Goal: Transaction & Acquisition: Purchase product/service

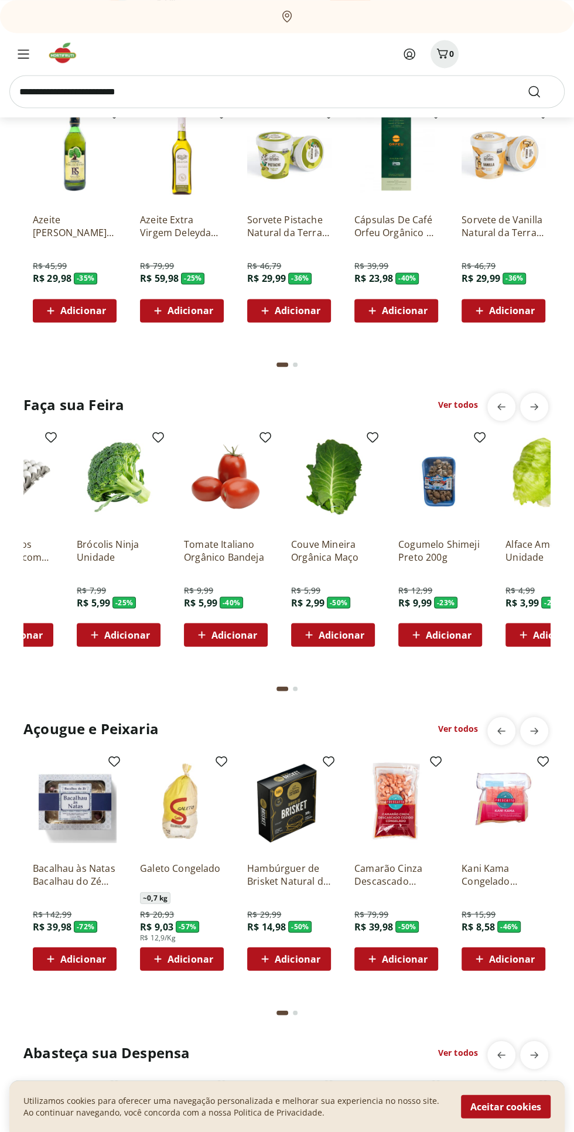
scroll to position [0, 540]
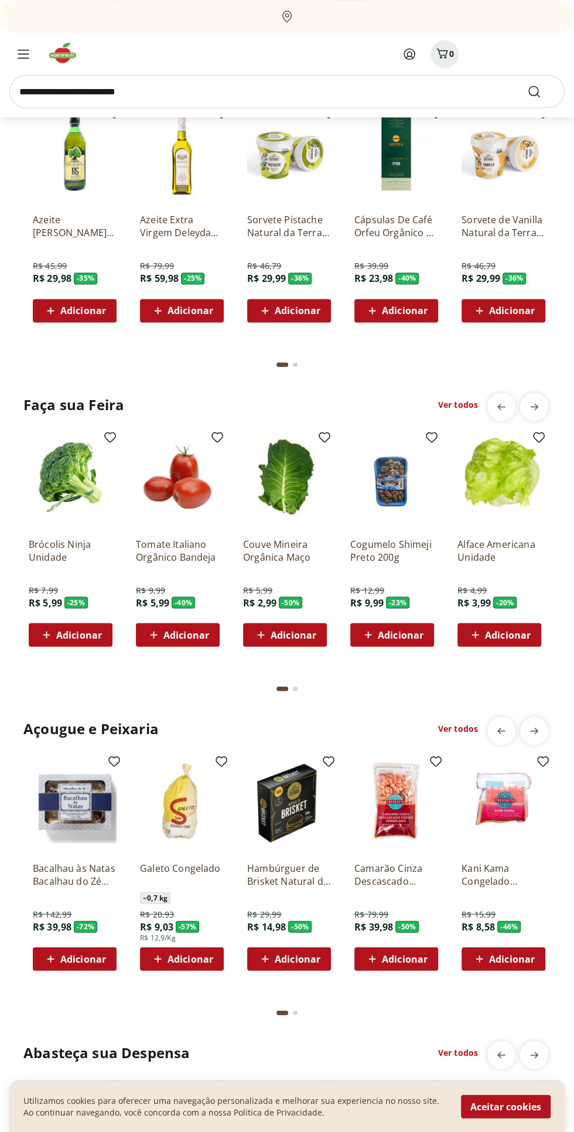
click at [522, 626] on div "Adicionar" at bounding box center [499, 634] width 65 height 21
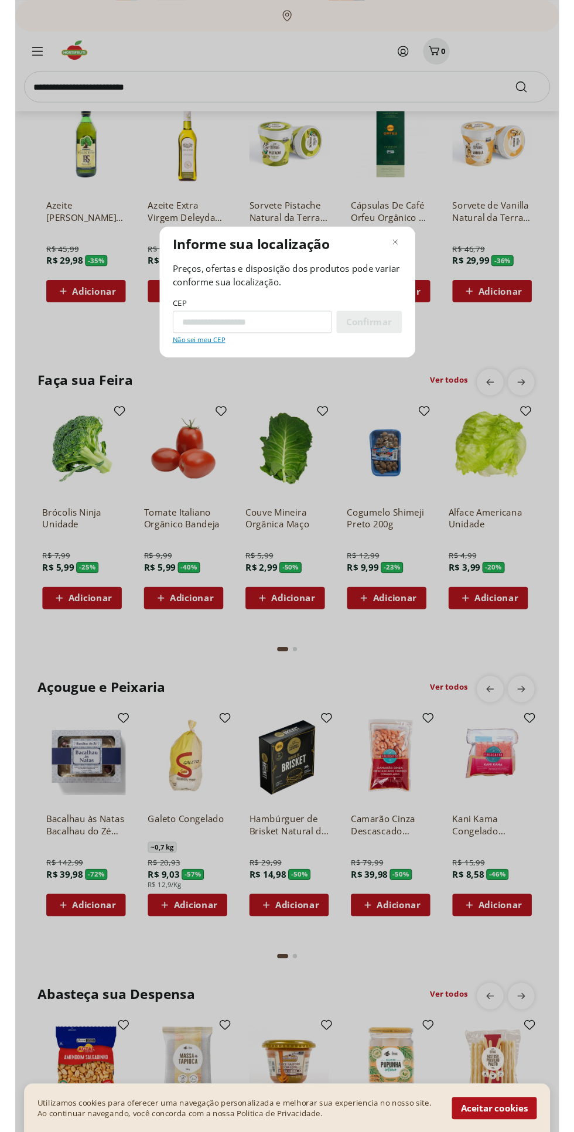
scroll to position [894, 0]
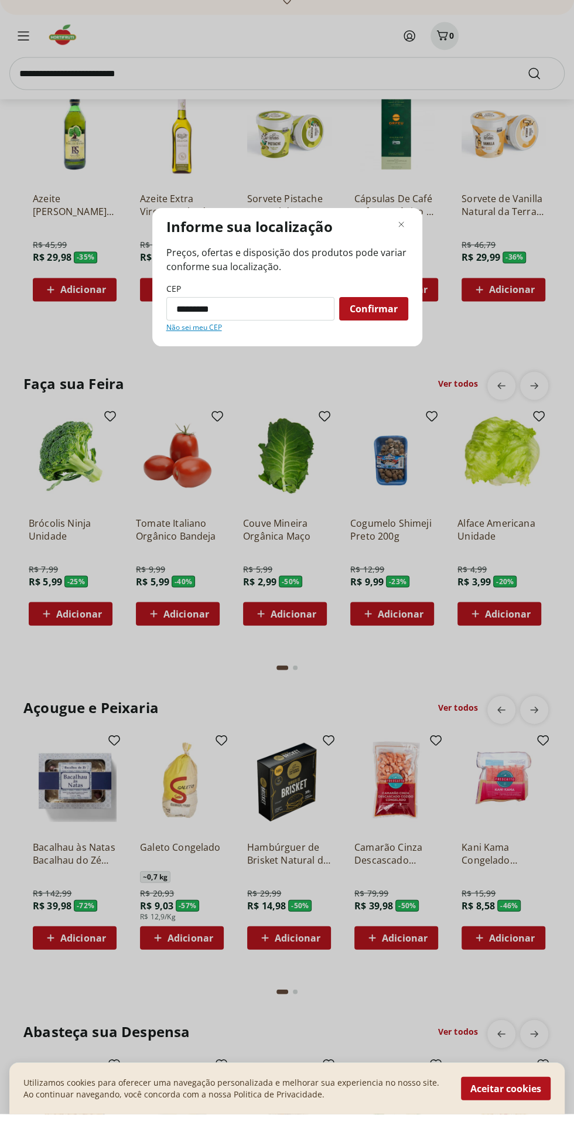
click at [393, 332] on span "Confirmar" at bounding box center [374, 326] width 48 height 9
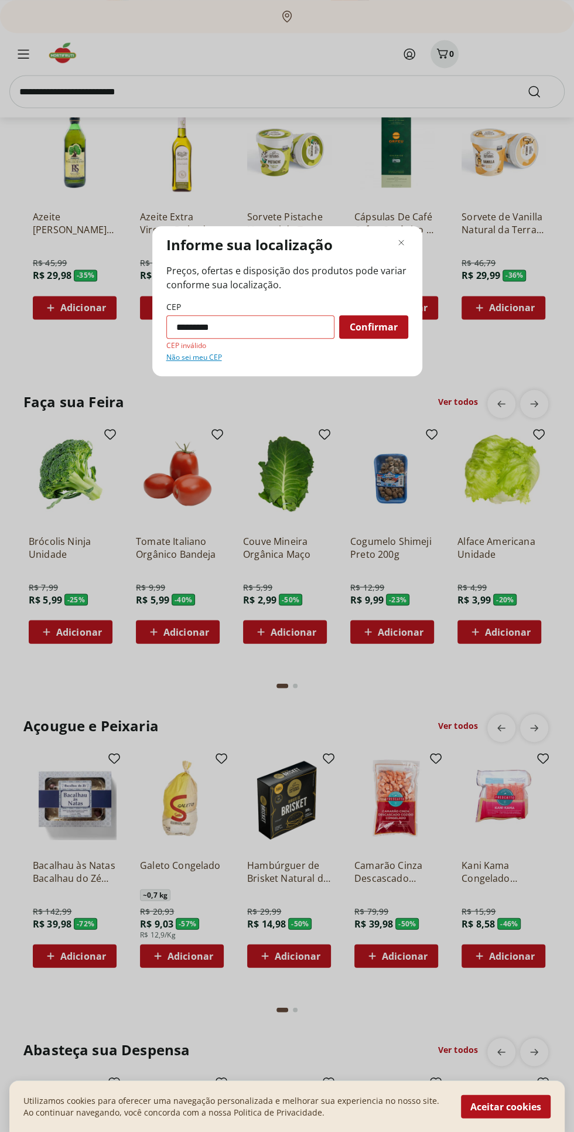
click at [278, 338] on input "*********" at bounding box center [250, 326] width 168 height 23
click at [286, 339] on input "*********" at bounding box center [250, 326] width 168 height 23
click at [182, 339] on input "*********" at bounding box center [250, 326] width 168 height 23
click at [190, 336] on input "*********" at bounding box center [250, 326] width 168 height 23
type input "*********"
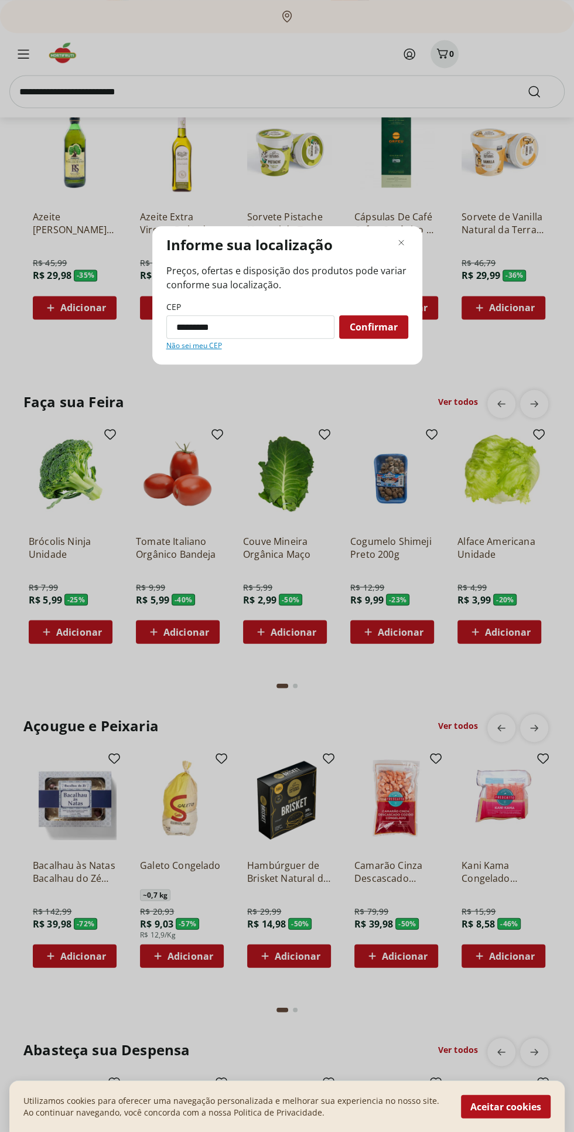
click at [401, 333] on div "Confirmar" at bounding box center [373, 326] width 69 height 23
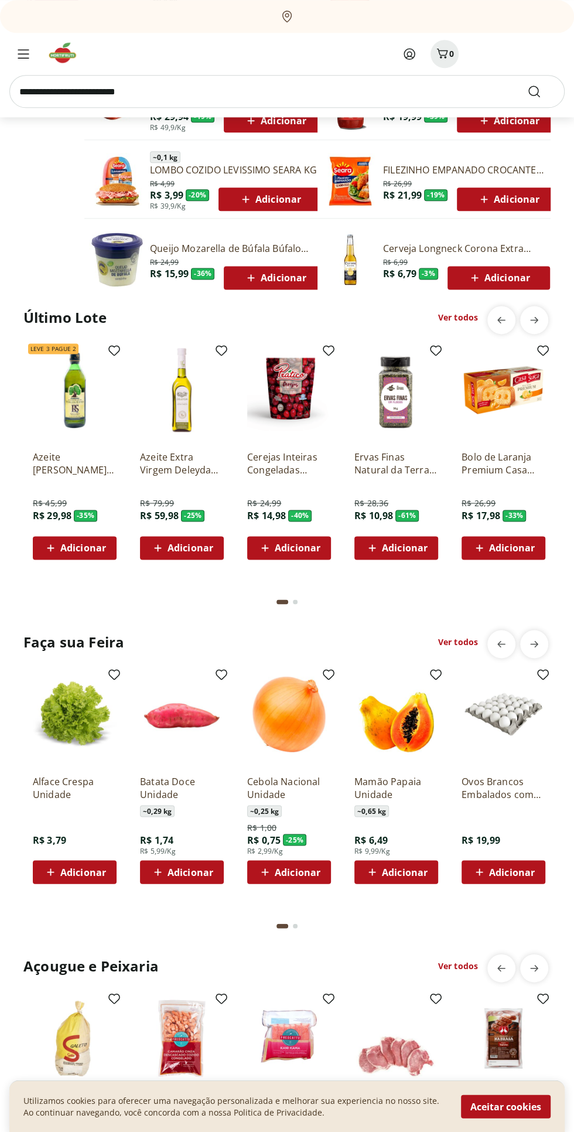
scroll to position [641, 0]
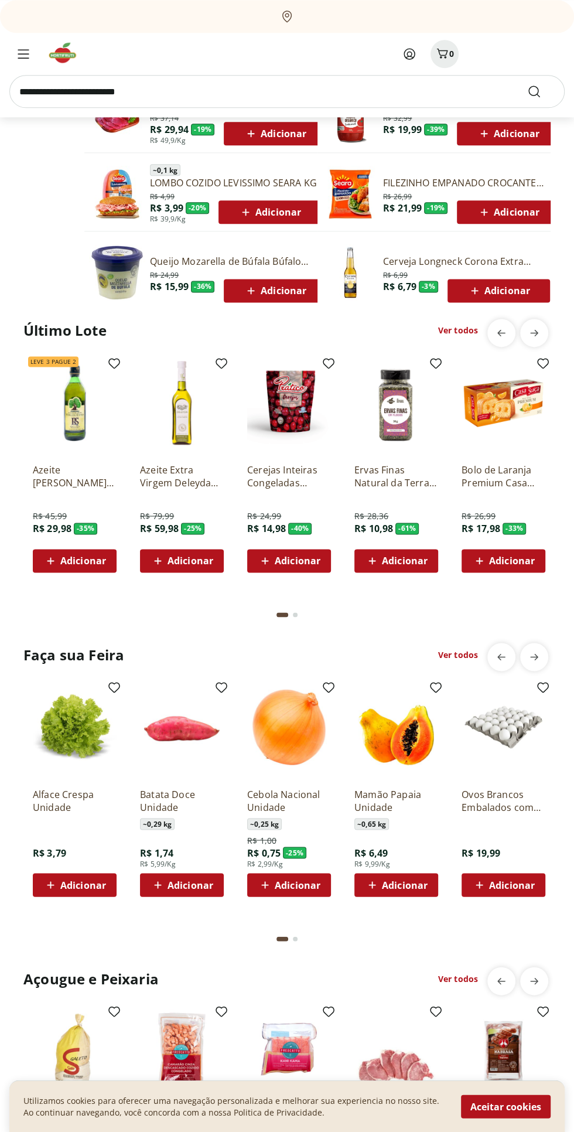
click at [448, 329] on link "Ver todos" at bounding box center [458, 330] width 40 height 12
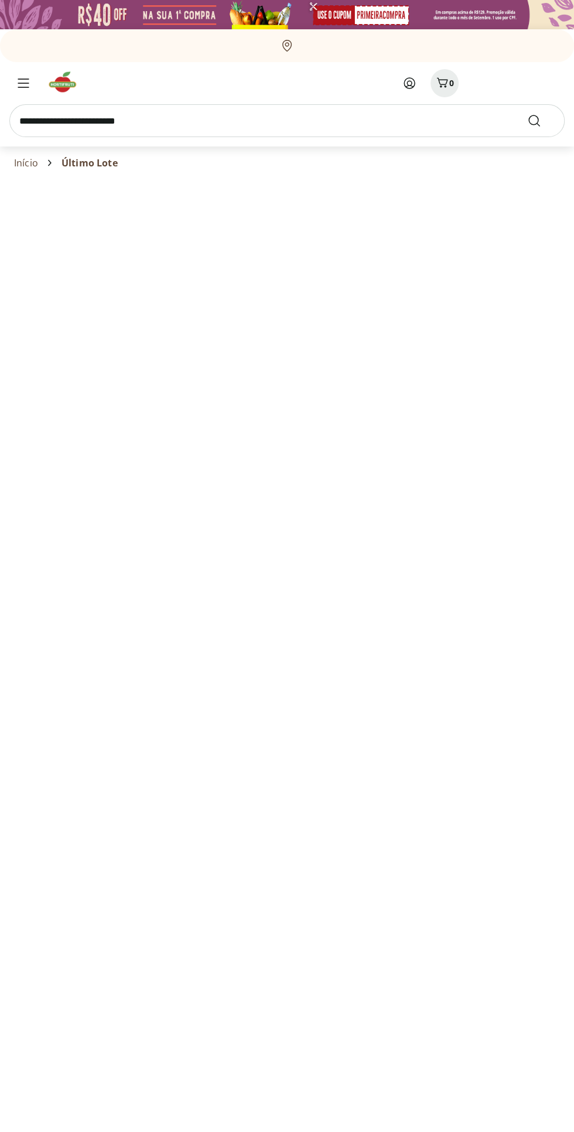
select select "**********"
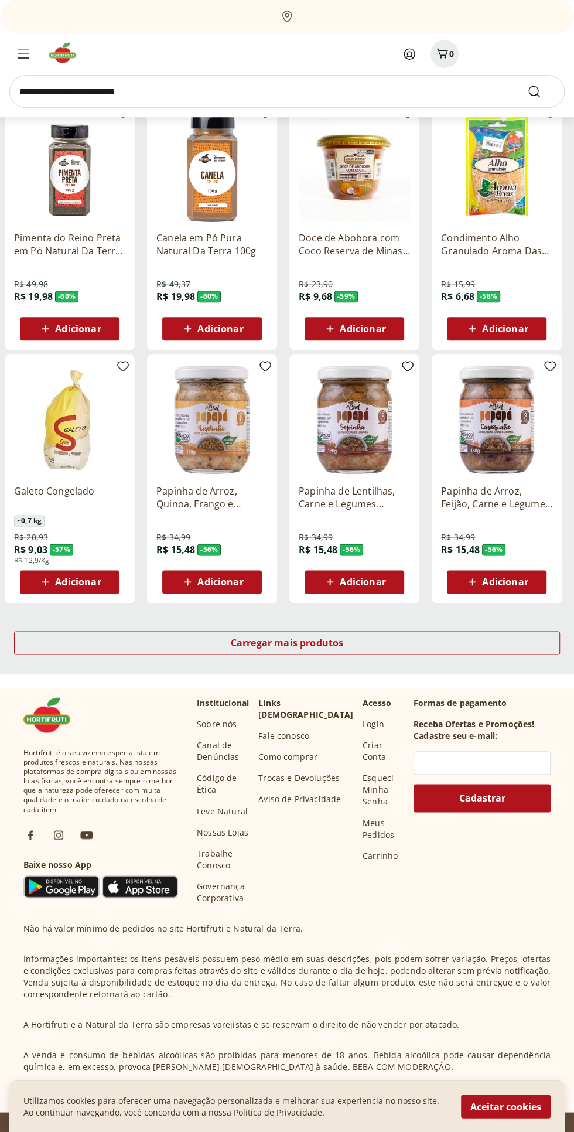
scroll to position [419, 0]
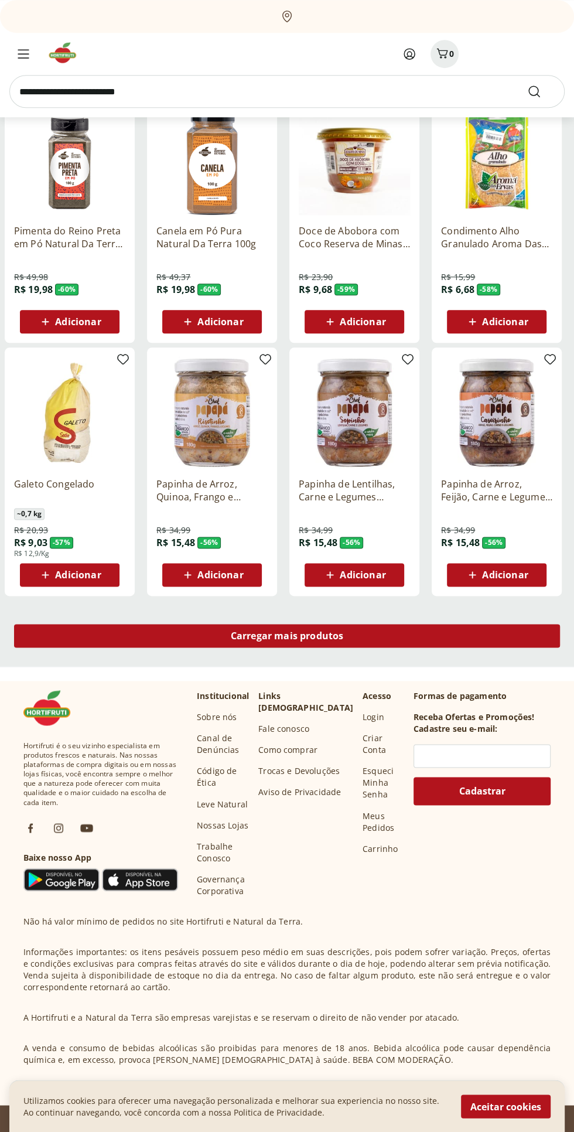
click at [101, 641] on div "Carregar mais produtos" at bounding box center [287, 635] width 546 height 23
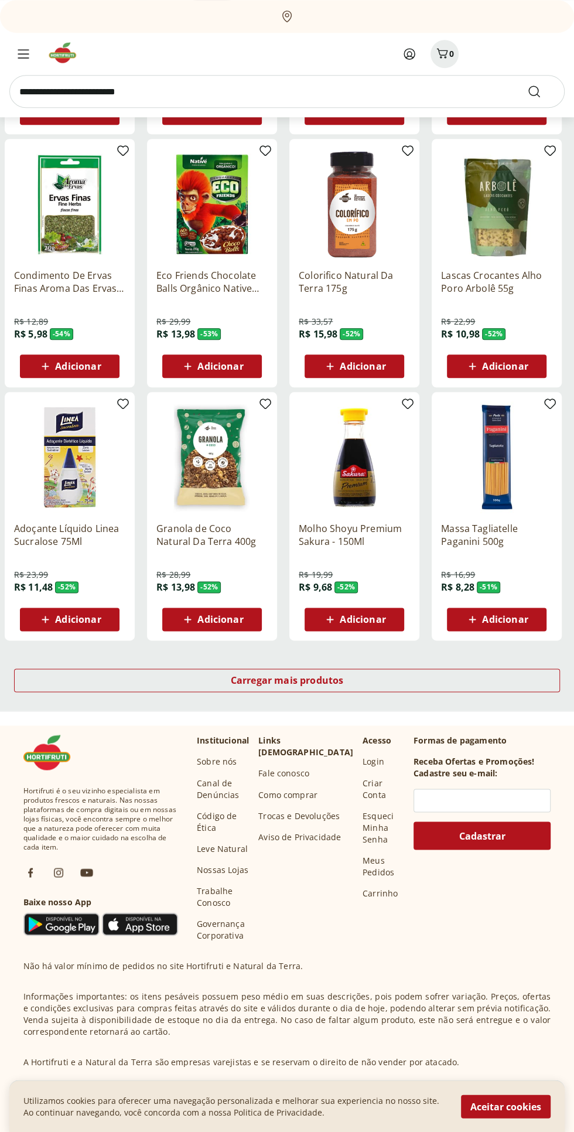
scroll to position [435, 0]
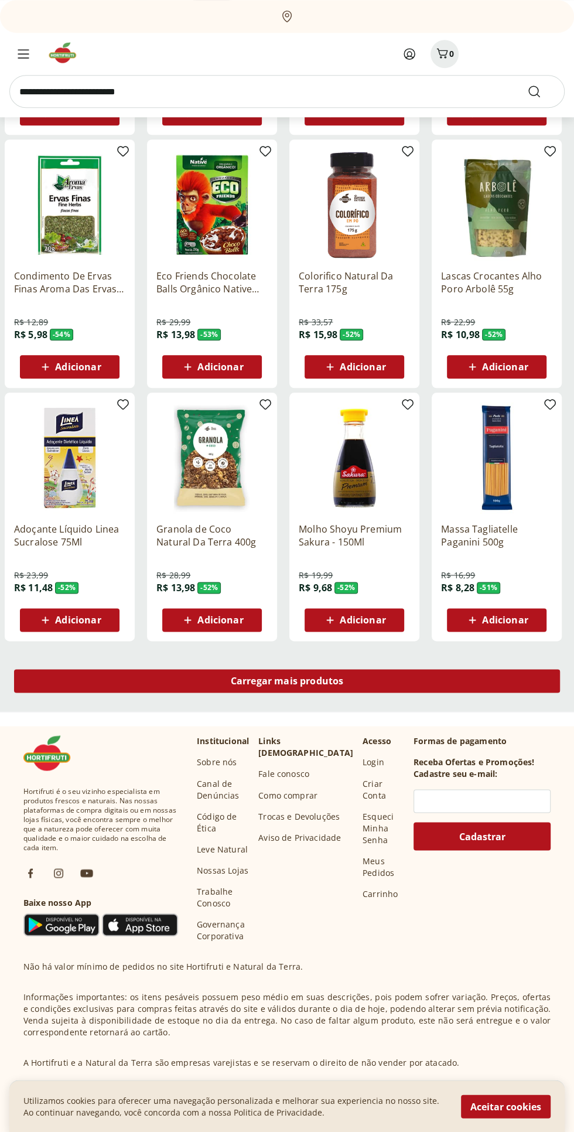
click at [115, 683] on div "Carregar mais produtos" at bounding box center [287, 680] width 546 height 23
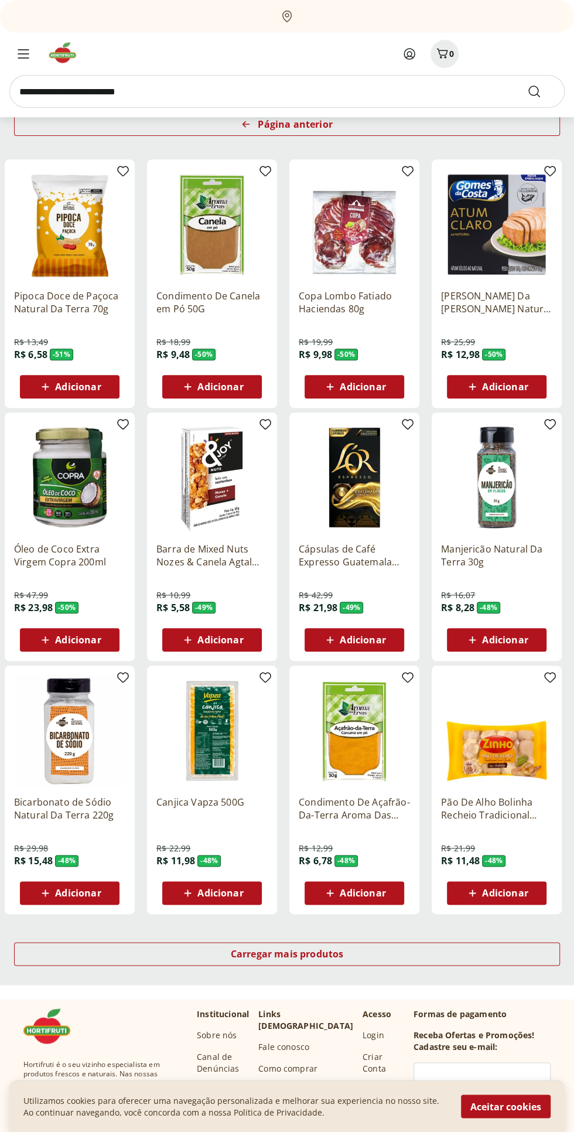
scroll to position [163, 0]
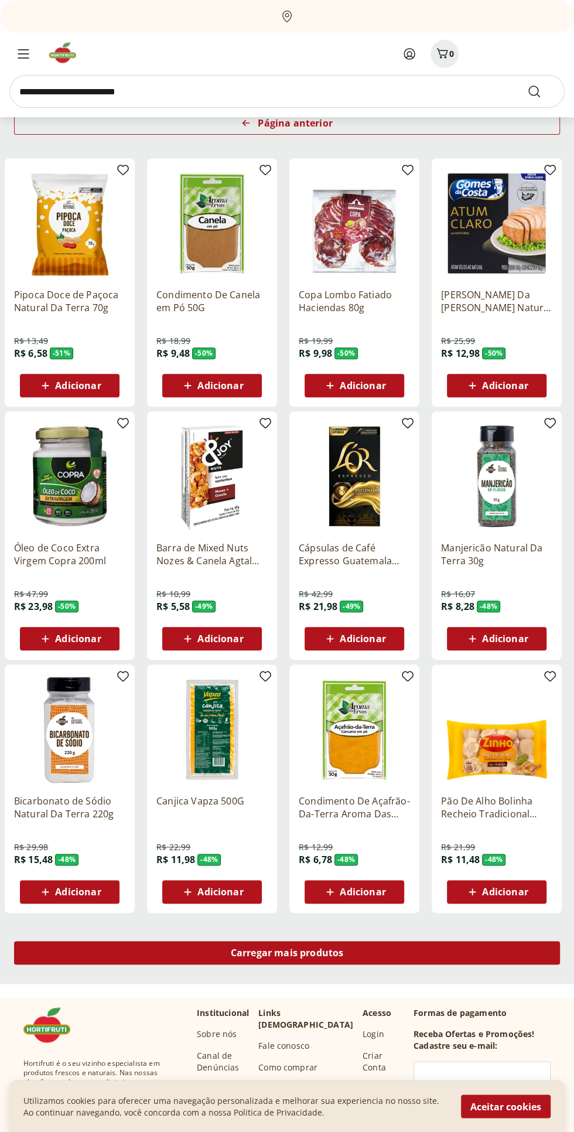
click at [423, 945] on div "Carregar mais produtos" at bounding box center [287, 952] width 546 height 23
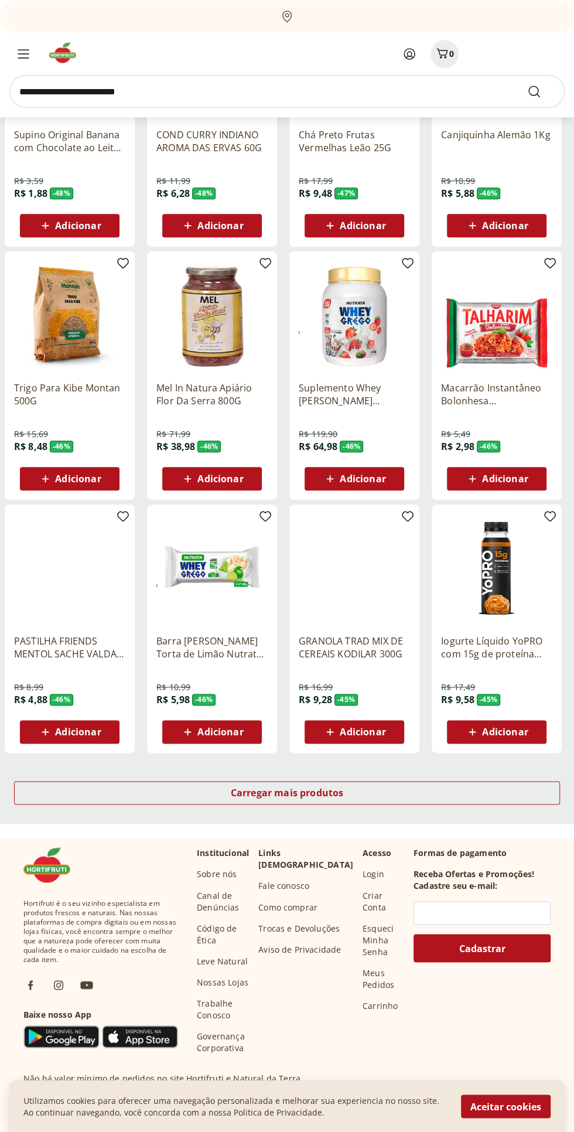
scroll to position [480, 0]
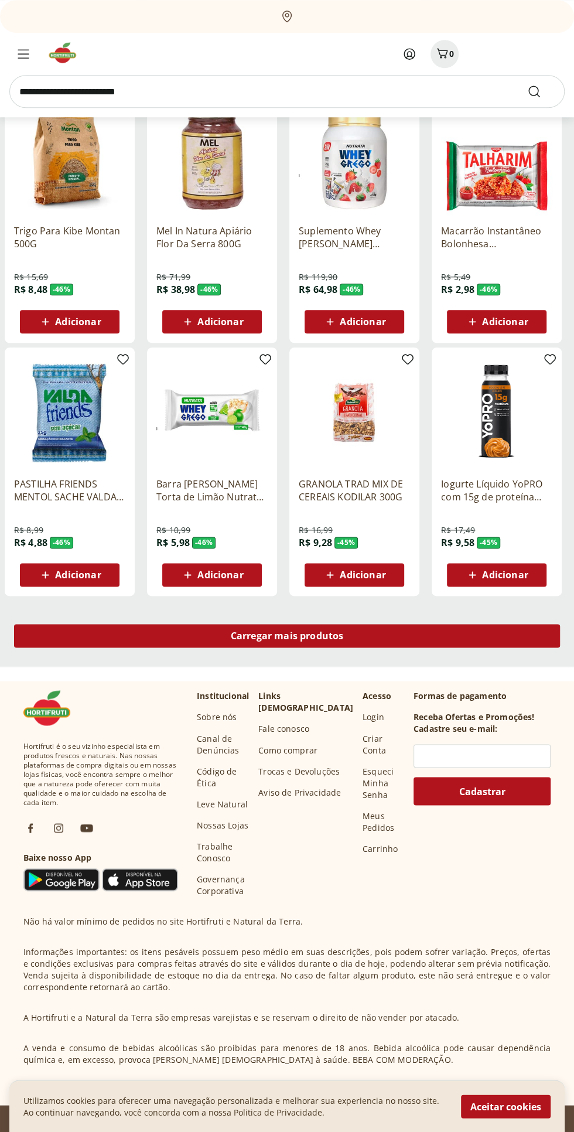
click at [87, 642] on div "Carregar mais produtos" at bounding box center [287, 635] width 546 height 23
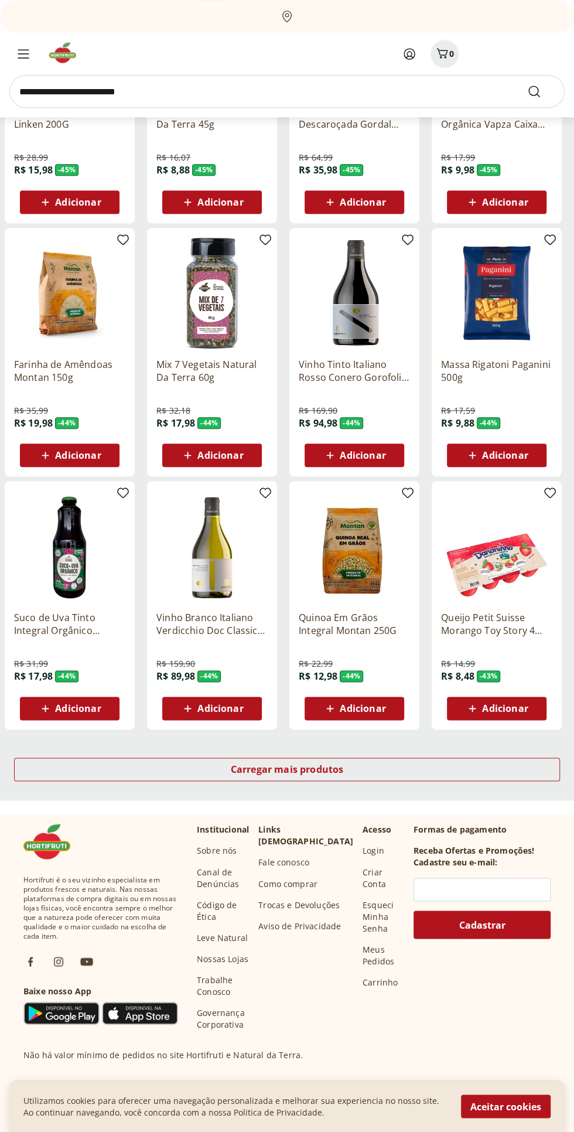
scroll to position [348, 0]
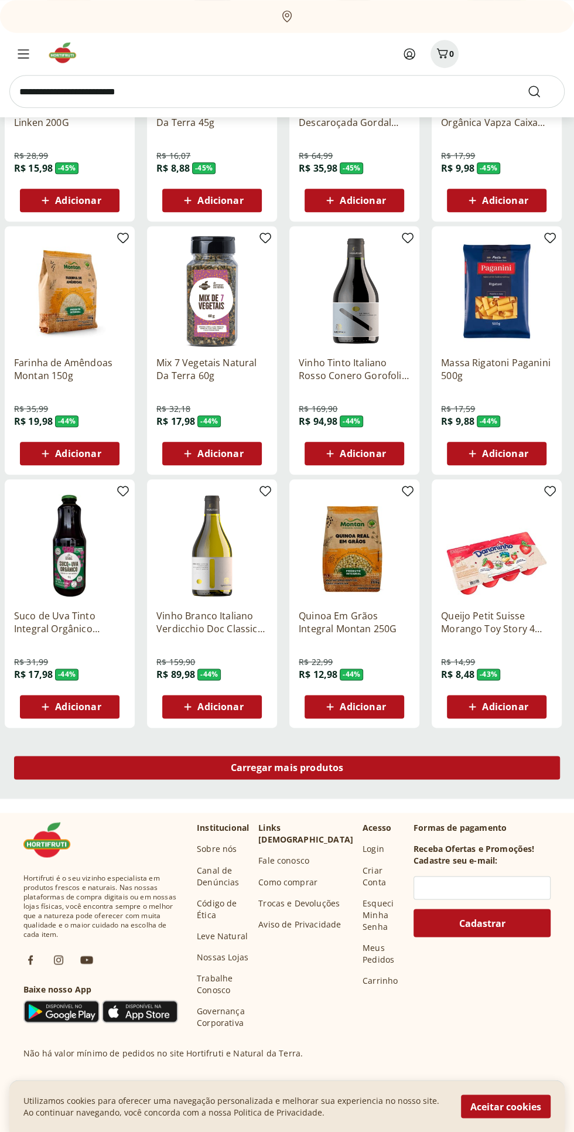
click at [481, 764] on div "Carregar mais produtos" at bounding box center [287, 767] width 546 height 23
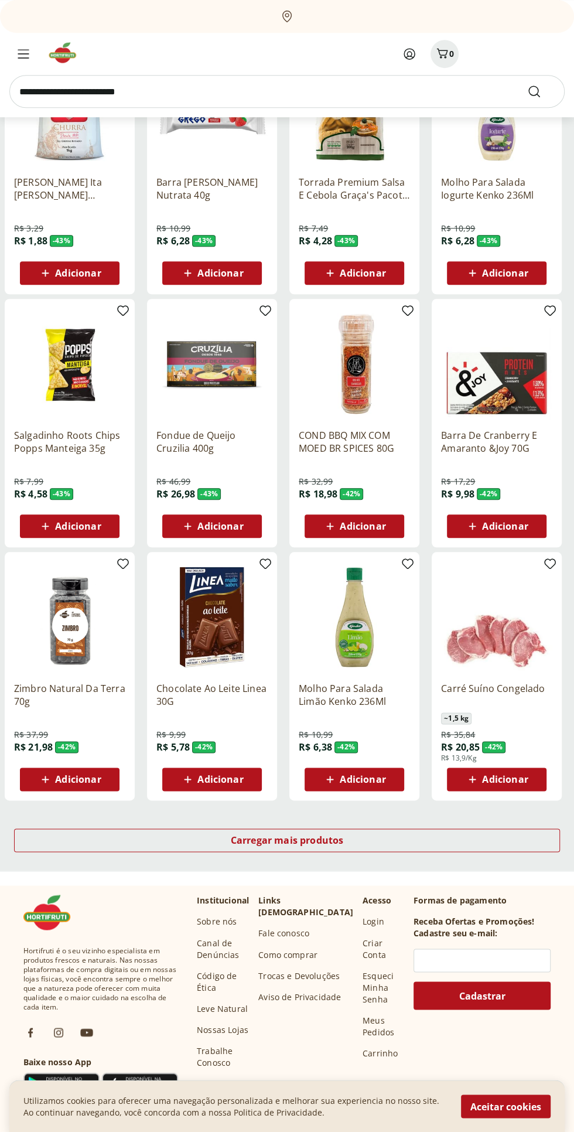
scroll to position [284, 0]
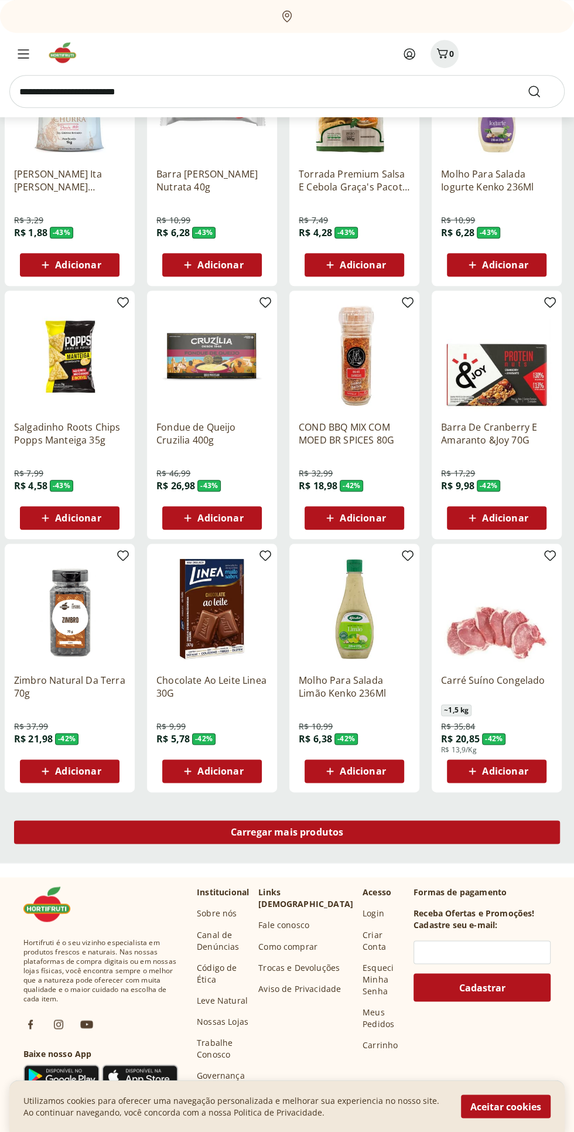
click at [457, 827] on div "Carregar mais produtos" at bounding box center [287, 831] width 546 height 23
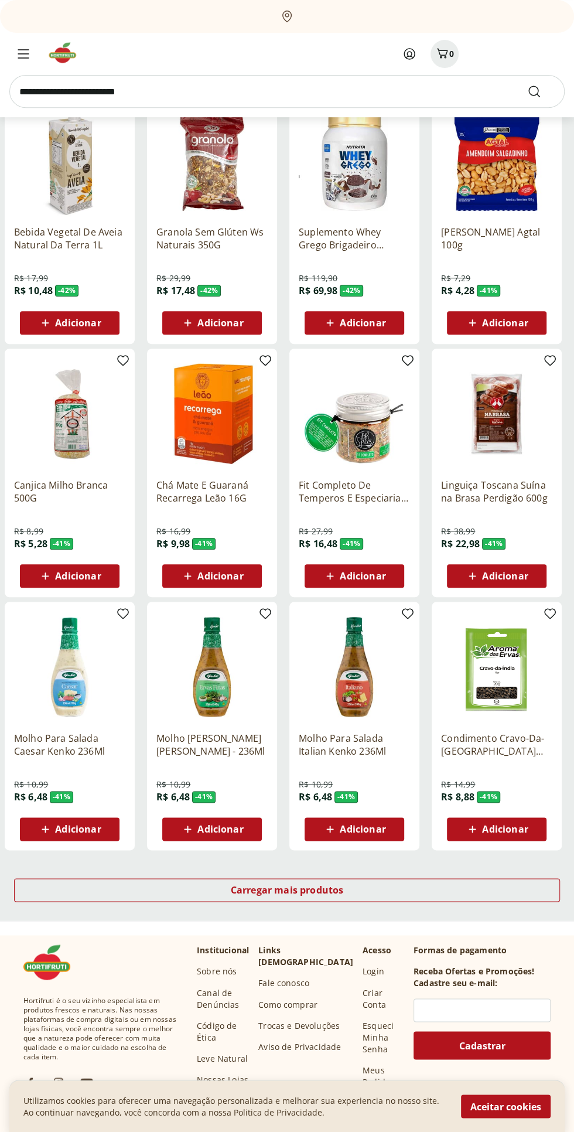
scroll to position [217, 0]
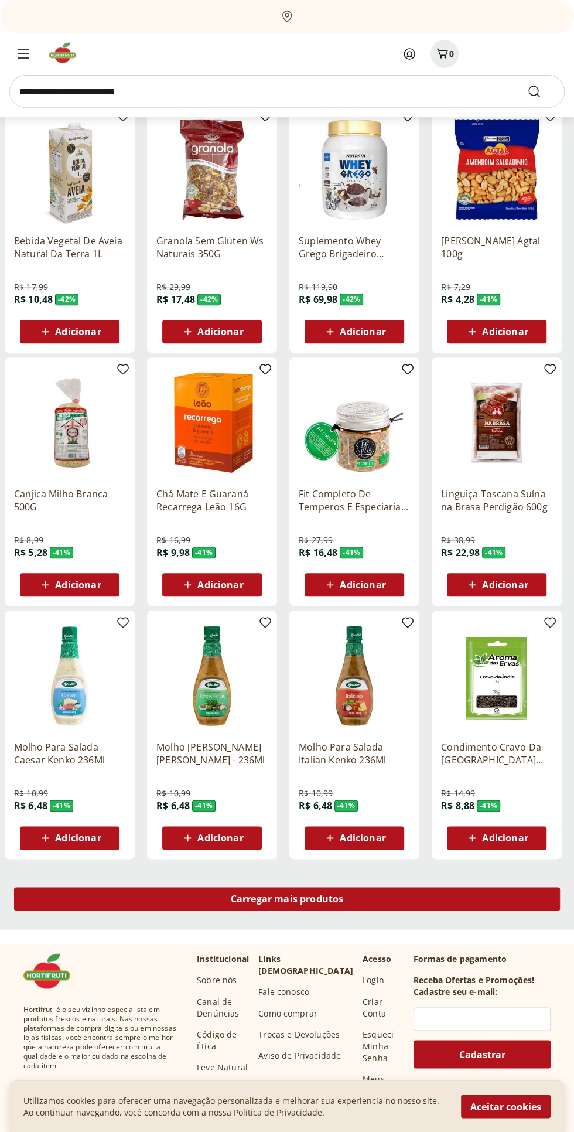
click at [423, 898] on div "Carregar mais produtos" at bounding box center [287, 898] width 546 height 23
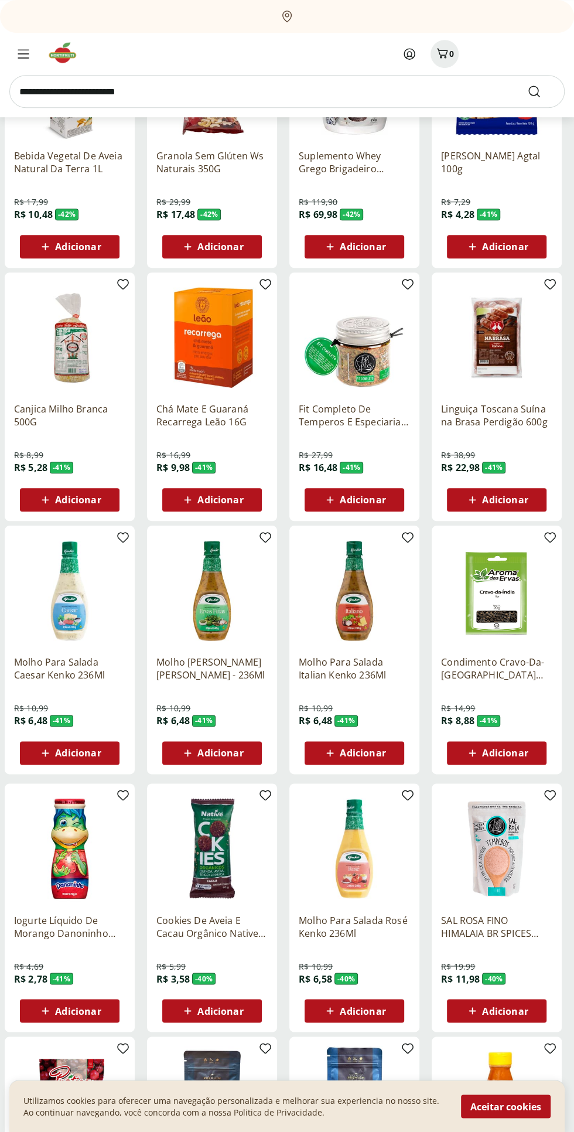
scroll to position [304, 0]
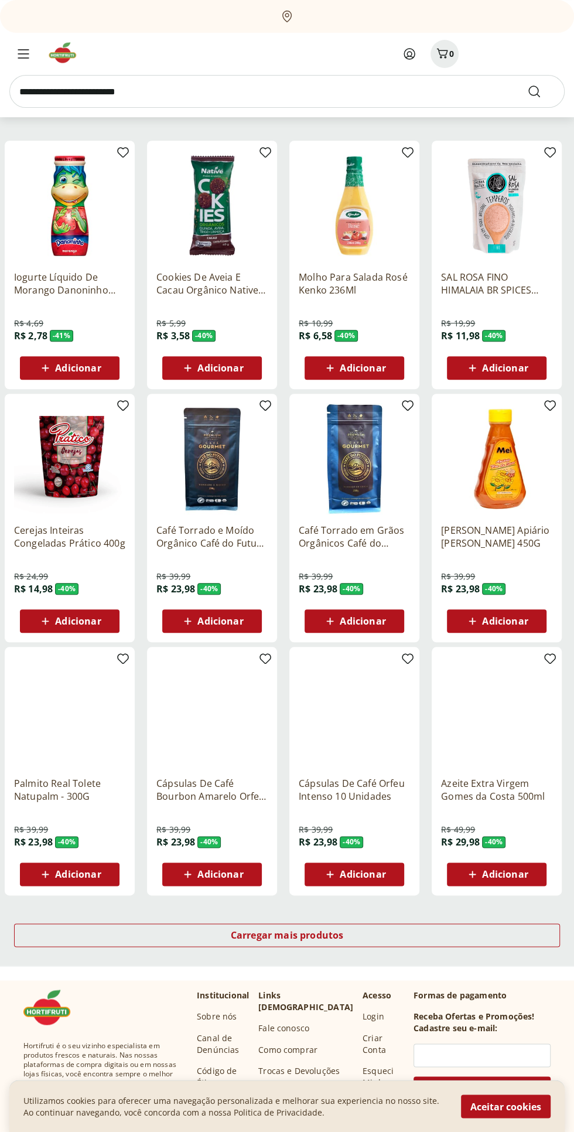
scroll to position [190, 0]
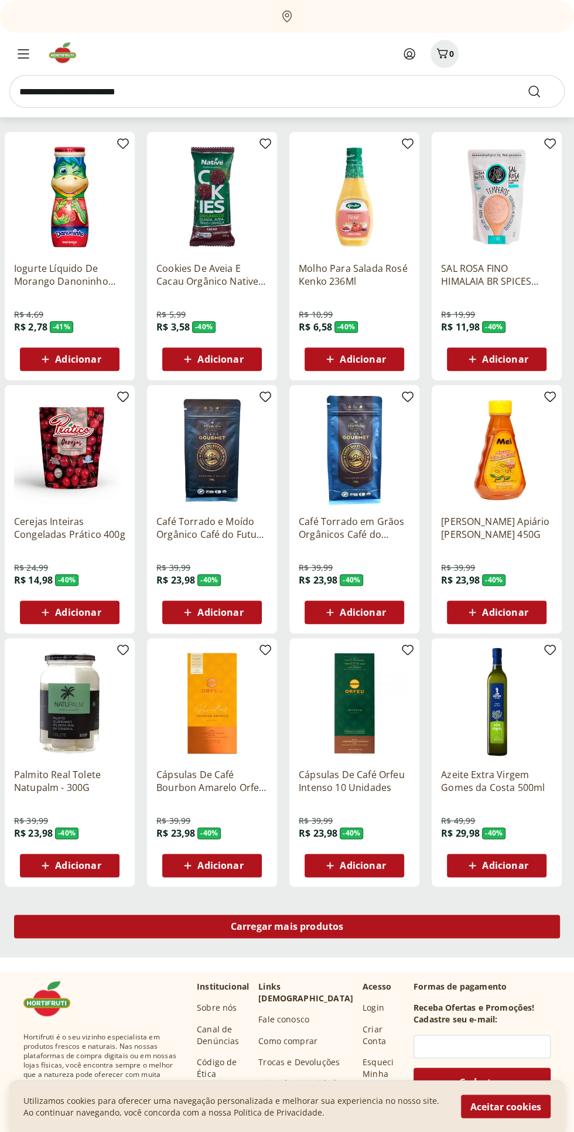
click at [401, 928] on div "Carregar mais produtos" at bounding box center [287, 925] width 546 height 23
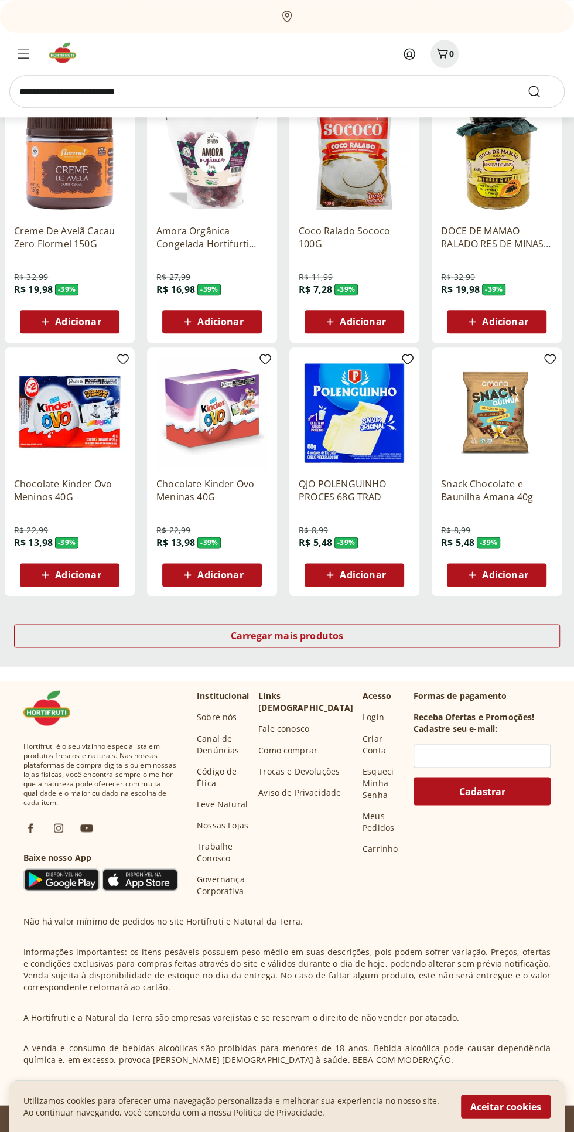
scroll to position [477, 0]
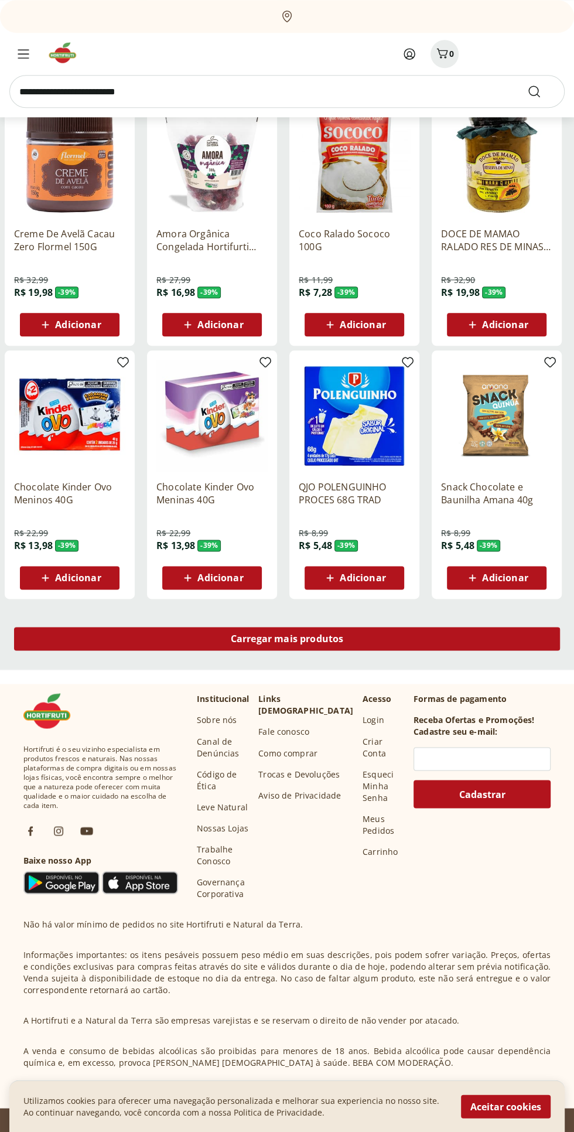
click at [77, 634] on div "Carregar mais produtos" at bounding box center [287, 638] width 546 height 23
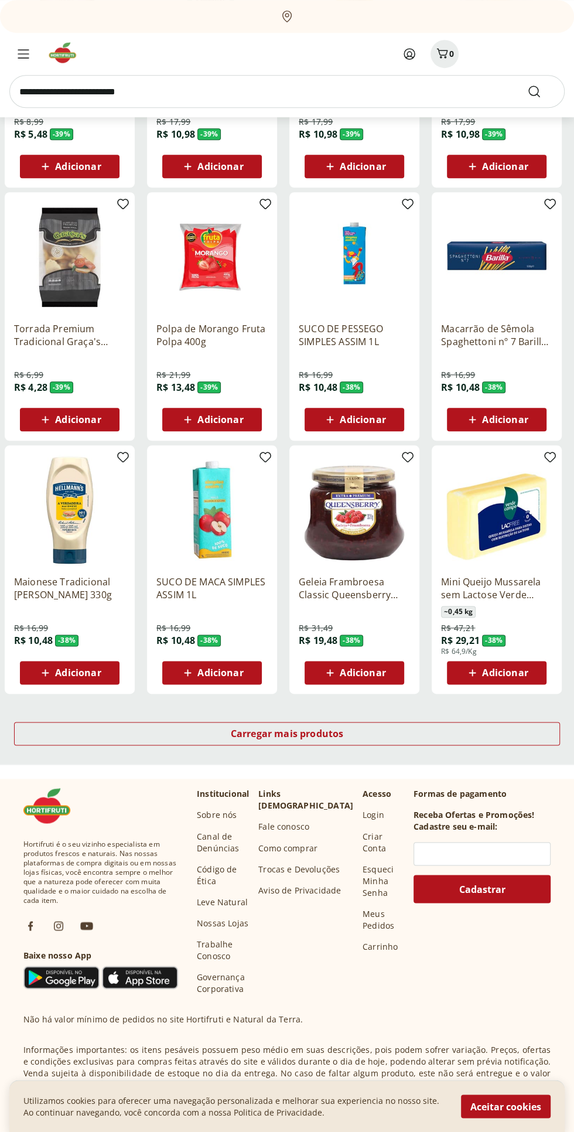
scroll to position [388, 0]
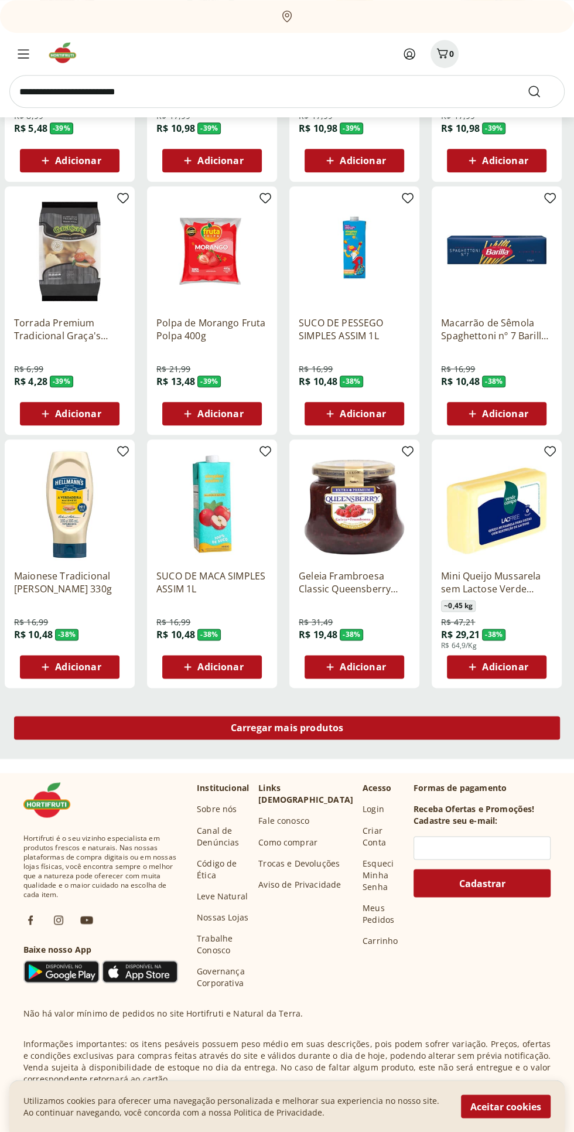
click at [91, 730] on div "Carregar mais produtos" at bounding box center [287, 727] width 546 height 23
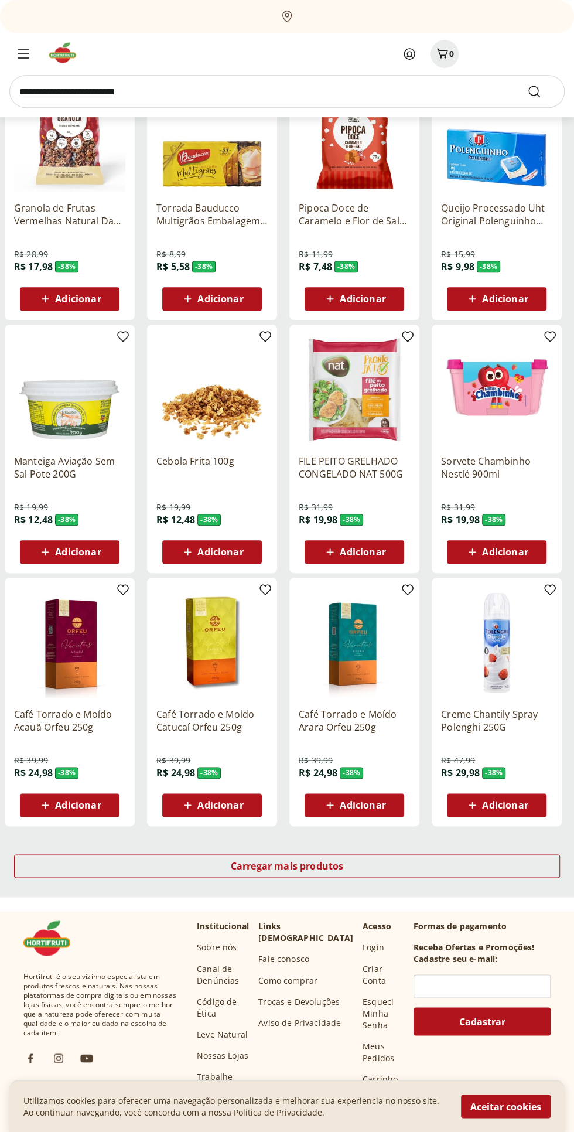
scroll to position [258, 0]
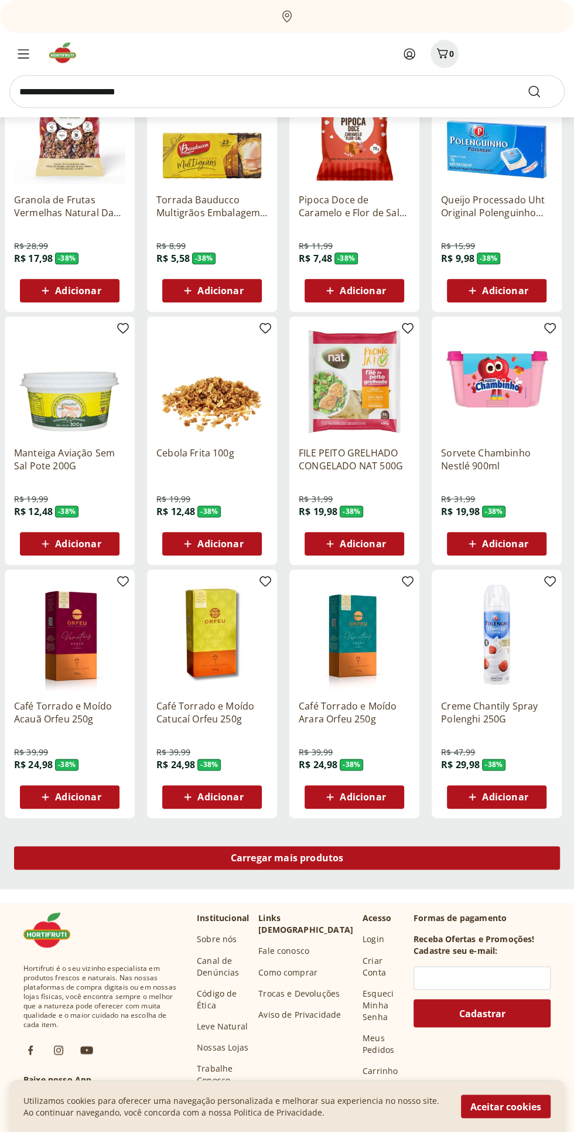
click at [437, 848] on div "Carregar mais produtos" at bounding box center [287, 857] width 546 height 23
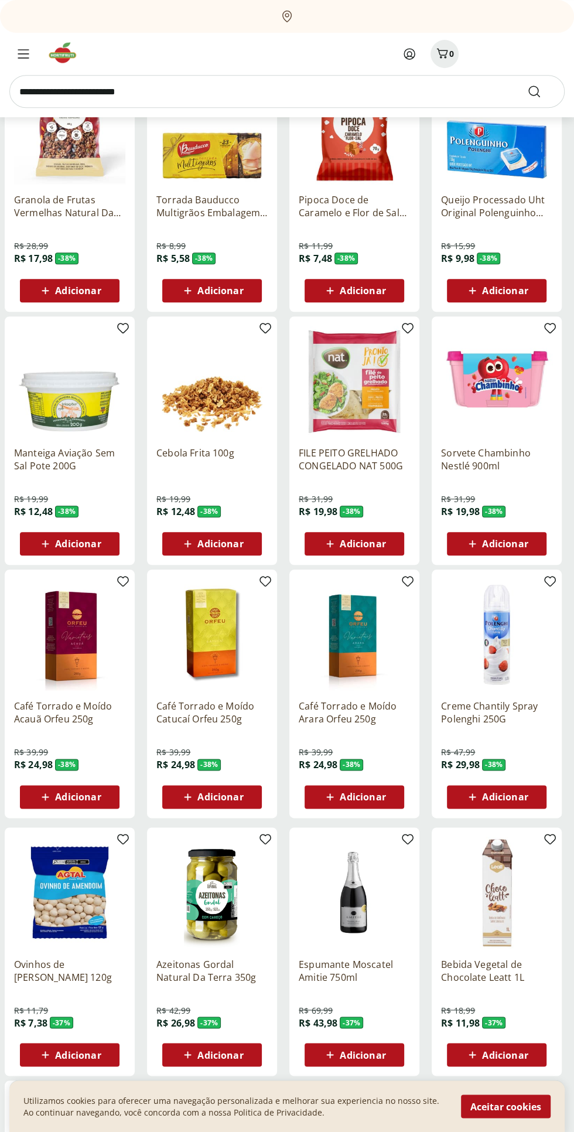
scroll to position [399, 0]
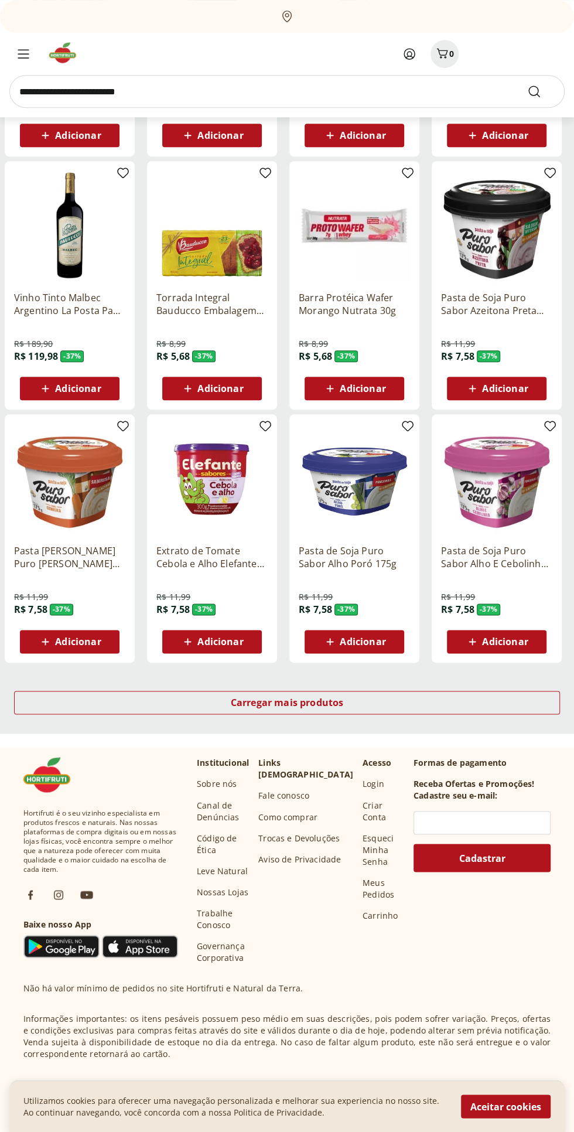
scroll to position [425, 0]
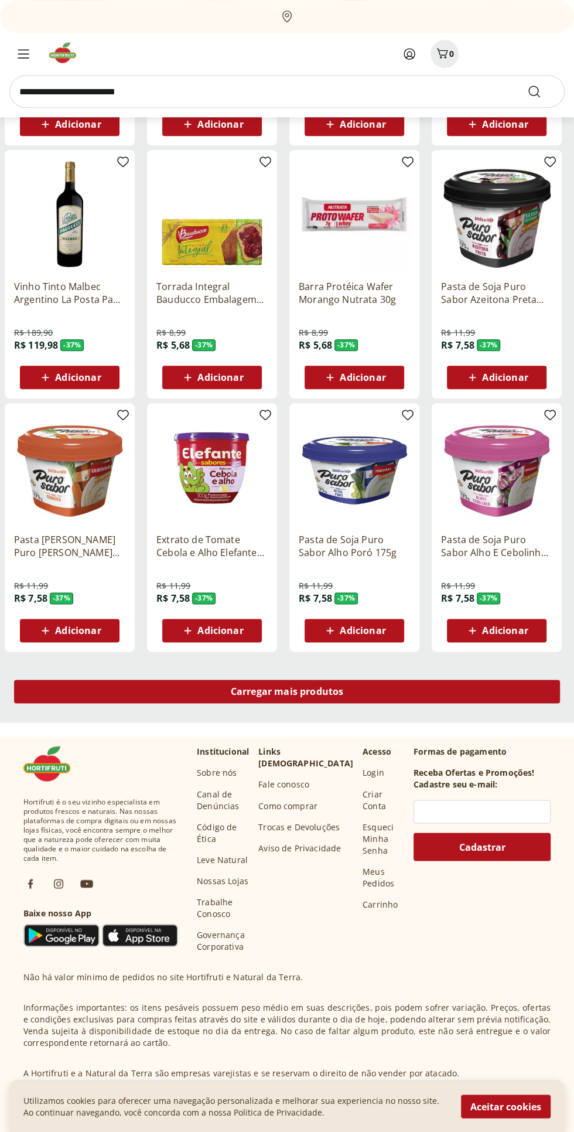
click at [74, 691] on div "Carregar mais produtos" at bounding box center [287, 690] width 546 height 23
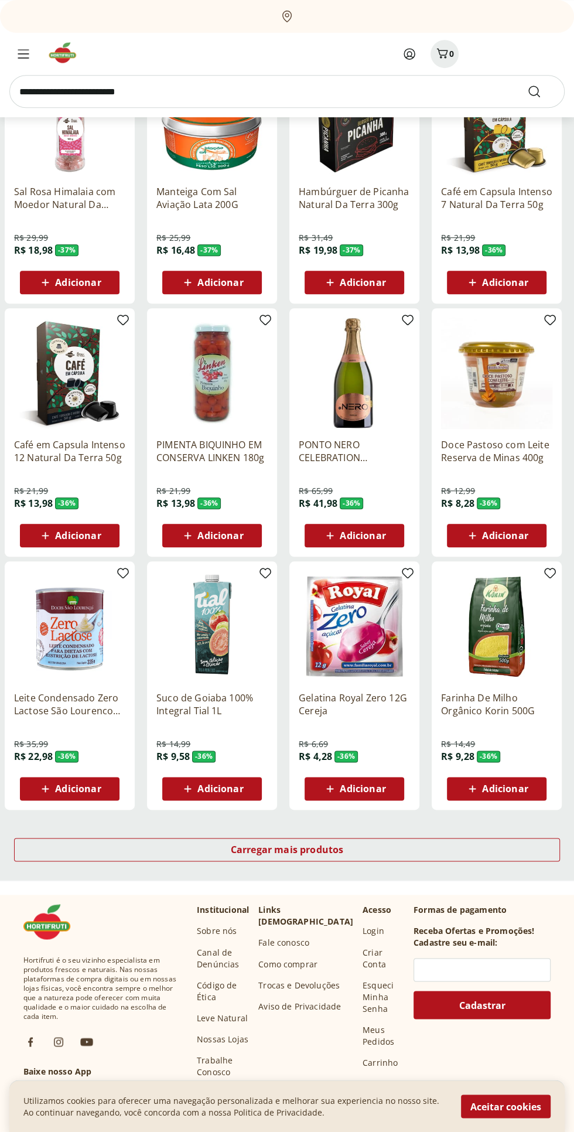
scroll to position [480, 0]
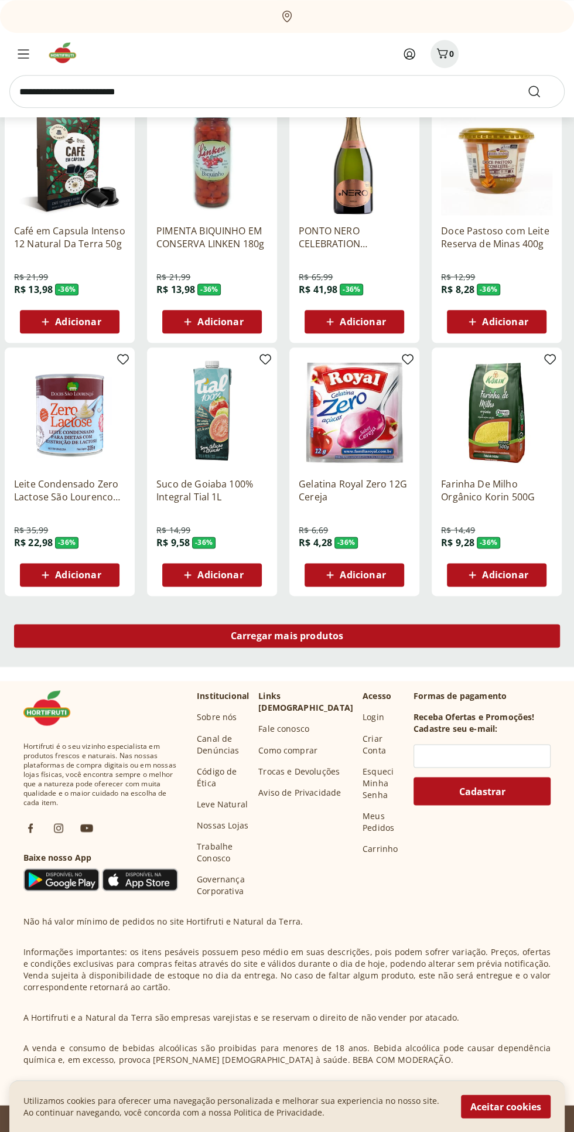
click at [74, 643] on div "Carregar mais produtos" at bounding box center [287, 635] width 546 height 23
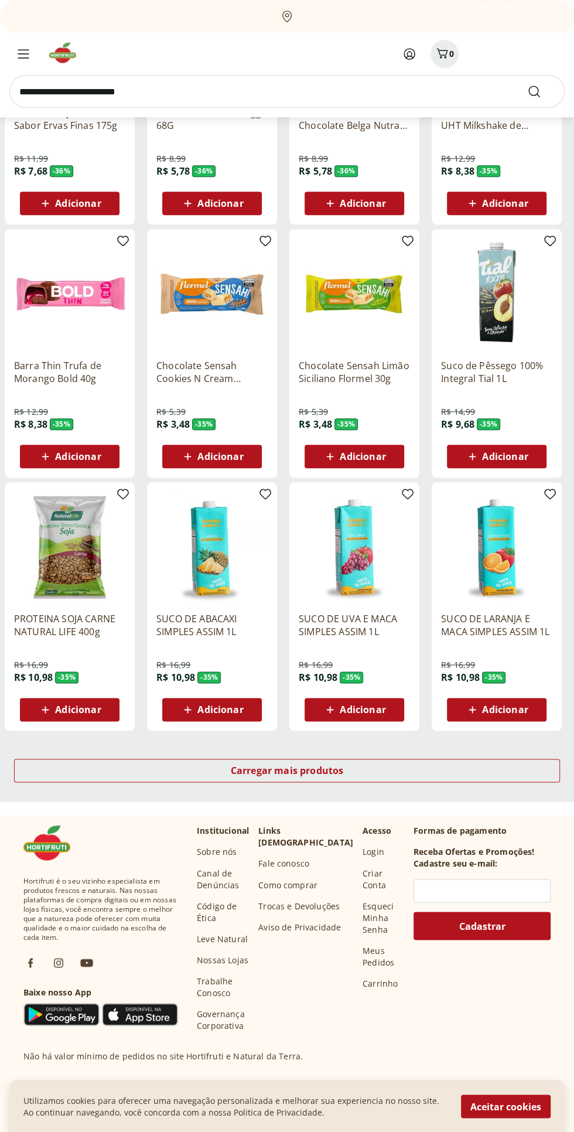
scroll to position [347, 0]
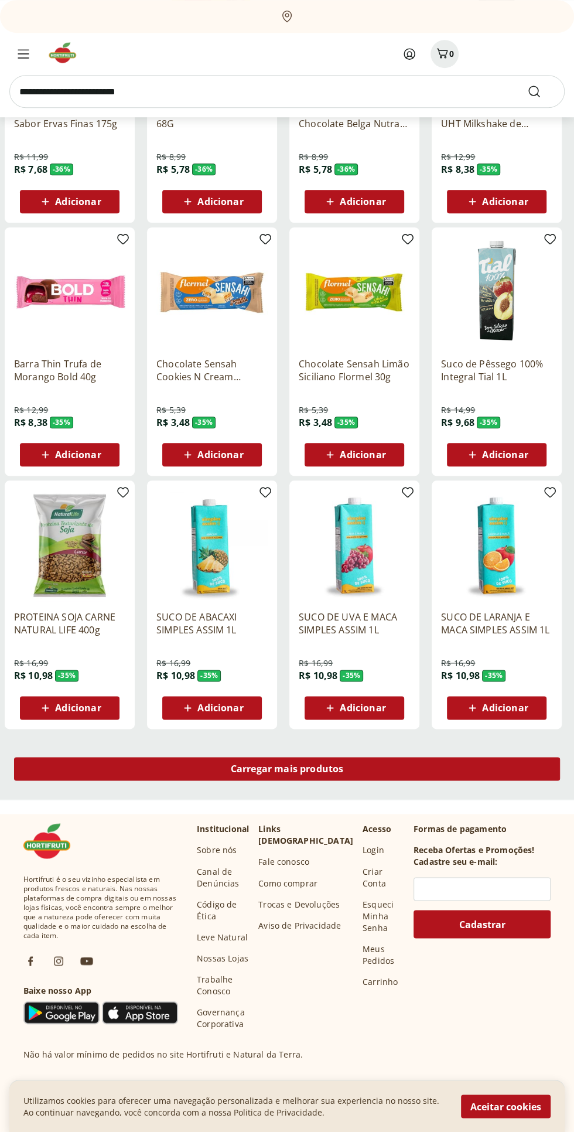
click at [80, 760] on div "Carregar mais produtos" at bounding box center [287, 768] width 546 height 23
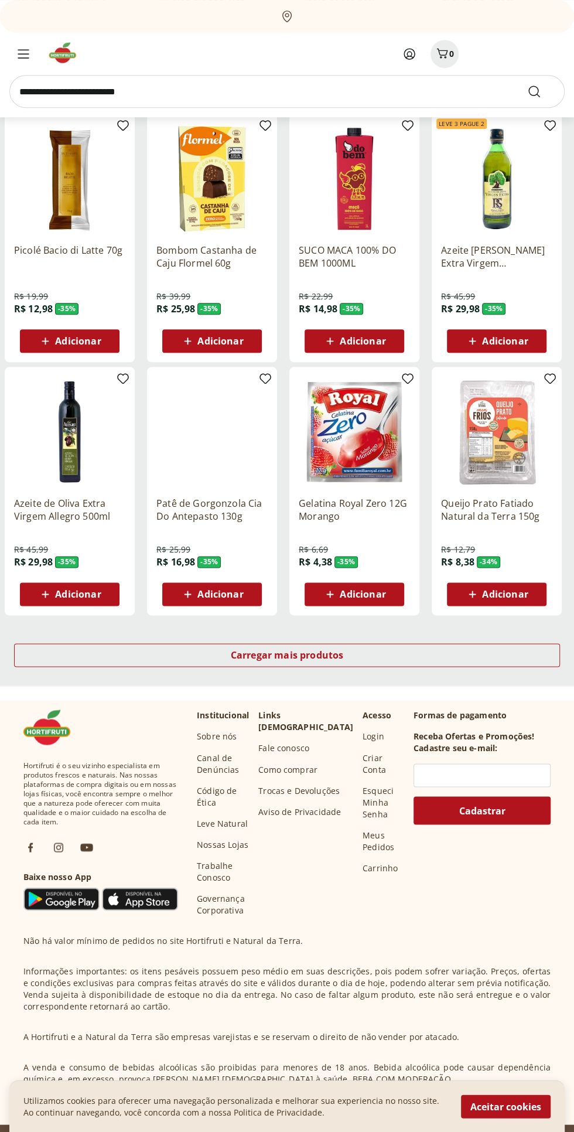
scroll to position [480, 0]
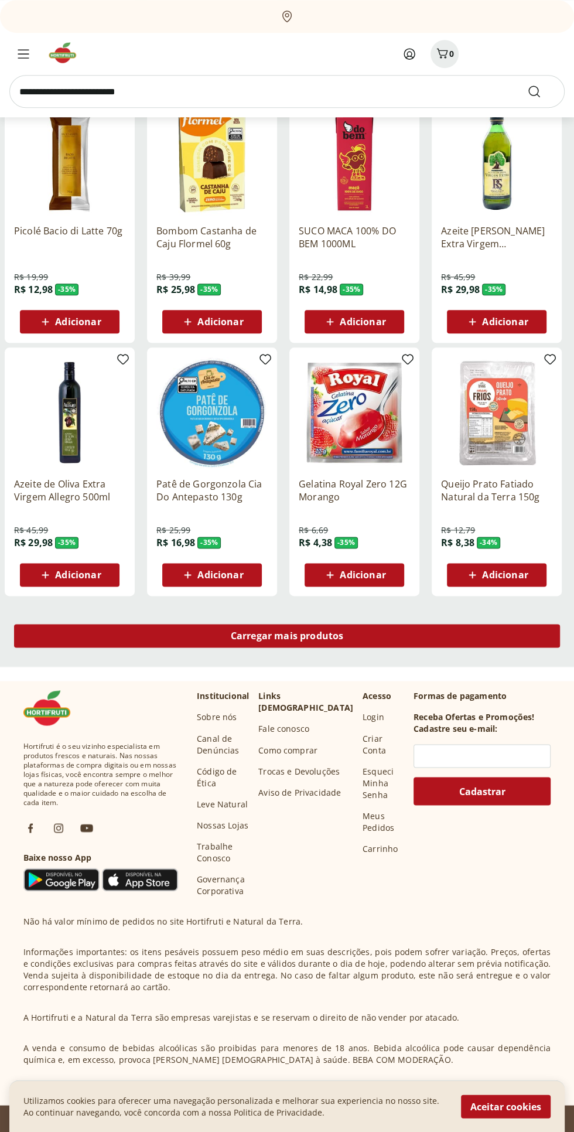
click at [88, 637] on div "Carregar mais produtos" at bounding box center [287, 635] width 546 height 23
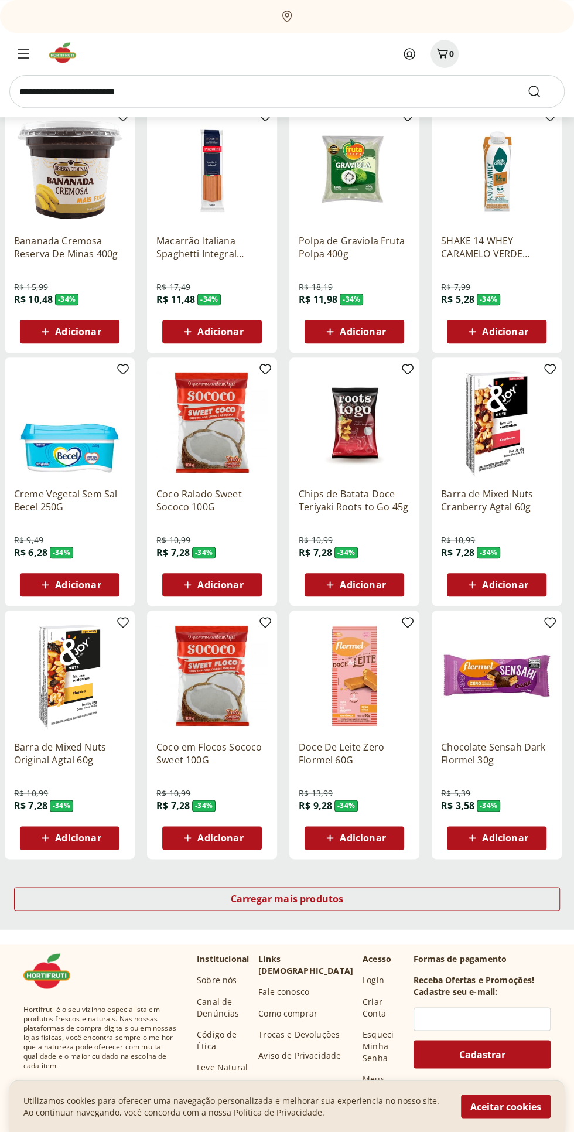
scroll to position [251, 0]
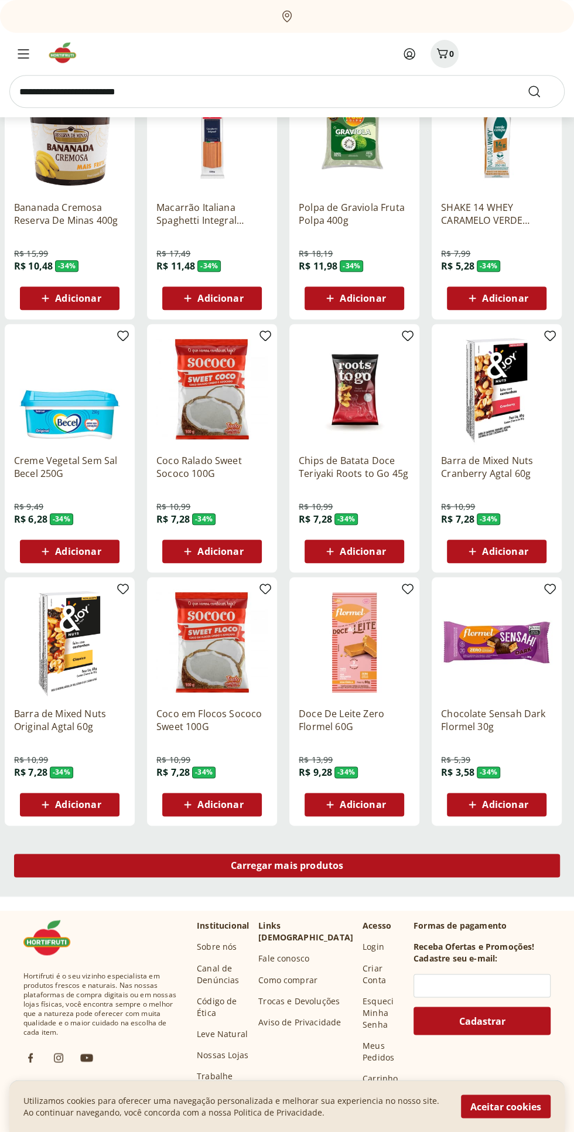
click at [430, 867] on div "Carregar mais produtos" at bounding box center [287, 864] width 546 height 23
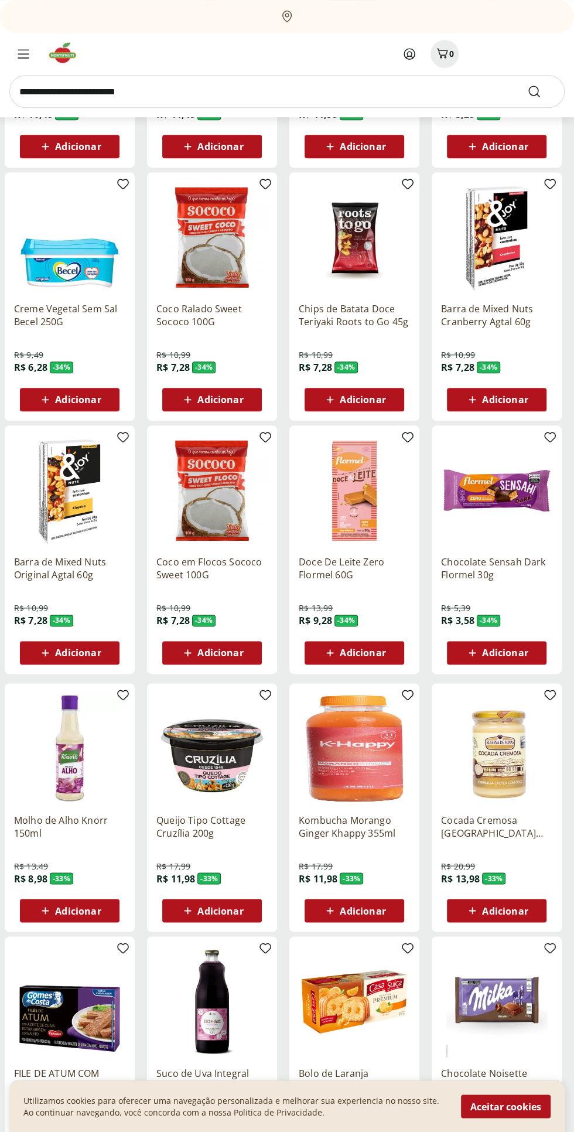
scroll to position [392, 0]
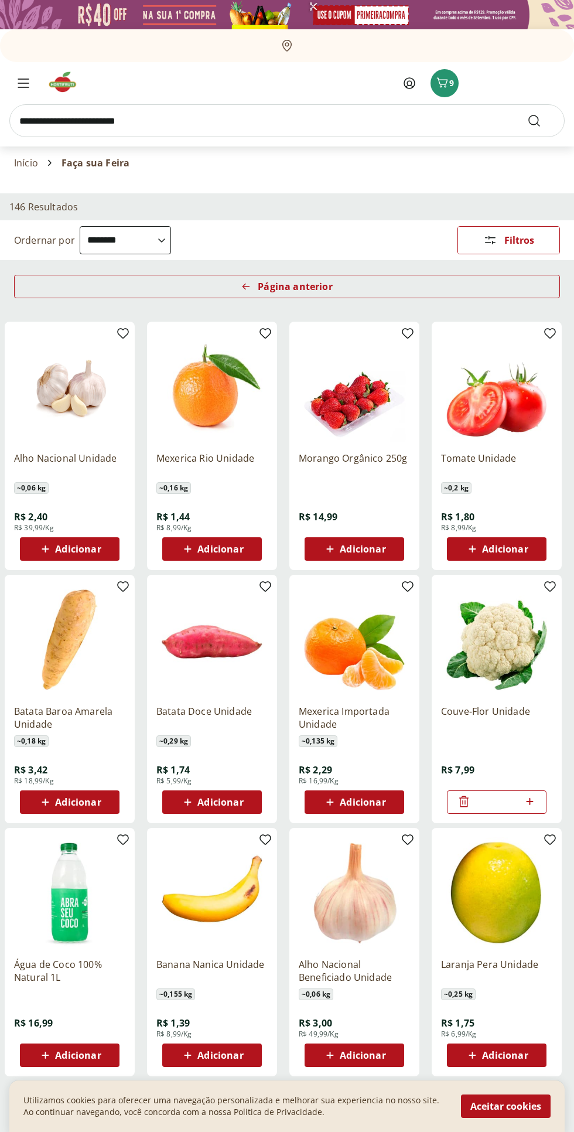
select select "**********"
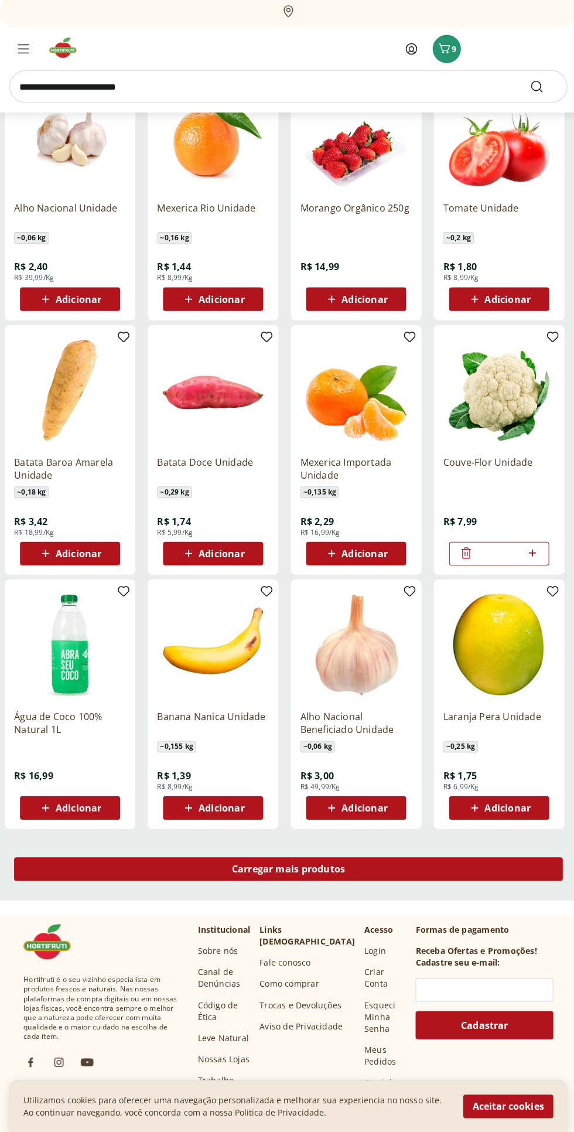
click at [381, 864] on div "Carregar mais produtos" at bounding box center [287, 869] width 546 height 23
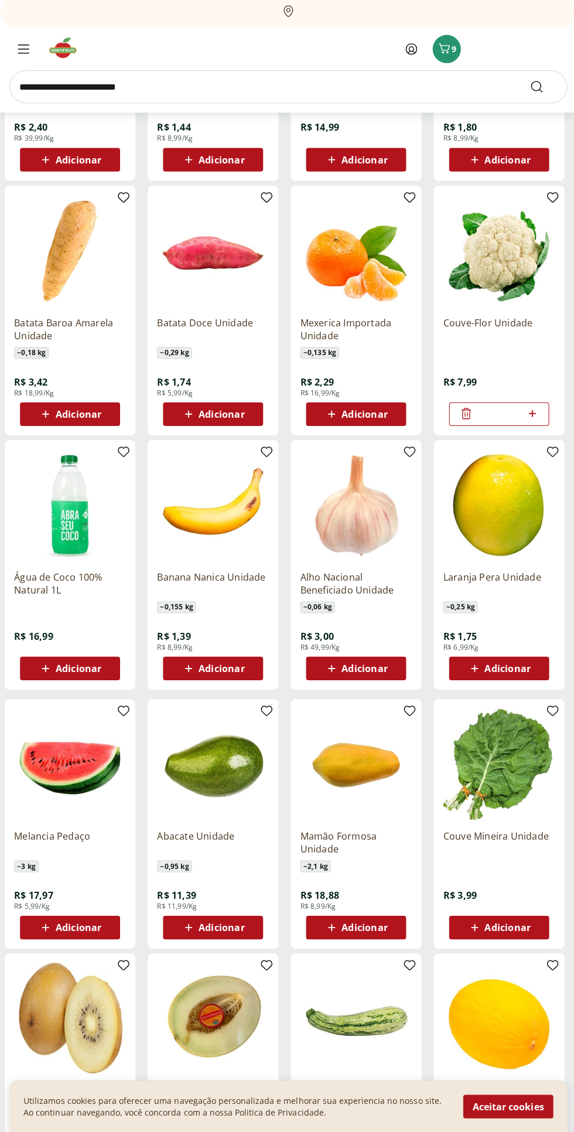
scroll to position [423, 0]
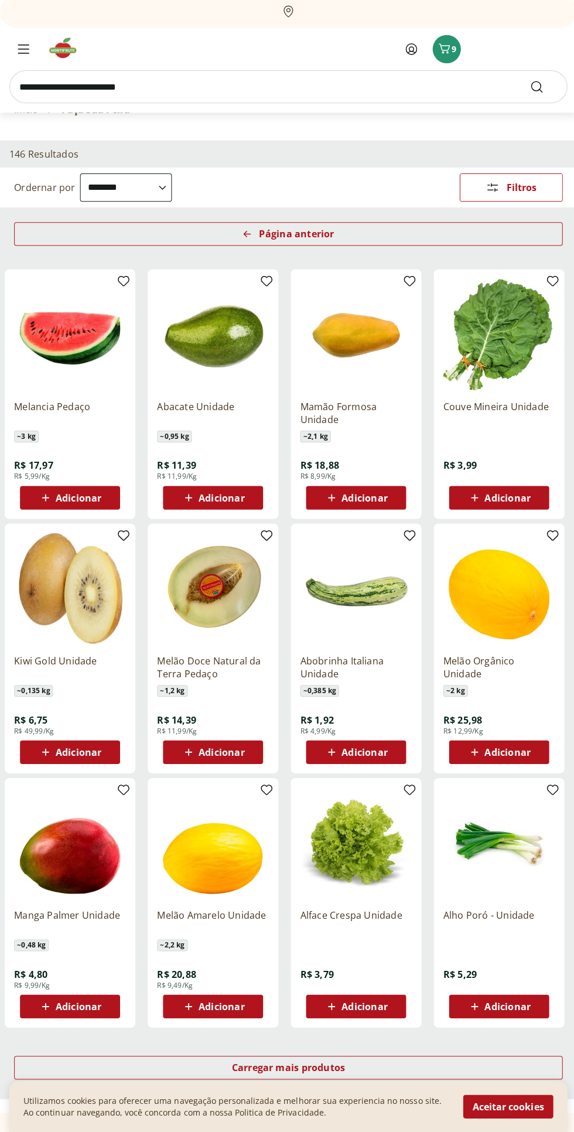
scroll to position [50, 0]
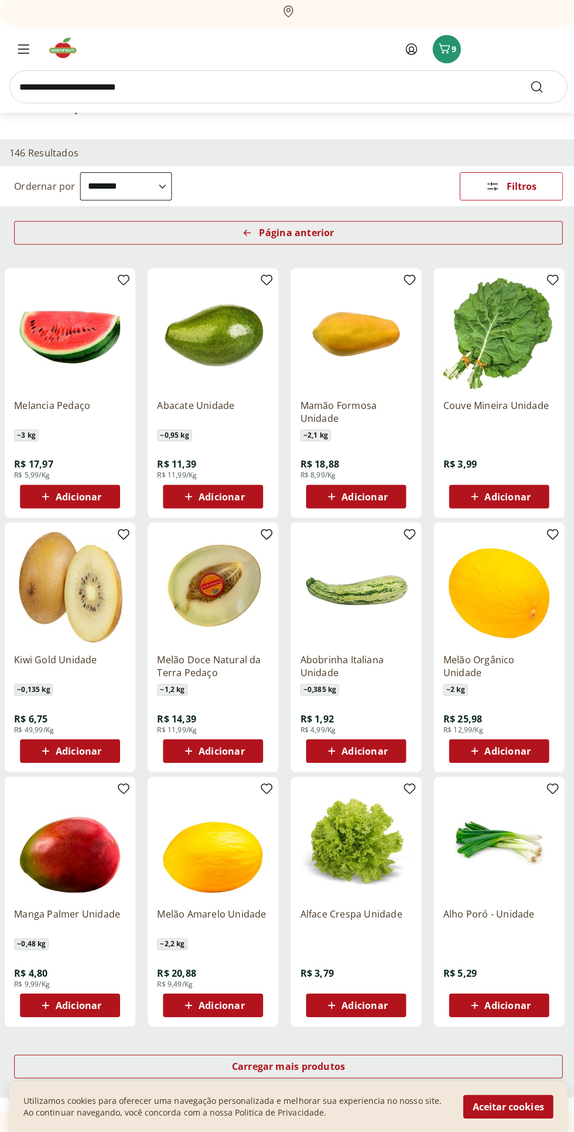
click at [388, 744] on div "Adicionar" at bounding box center [354, 751] width 81 height 21
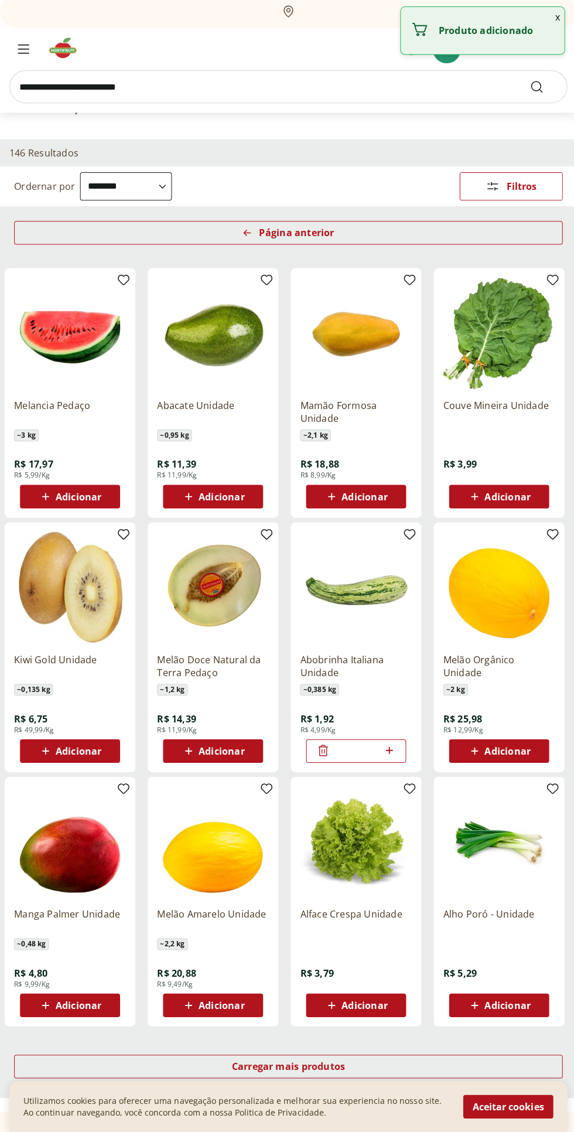
click at [387, 751] on icon at bounding box center [387, 751] width 7 height 7
type input "*"
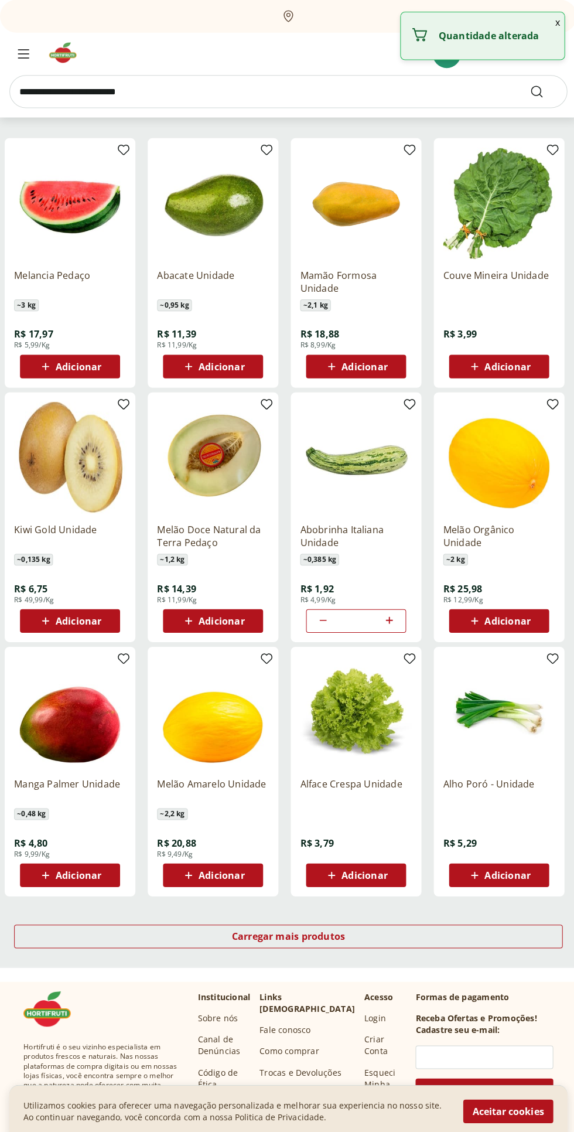
scroll to position [183, 0]
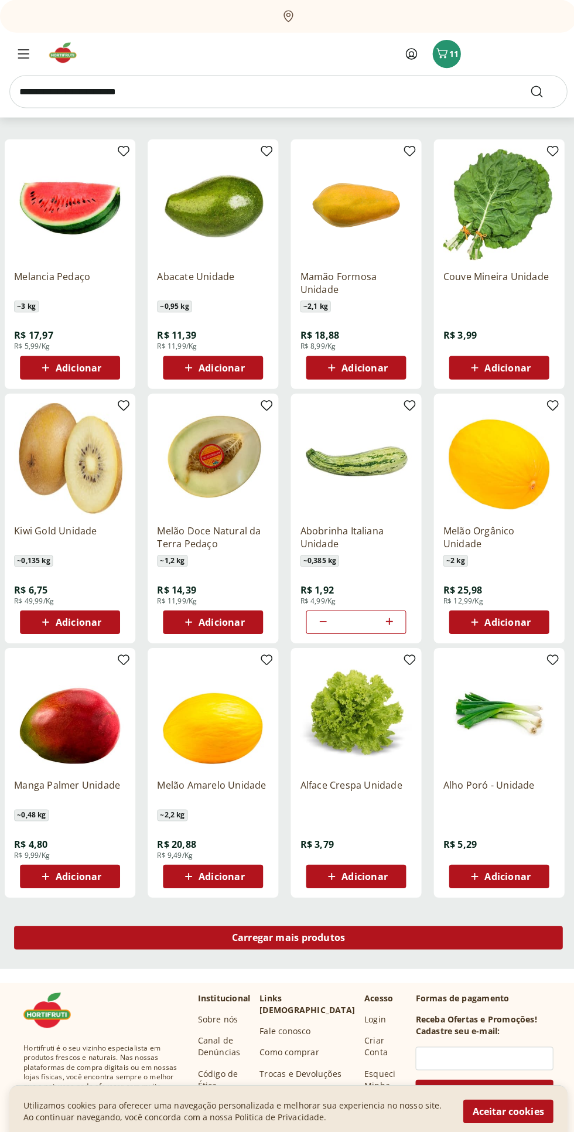
click at [397, 929] on div "Carregar mais produtos" at bounding box center [287, 932] width 546 height 23
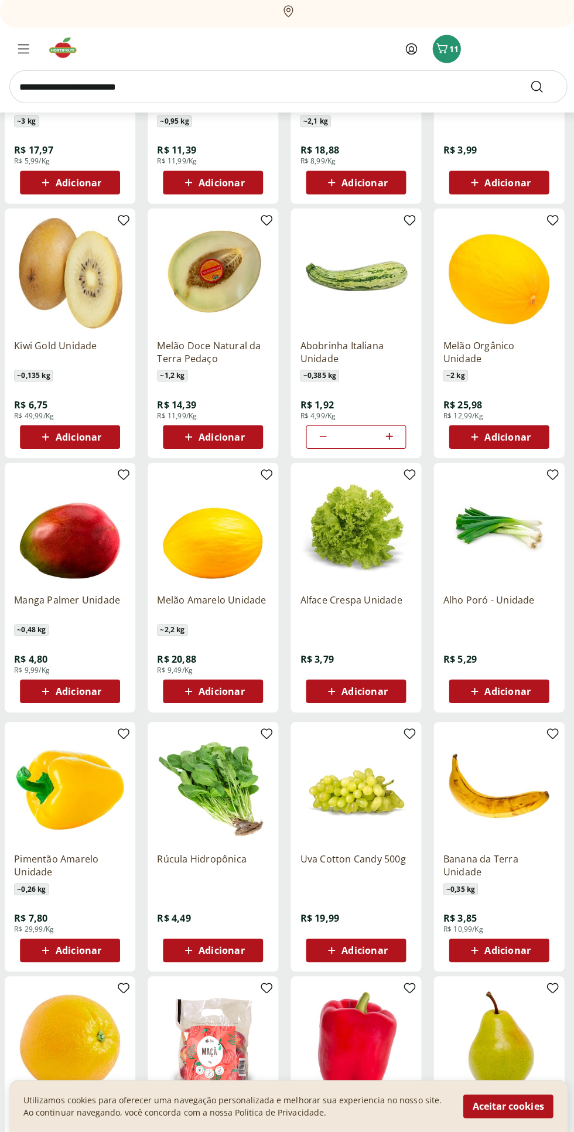
scroll to position [409, 0]
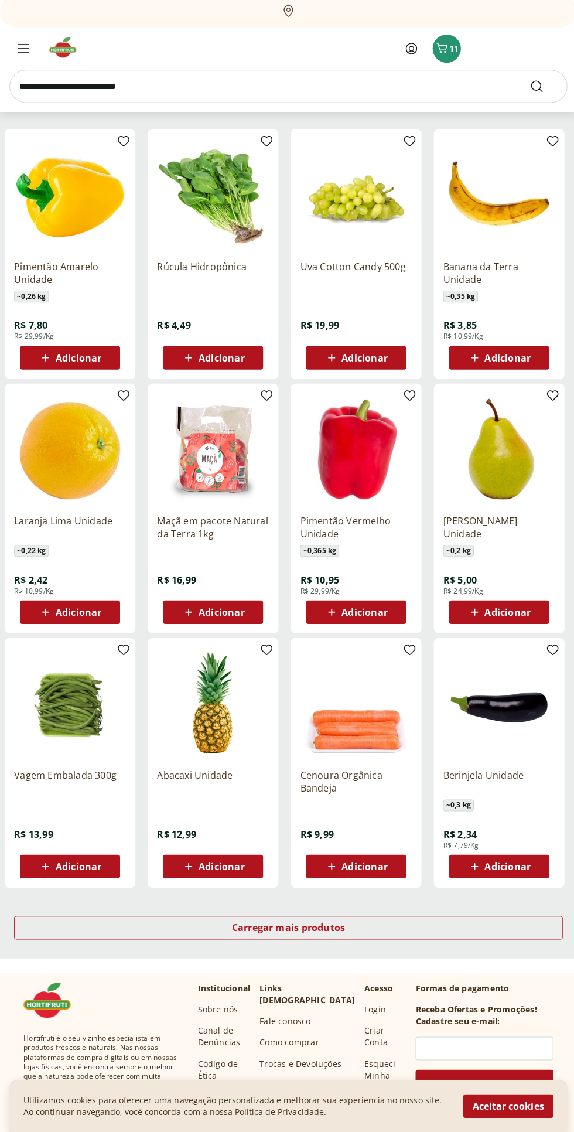
scroll to position [188, 0]
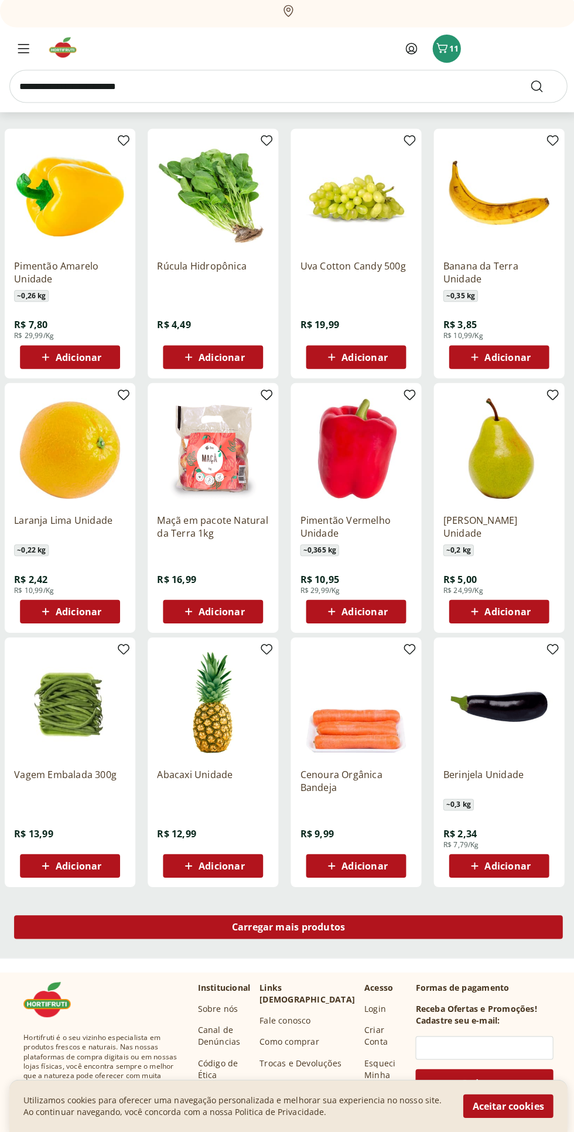
click at [398, 928] on div "Carregar mais produtos" at bounding box center [287, 927] width 546 height 23
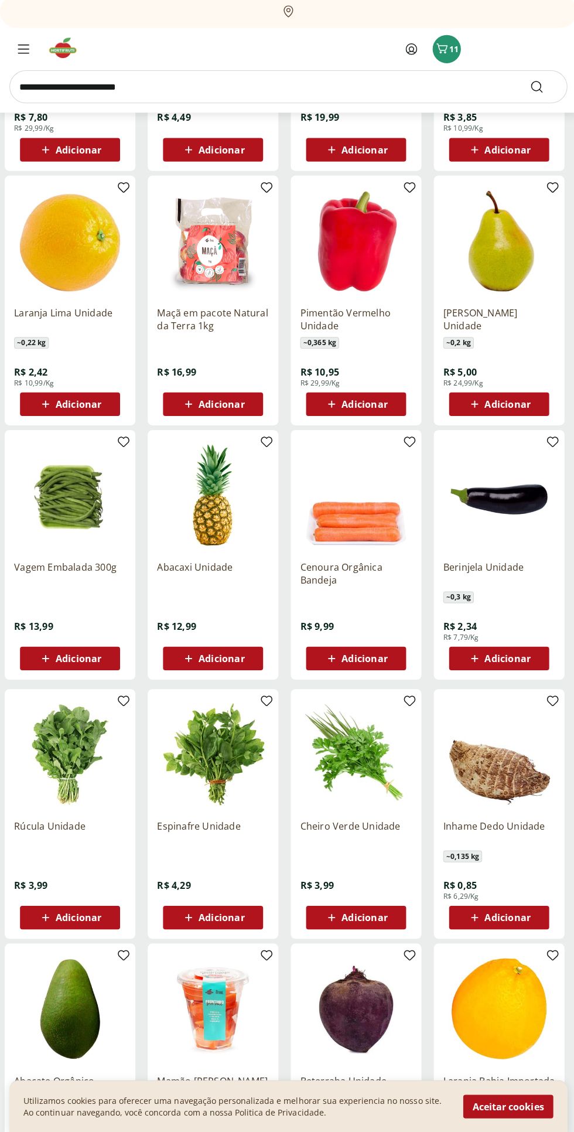
scroll to position [463, 0]
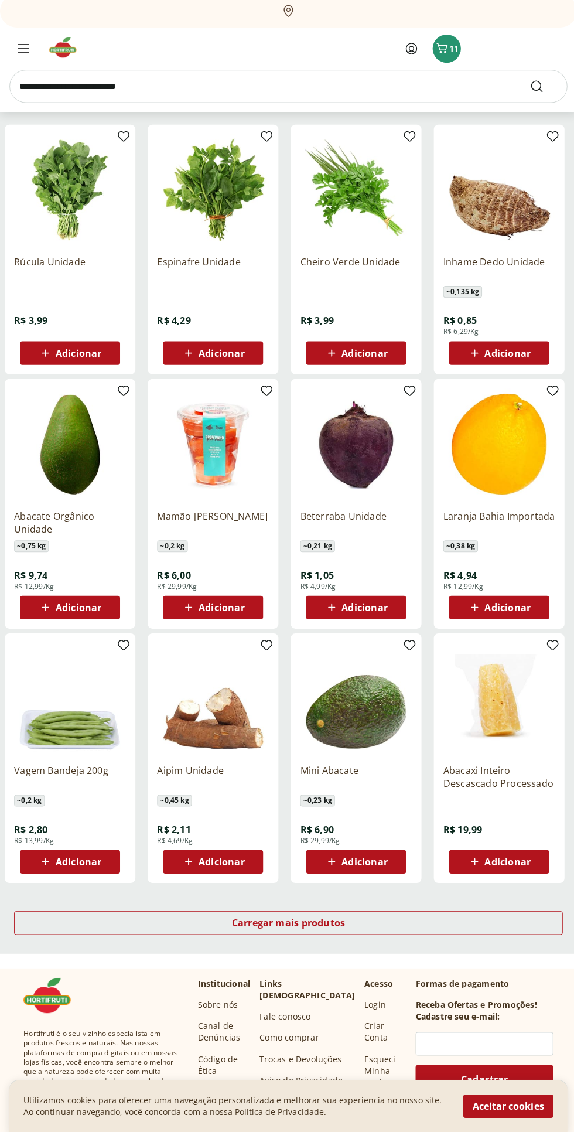
scroll to position [193, 0]
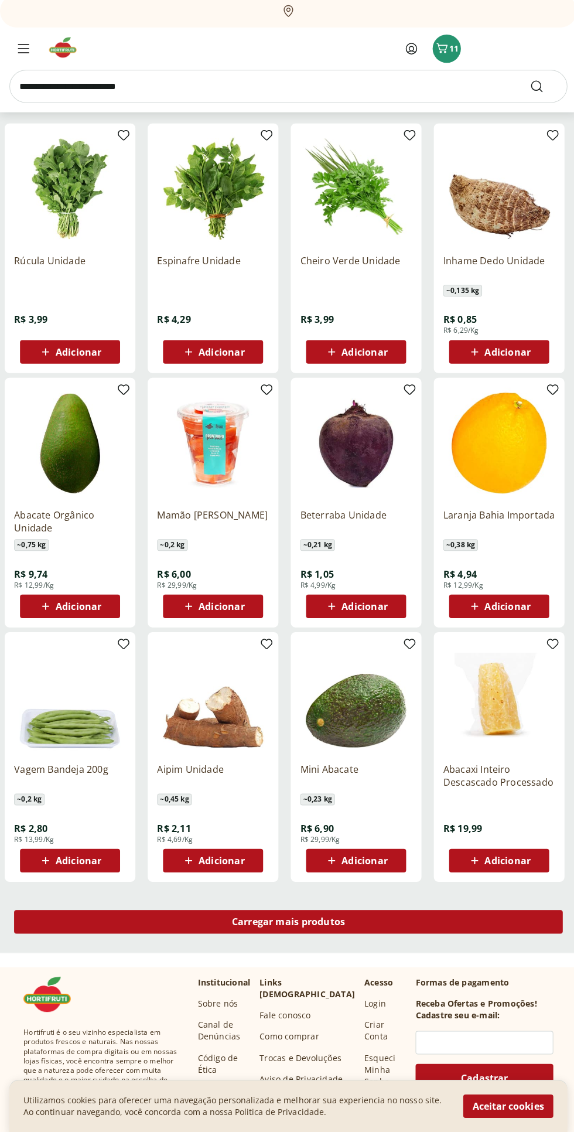
click at [401, 916] on div "Carregar mais produtos" at bounding box center [287, 922] width 546 height 23
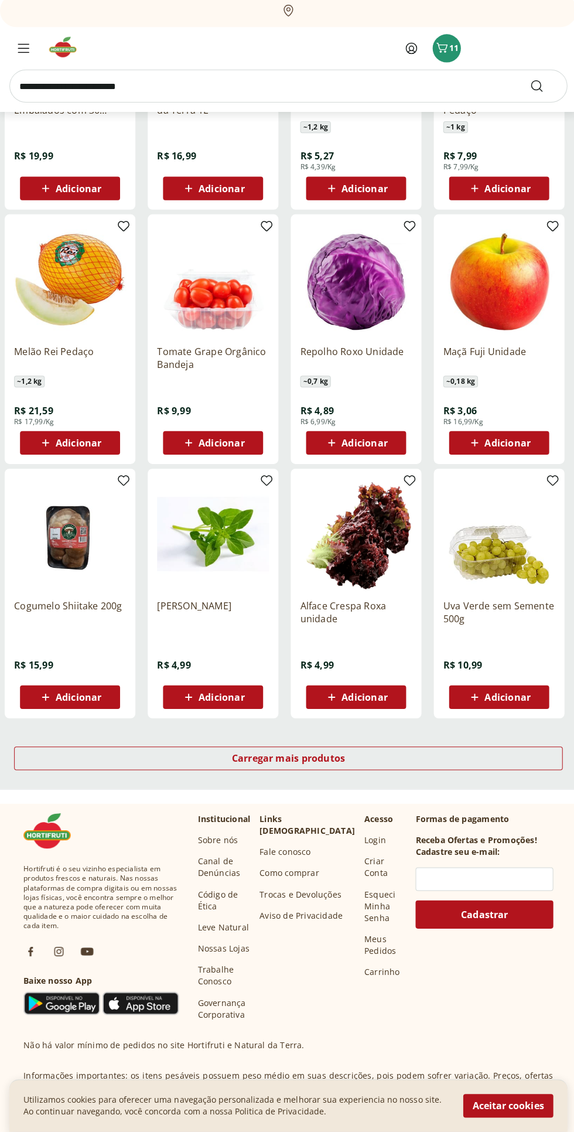
scroll to position [480, 0]
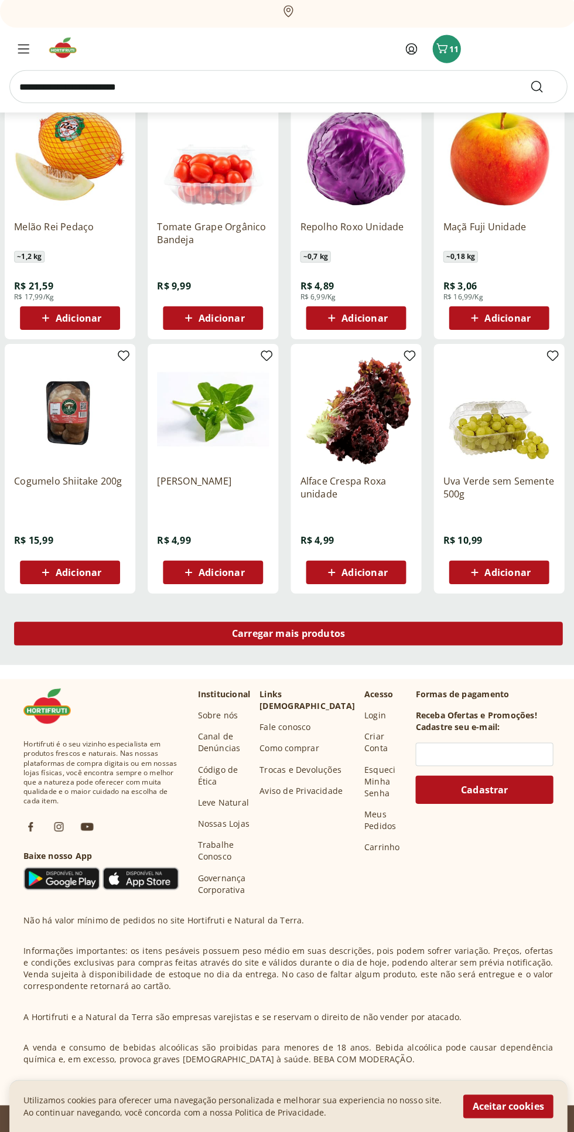
click at [92, 634] on div "Carregar mais produtos" at bounding box center [287, 635] width 546 height 23
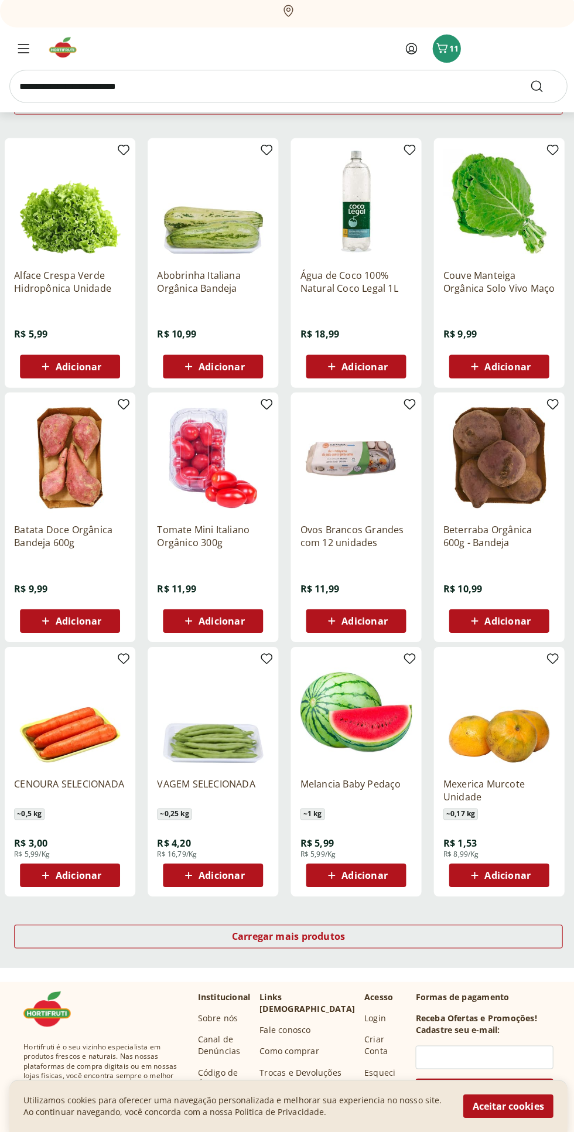
scroll to position [196, 0]
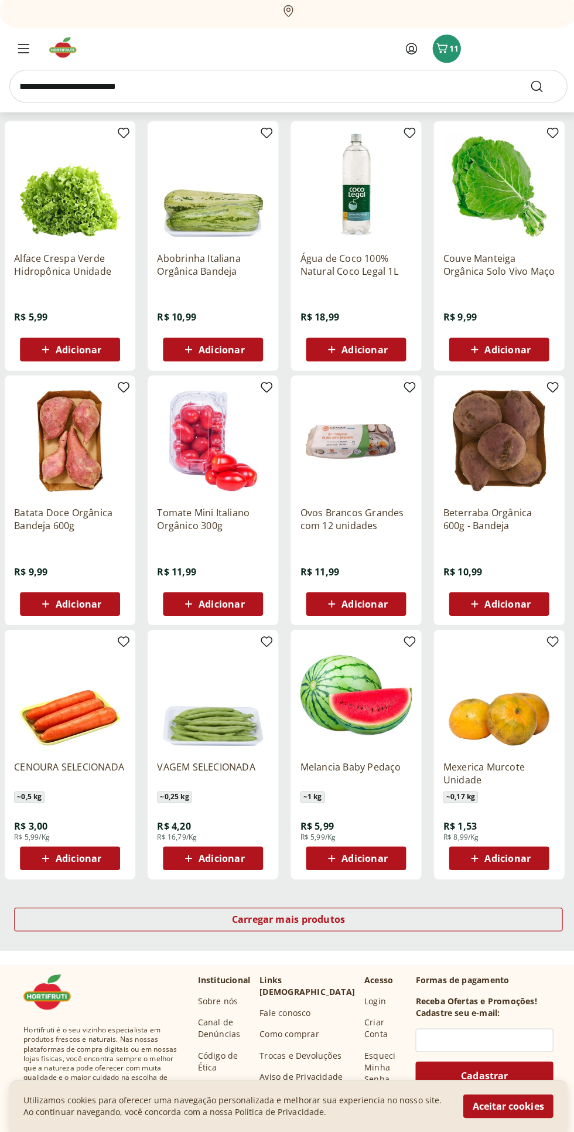
click at [375, 859] on span "Adicionar" at bounding box center [363, 859] width 46 height 9
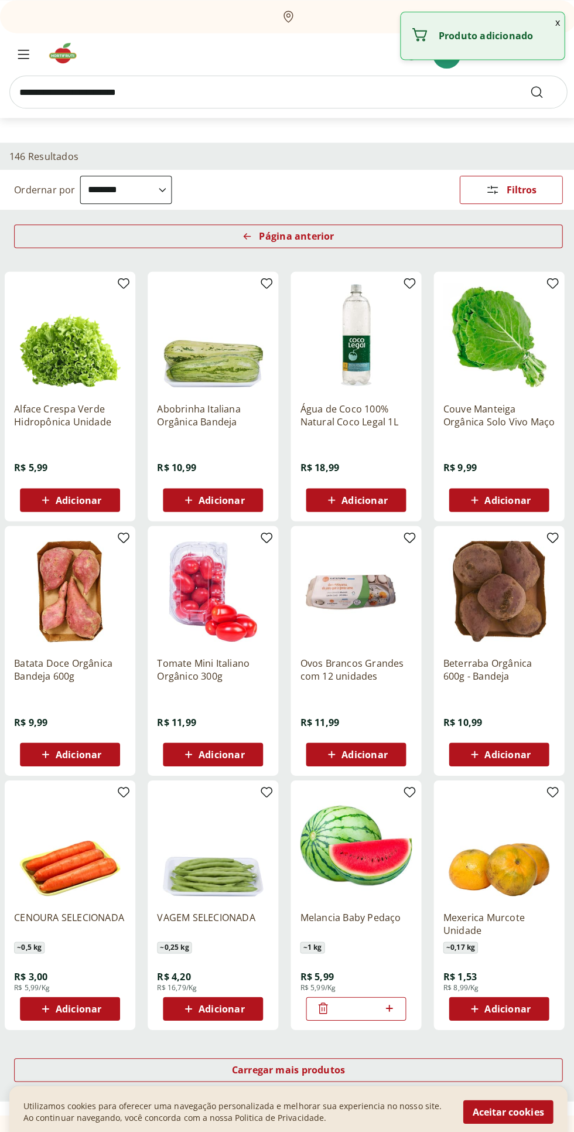
scroll to position [0, 0]
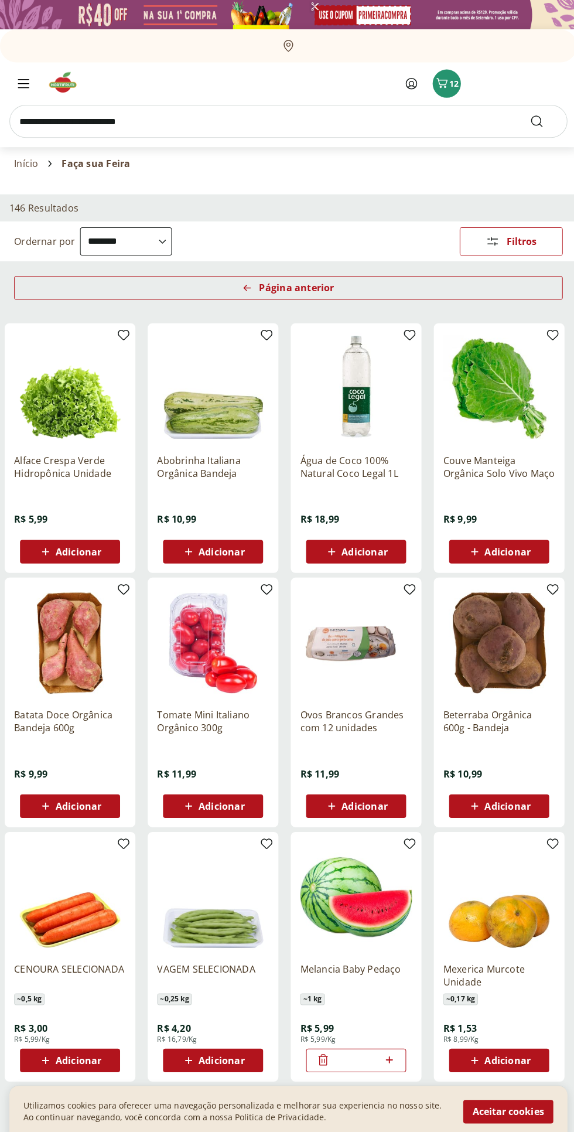
click at [439, 84] on icon "Carrinho" at bounding box center [440, 83] width 11 height 10
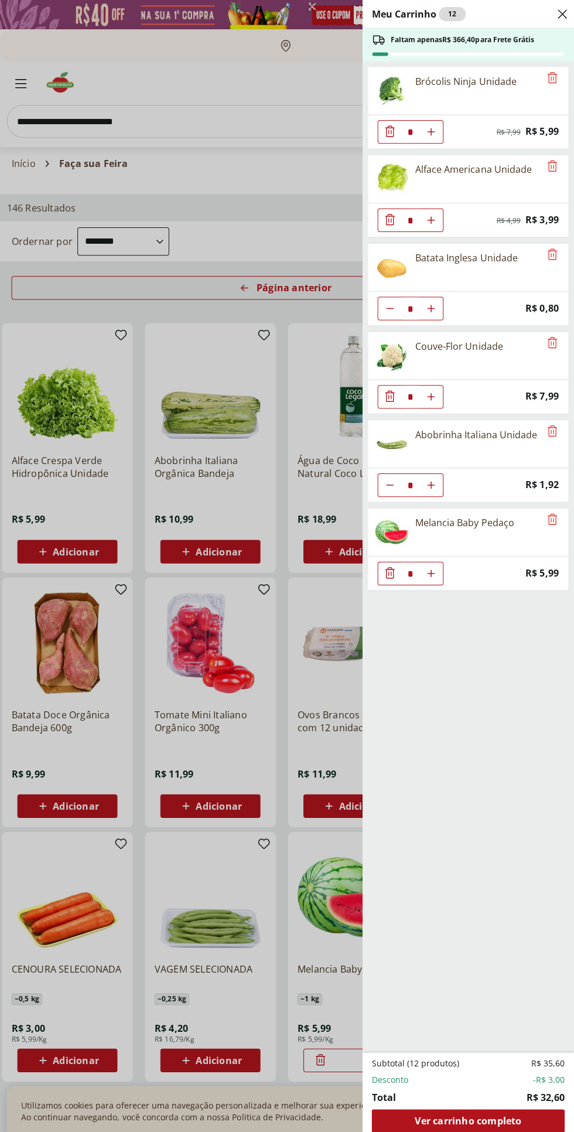
click at [478, 790] on ul "Brócolis Ninja Unidade * Original price: R$ 7,99 Price: R$ 5,99 Alface American…" at bounding box center [467, 554] width 209 height 986
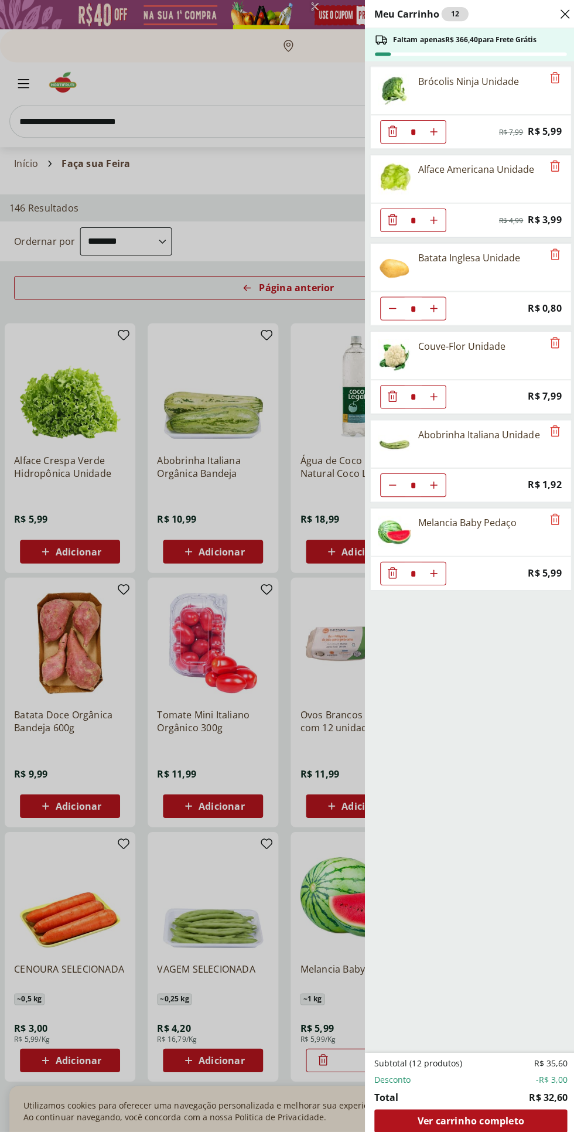
click at [80, 558] on div "Meu Carrinho 12 Faltam apenas R$ 366,40 para Frete Grátis Brócolis Ninja Unidad…" at bounding box center [287, 566] width 574 height 1132
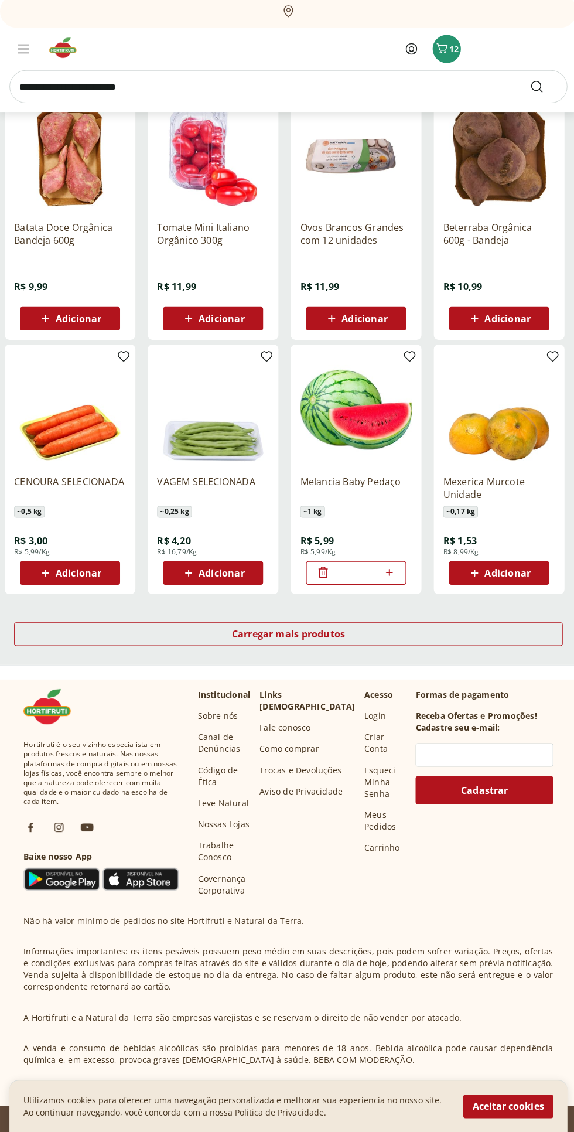
scroll to position [480, 0]
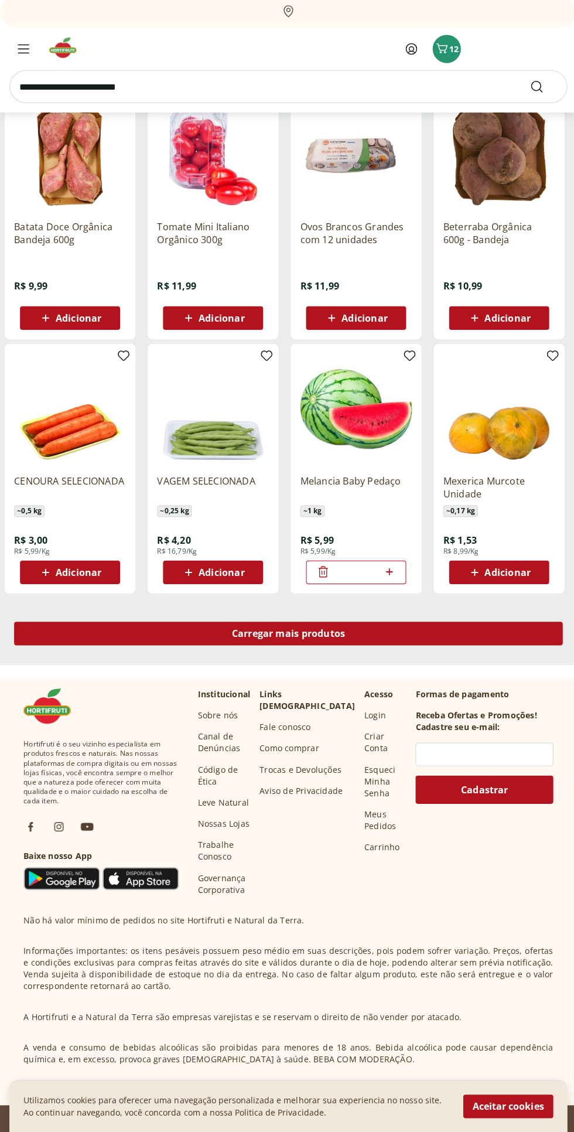
click at [174, 642] on div "Carregar mais produtos" at bounding box center [287, 635] width 546 height 23
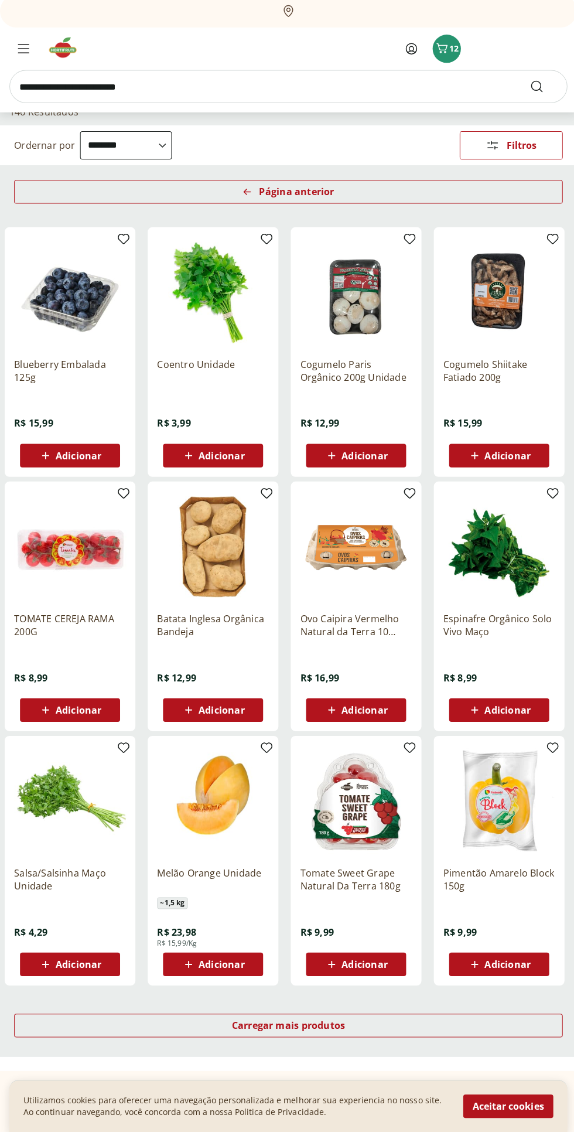
scroll to position [107, 0]
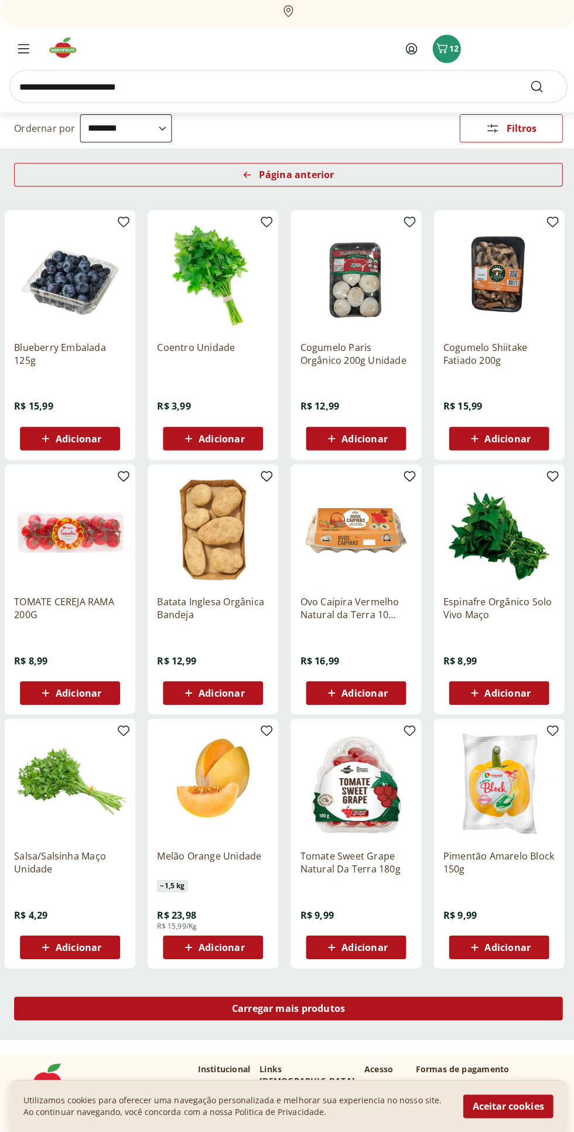
click at [453, 1008] on div "Carregar mais produtos" at bounding box center [287, 1008] width 546 height 23
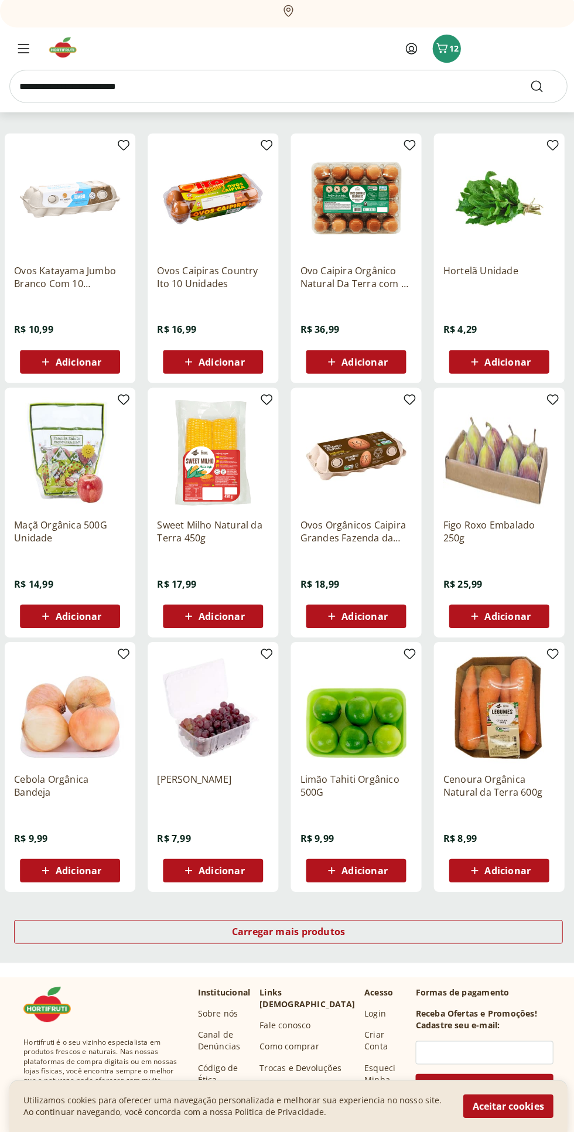
scroll to position [190, 0]
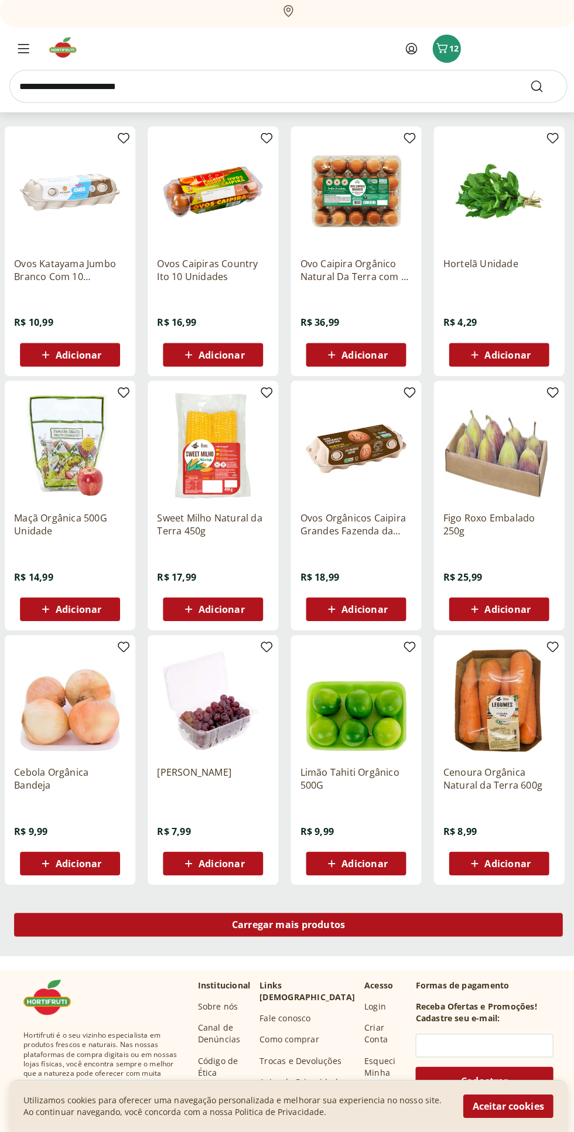
click at [444, 923] on div "Carregar mais produtos" at bounding box center [287, 925] width 546 height 23
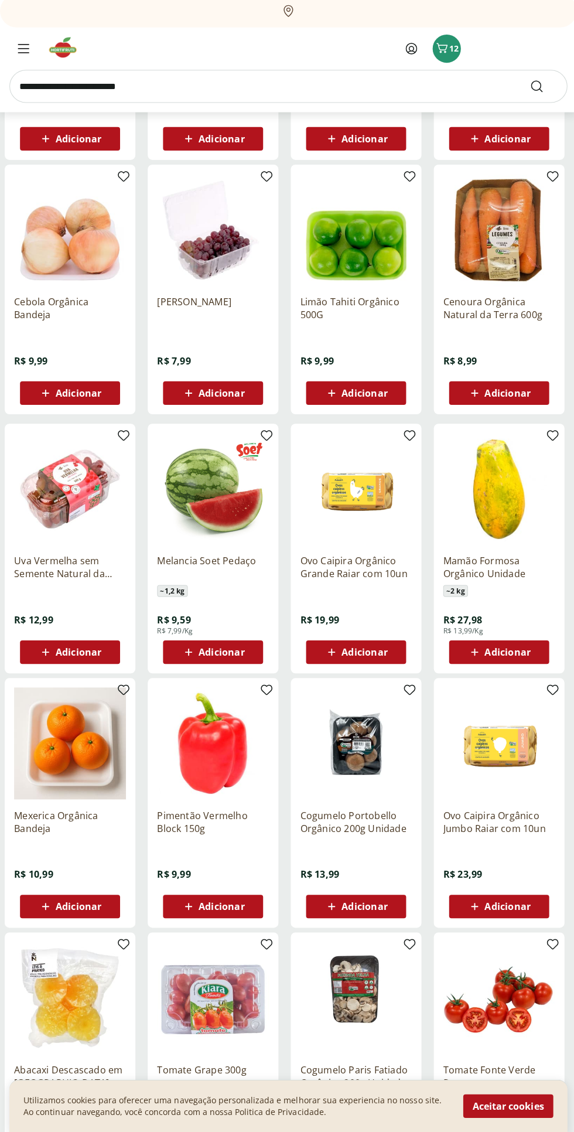
scroll to position [14, 0]
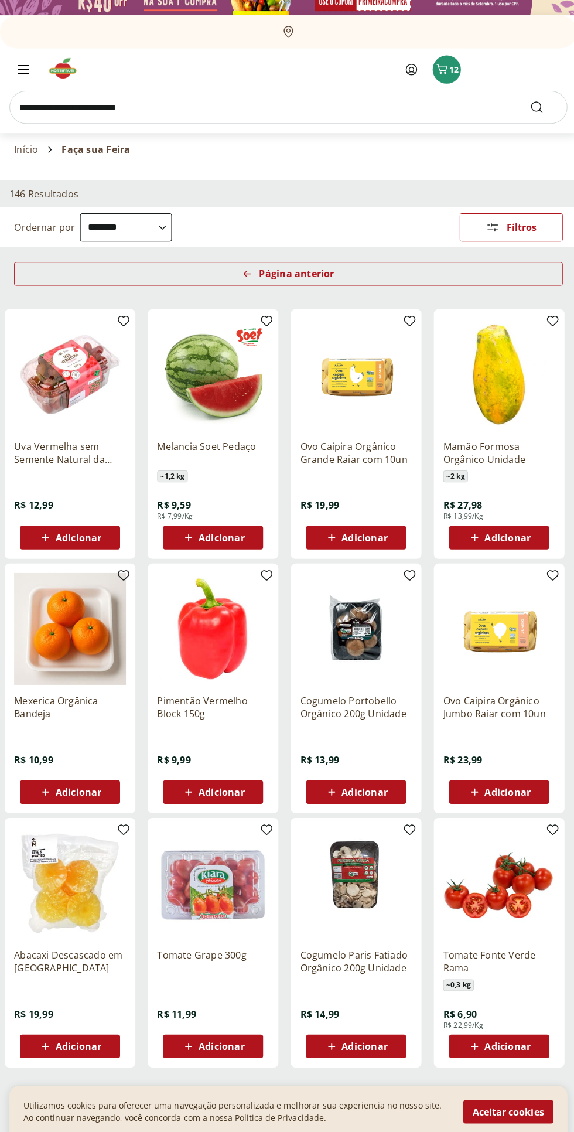
click at [439, 72] on icon "Carrinho" at bounding box center [440, 68] width 14 height 14
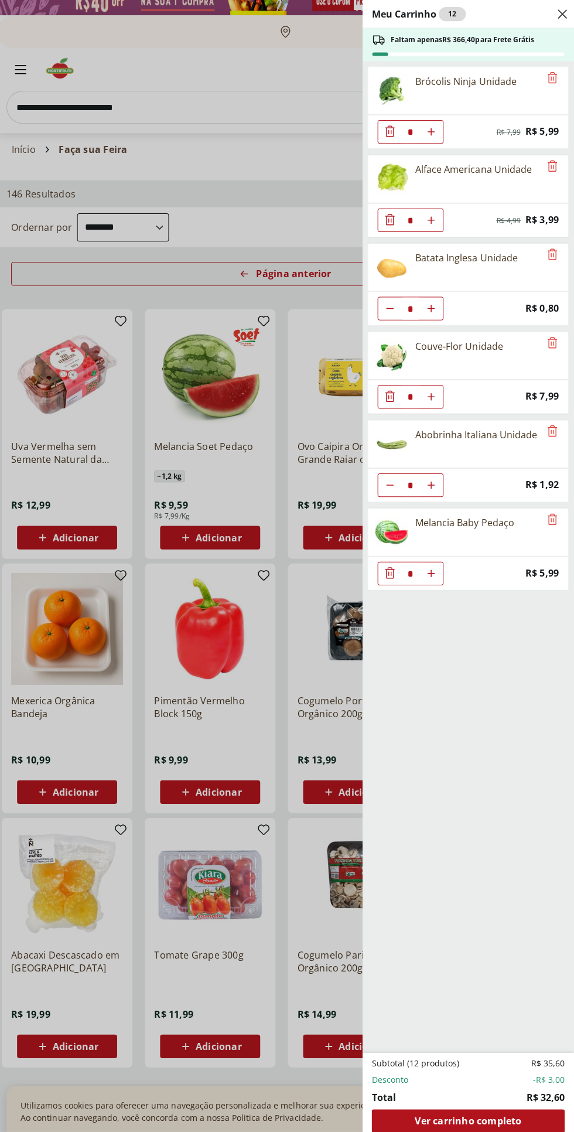
click at [146, 764] on div "Meu Carrinho 12 Faltam apenas R$ 366,40 para Frete Grátis Brócolis Ninja Unidad…" at bounding box center [287, 566] width 574 height 1132
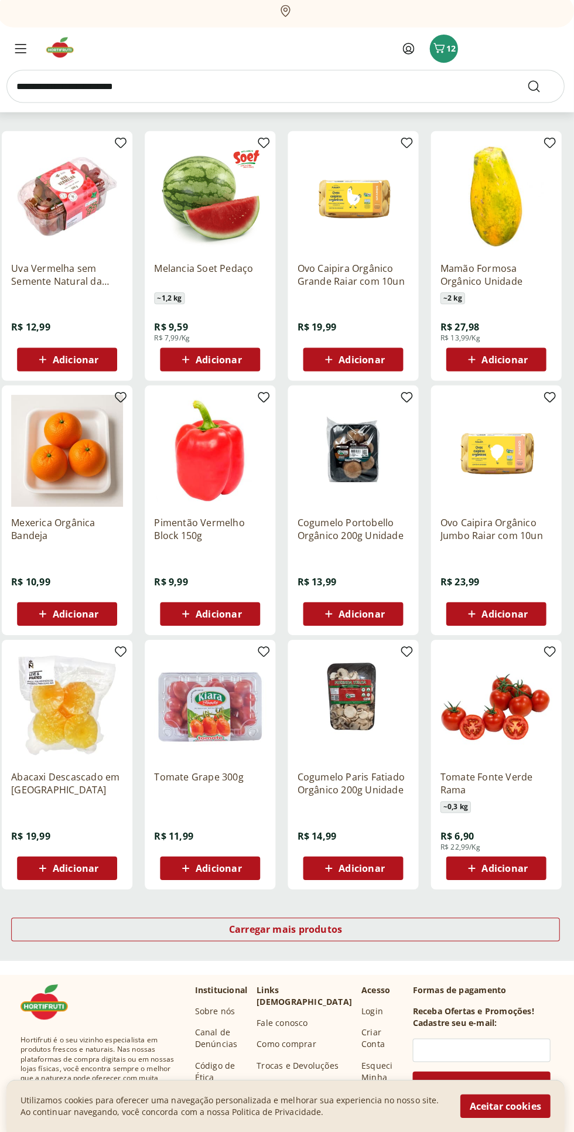
scroll to position [188, 0]
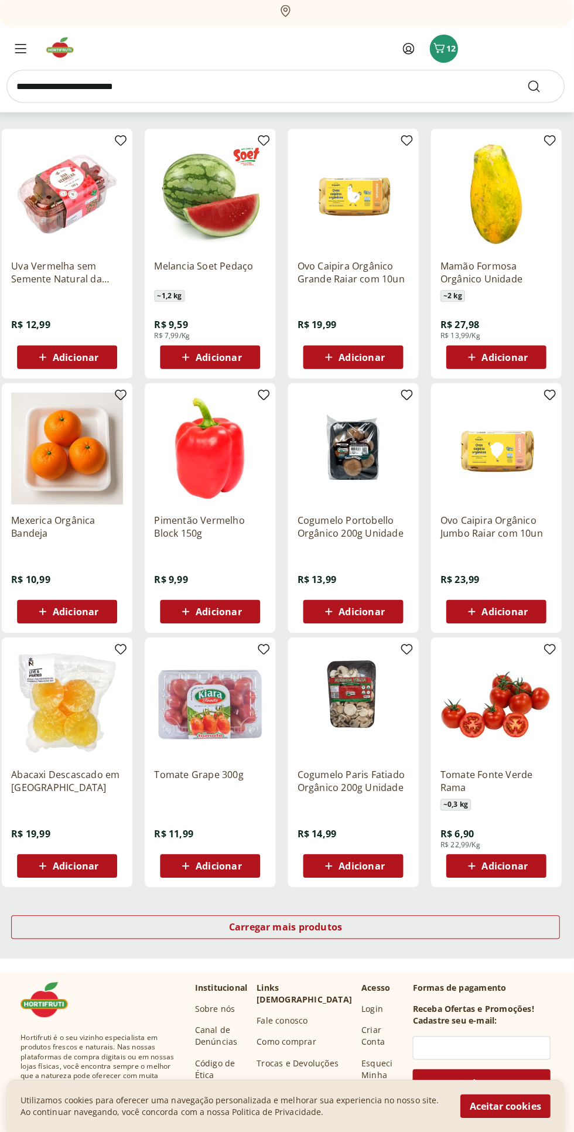
click at [506, 866] on span "Adicionar" at bounding box center [505, 866] width 46 height 9
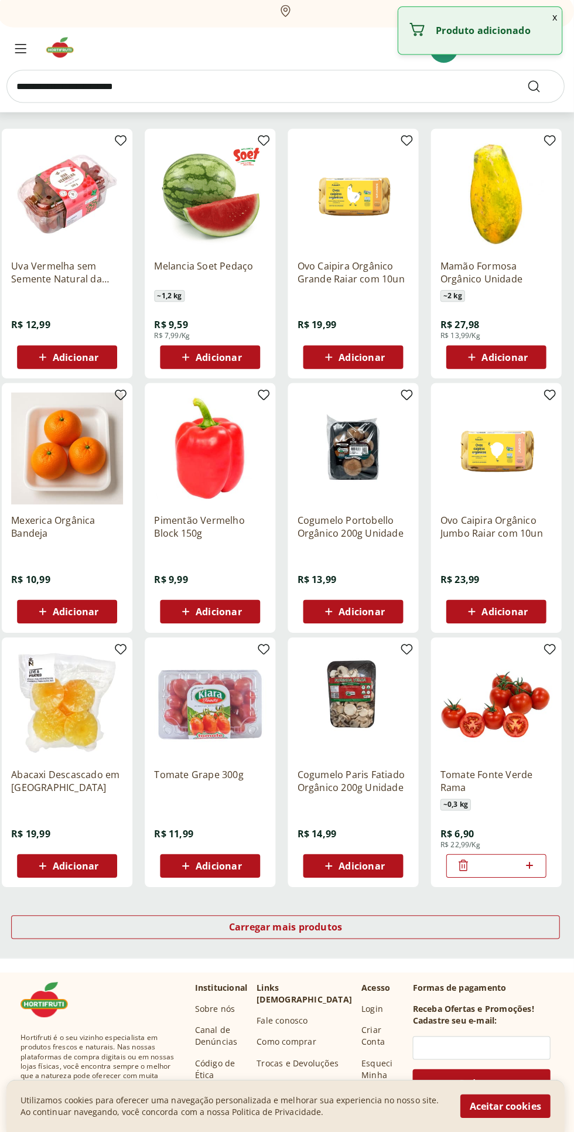
click at [529, 866] on icon at bounding box center [529, 866] width 7 height 7
type input "*"
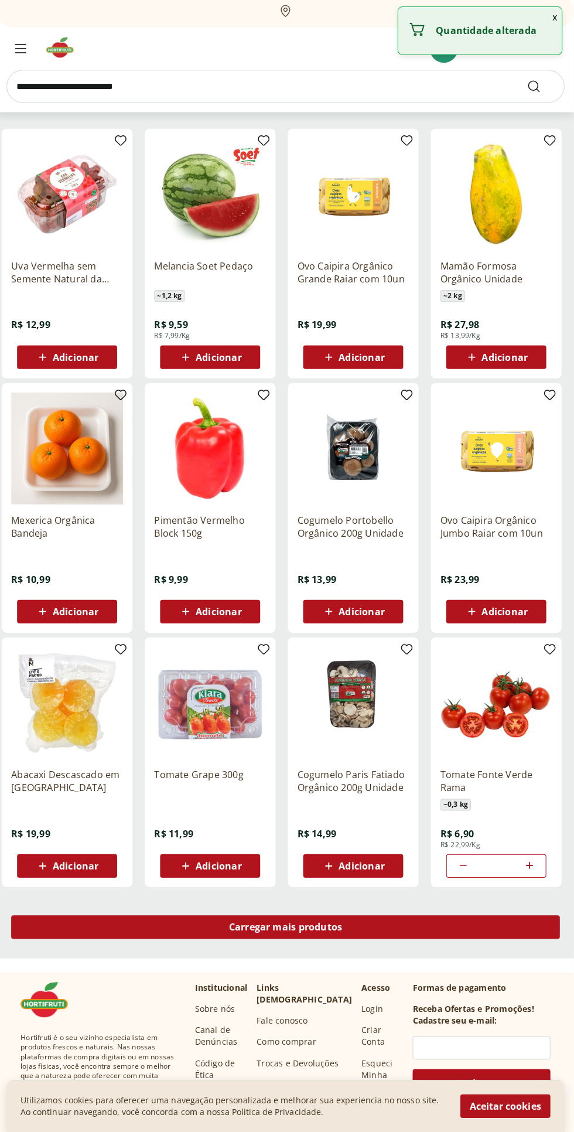
click at [497, 924] on div "Carregar mais produtos" at bounding box center [287, 927] width 546 height 23
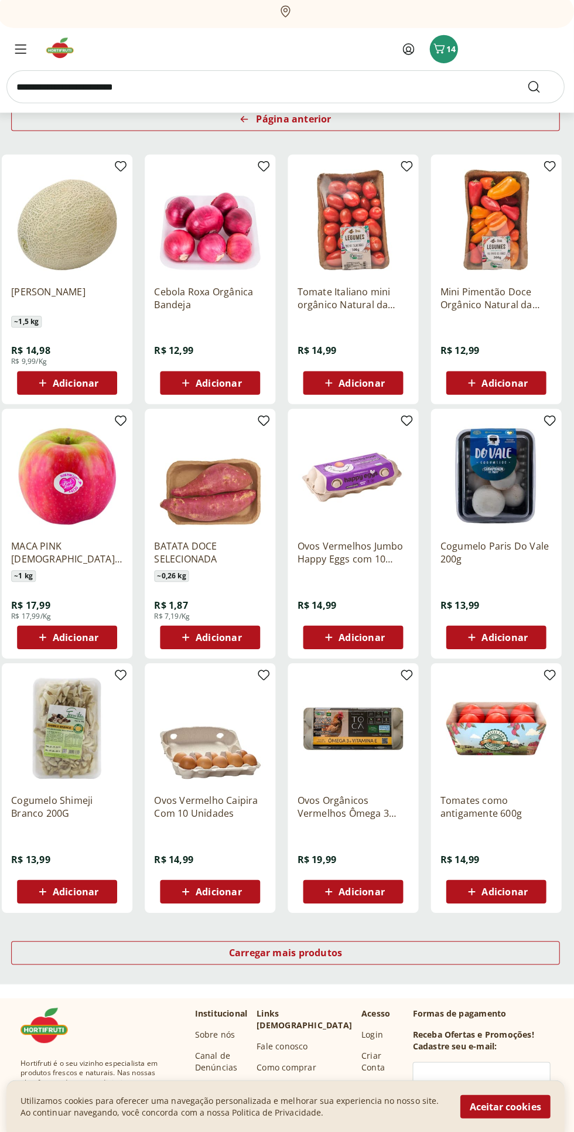
scroll to position [163, 0]
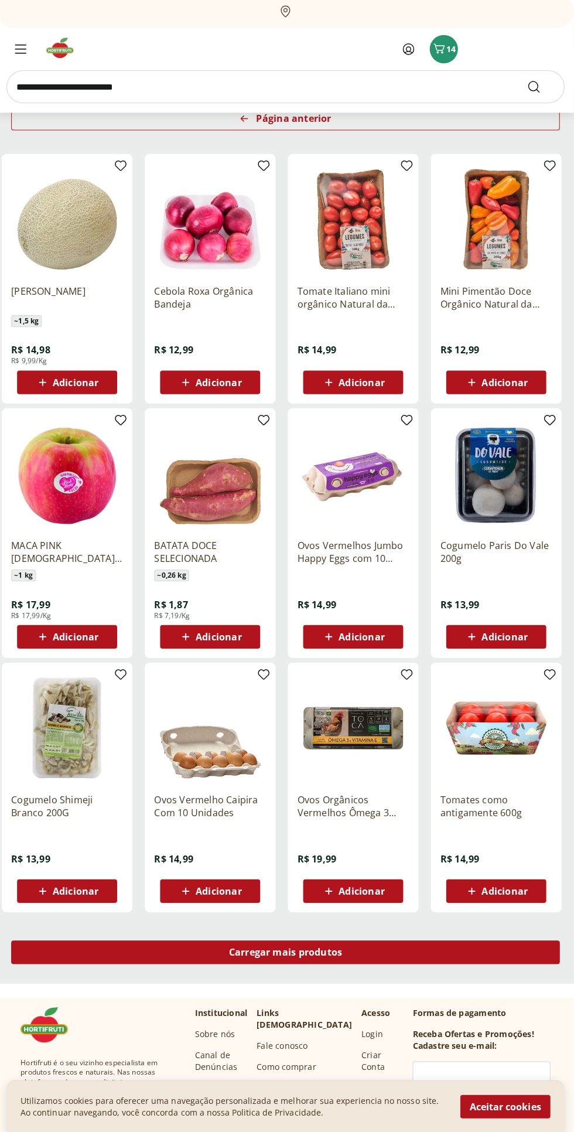
click at [417, 947] on div "Carregar mais produtos" at bounding box center [287, 952] width 546 height 23
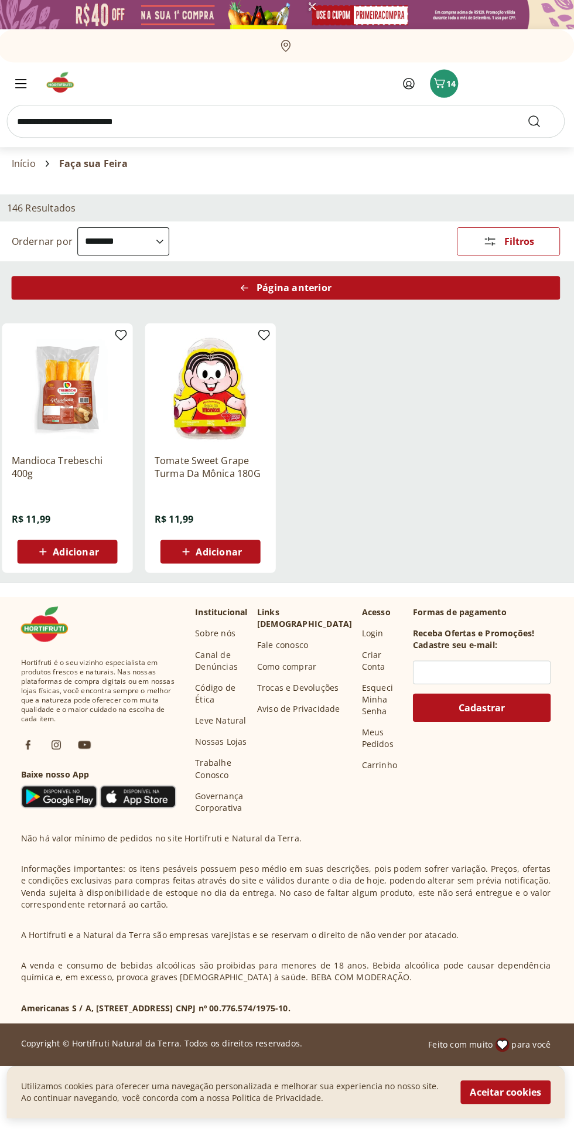
click at [121, 290] on div "Página anterior" at bounding box center [287, 286] width 546 height 23
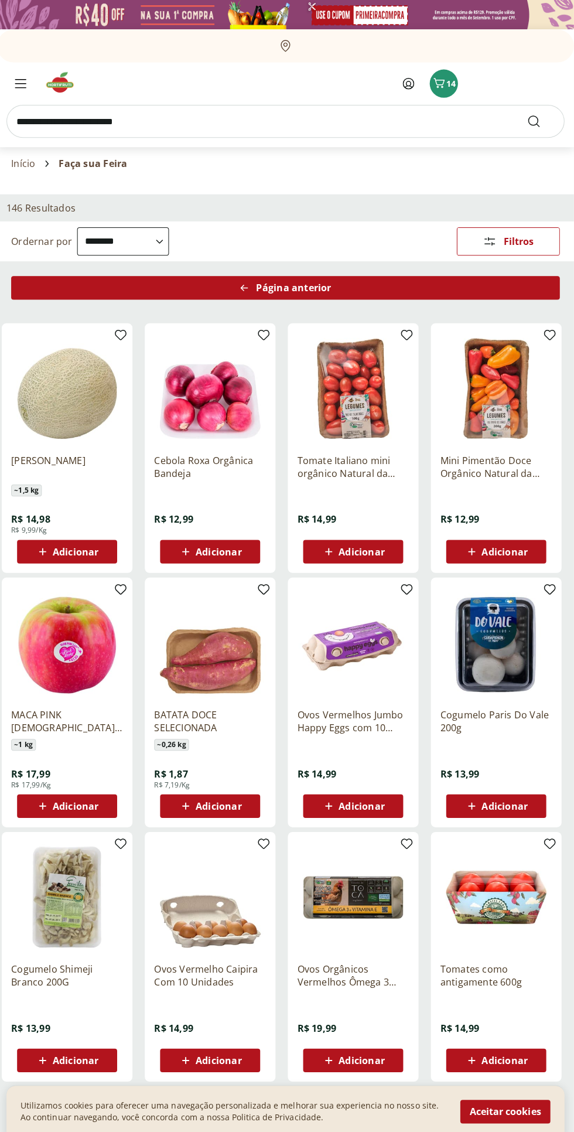
click at [71, 295] on div "Página anterior" at bounding box center [287, 286] width 546 height 23
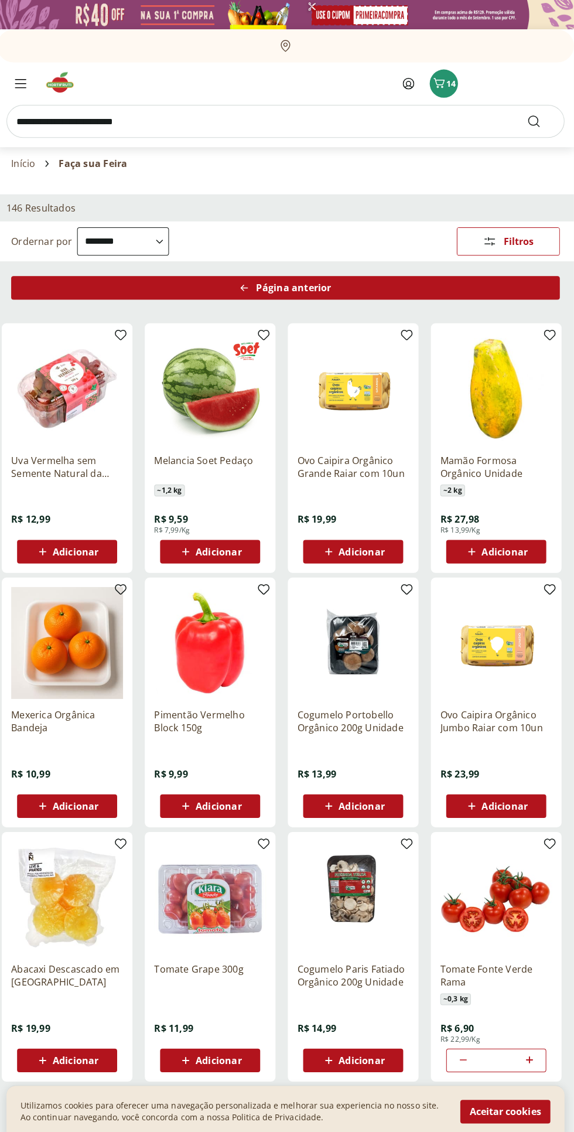
click at [74, 297] on div "Página anterior" at bounding box center [287, 286] width 546 height 23
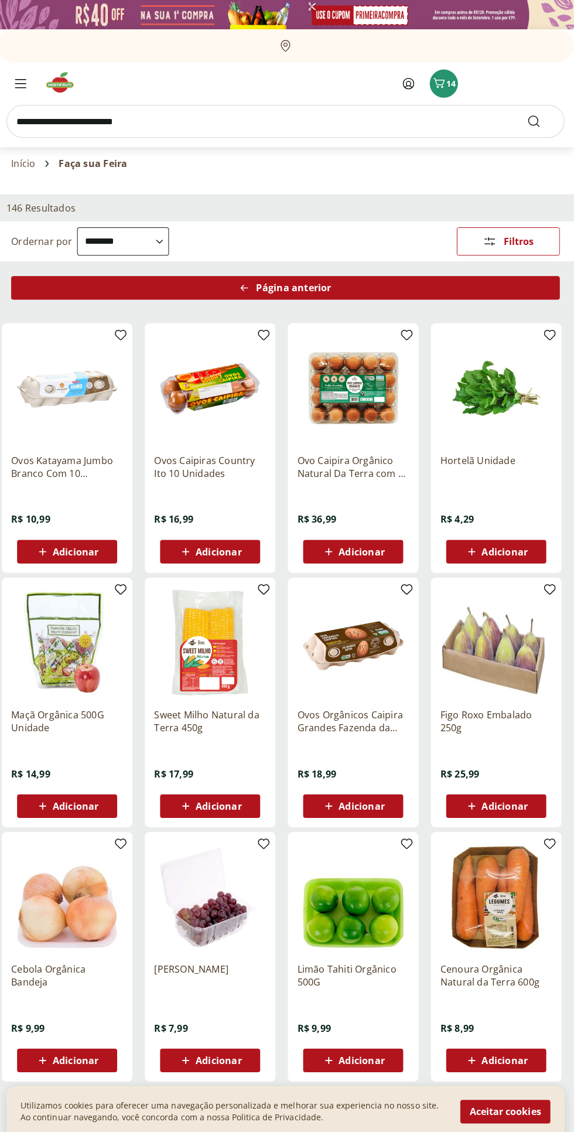
click at [64, 286] on div "Página anterior" at bounding box center [287, 286] width 546 height 23
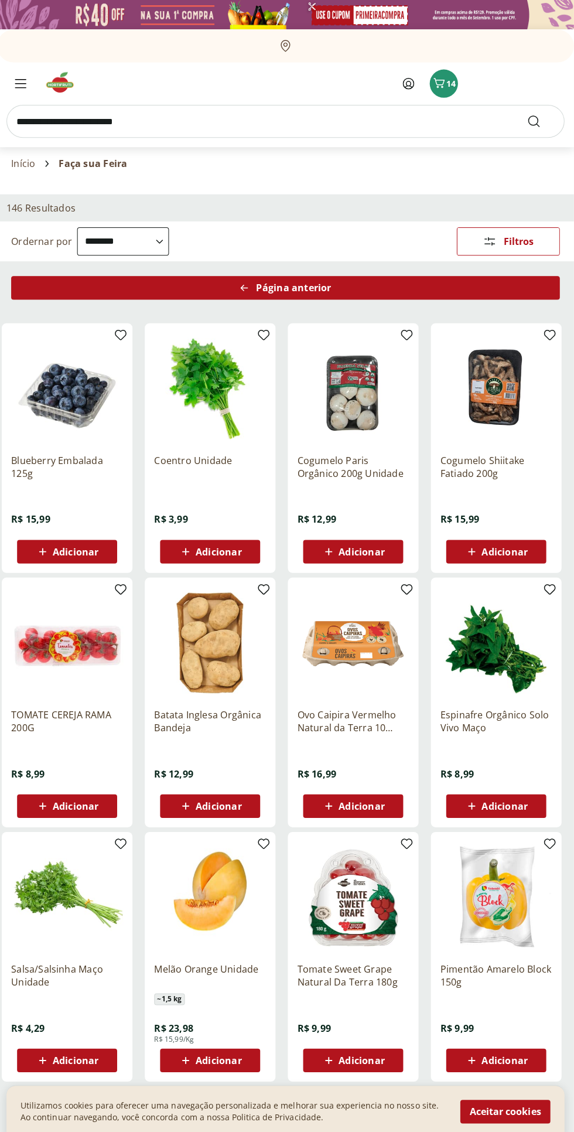
click at [77, 292] on div "Página anterior" at bounding box center [287, 286] width 546 height 23
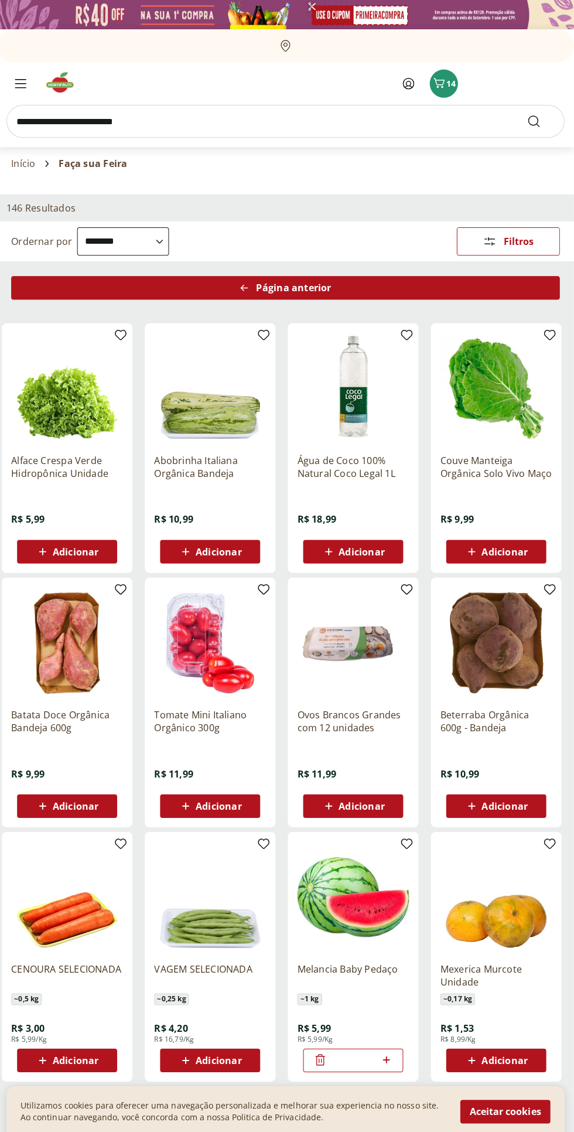
click at [64, 298] on div "Página anterior" at bounding box center [287, 286] width 546 height 23
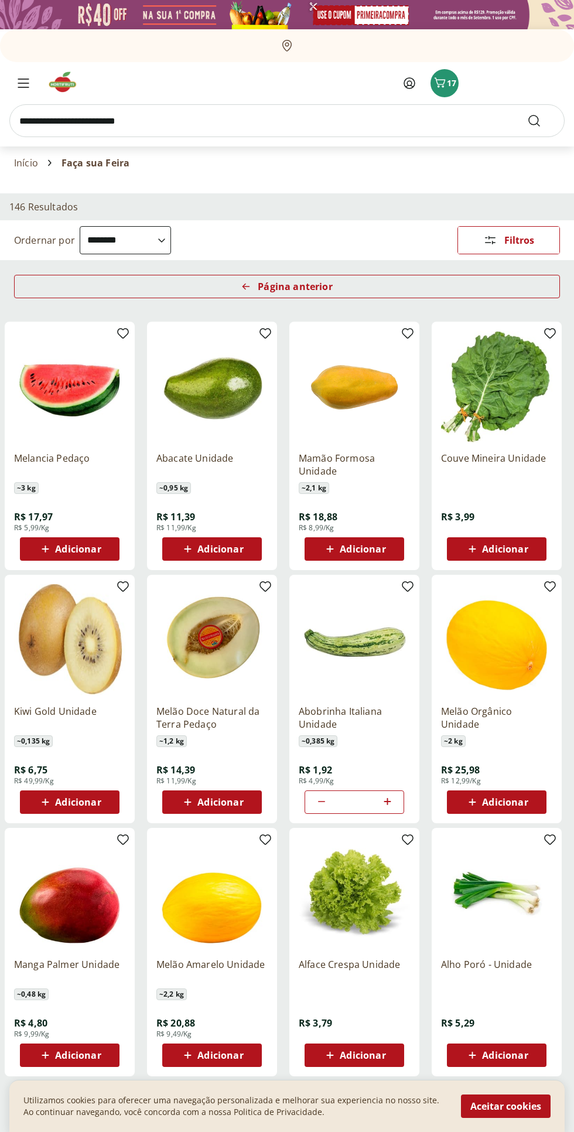
select select "**********"
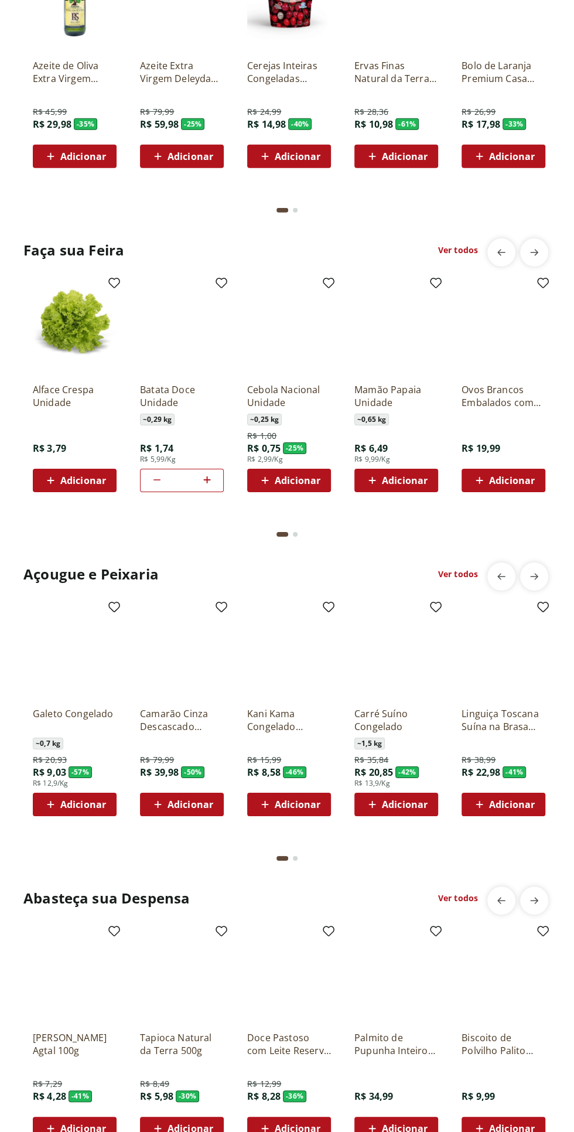
scroll to position [1865, 0]
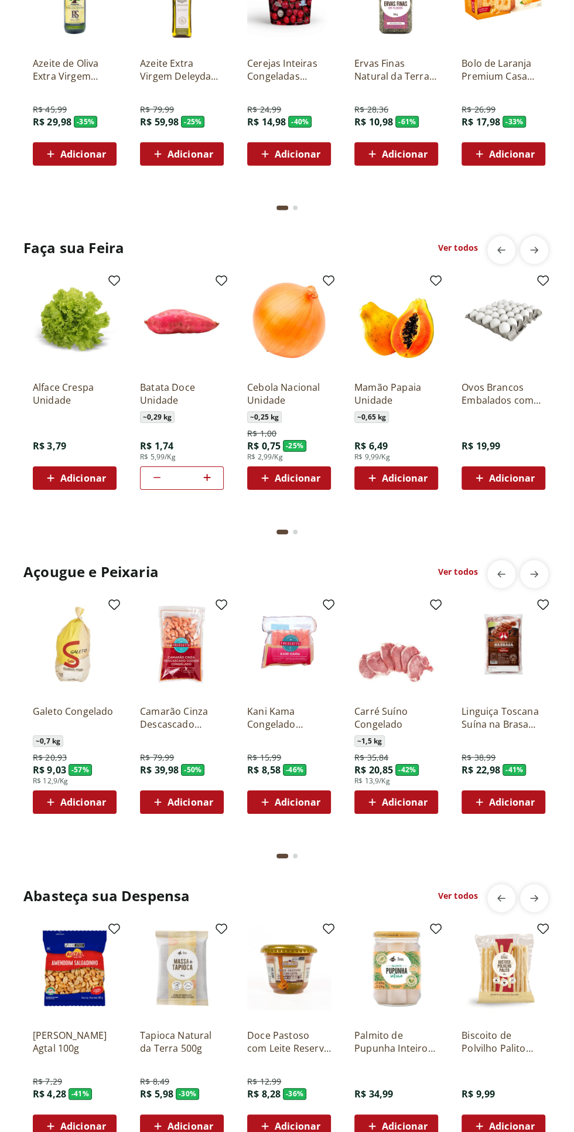
click at [456, 544] on section "Faça sua Feira Ver todos Alface Crespa Unidade R$ 3,79 Adicionar Batata Doce Un…" at bounding box center [286, 391] width 527 height 310
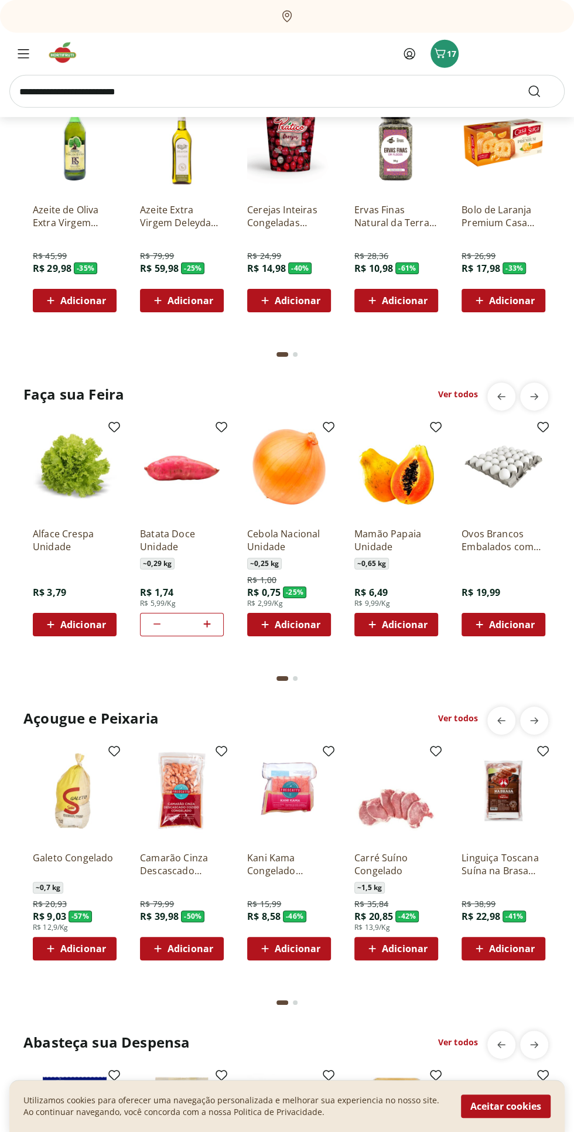
scroll to position [2012, 0]
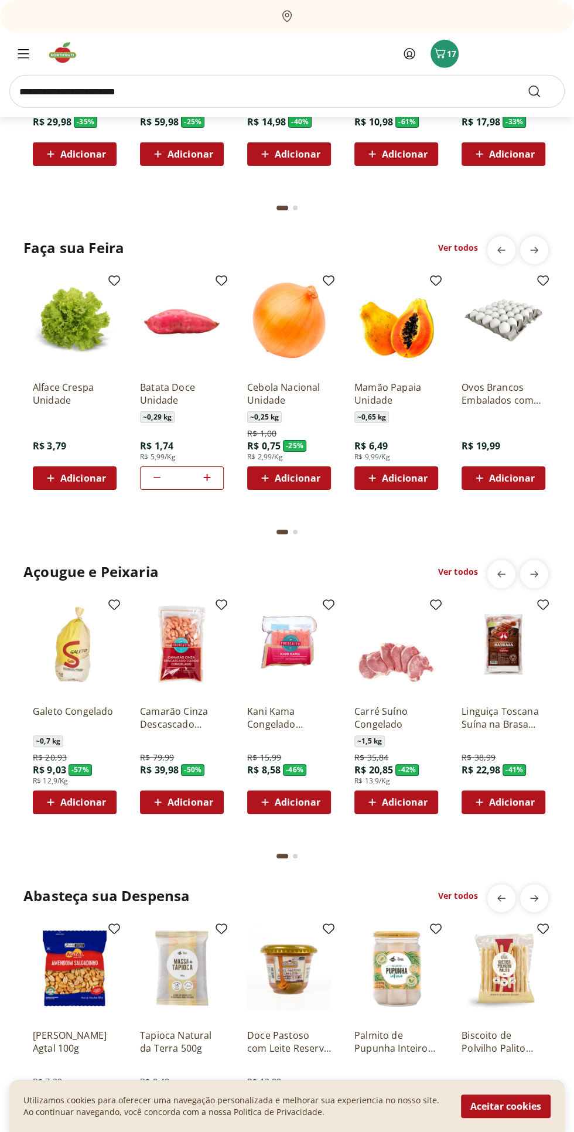
click at [446, 574] on link "Ver todos" at bounding box center [458, 572] width 40 height 12
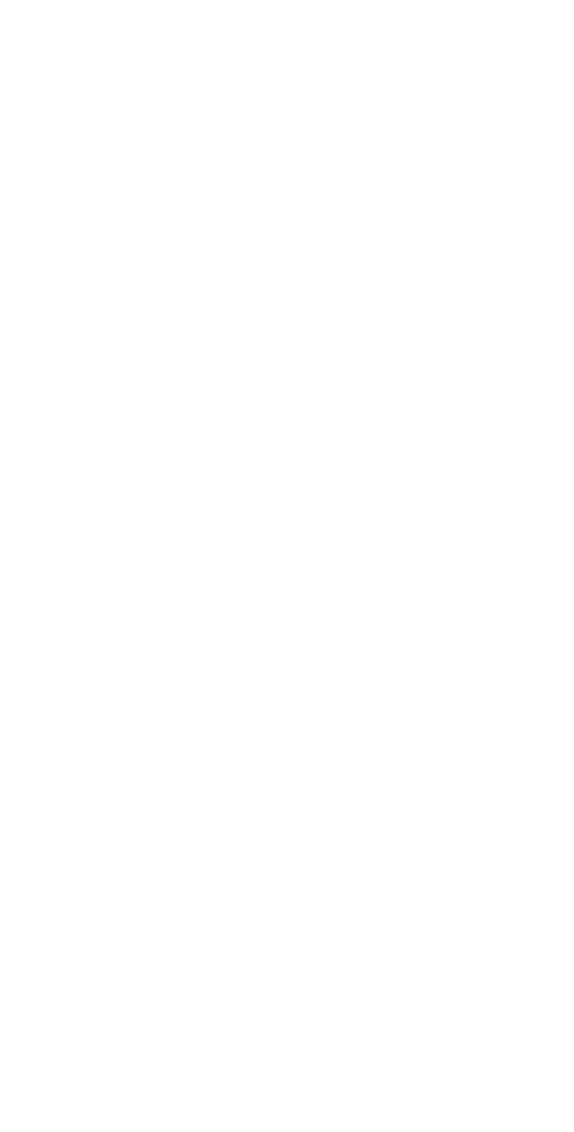
select select "**********"
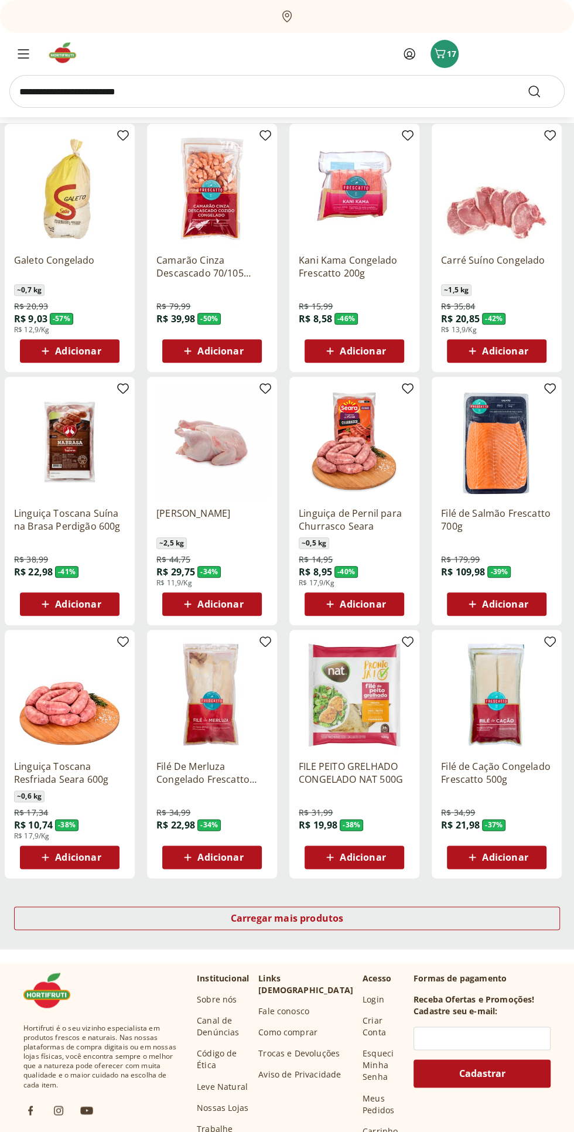
scroll to position [215, 0]
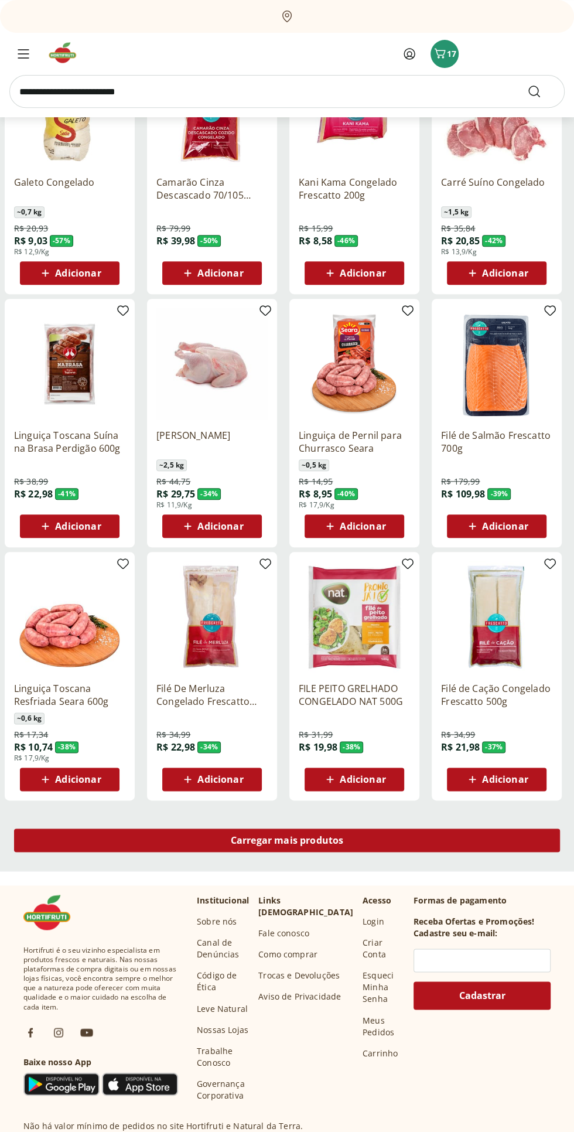
click at [431, 839] on div "Carregar mais produtos" at bounding box center [287, 839] width 546 height 23
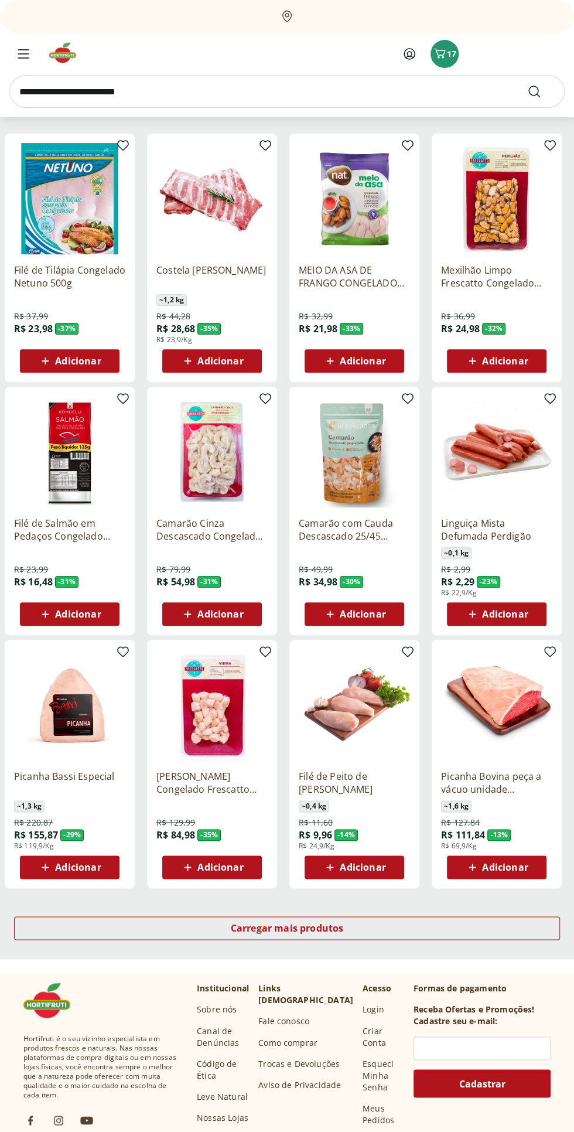
scroll to position [205, 0]
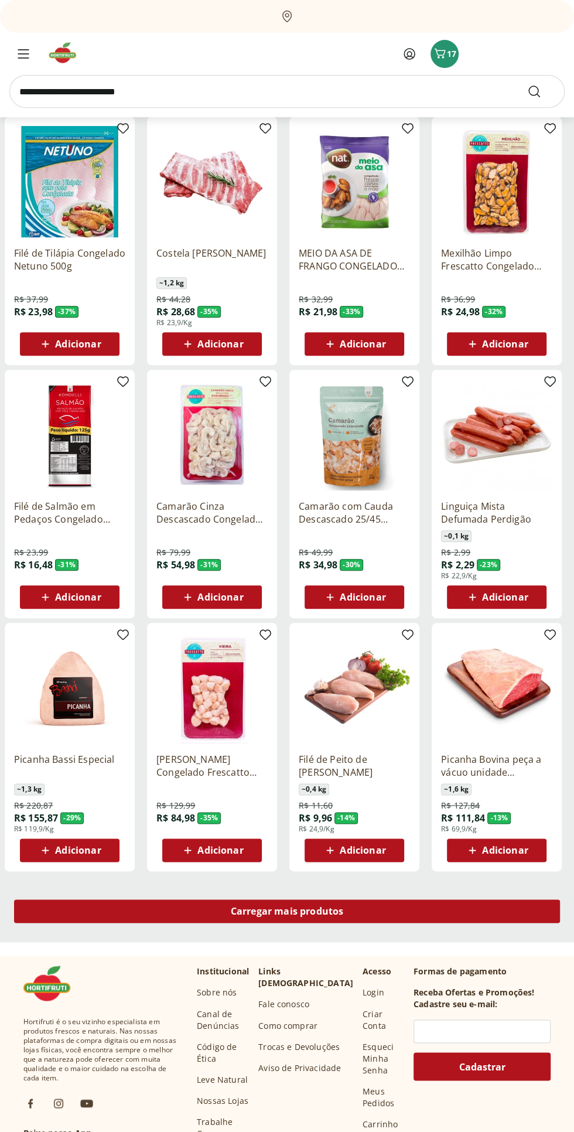
click at [409, 907] on div "Carregar mais produtos" at bounding box center [287, 910] width 546 height 23
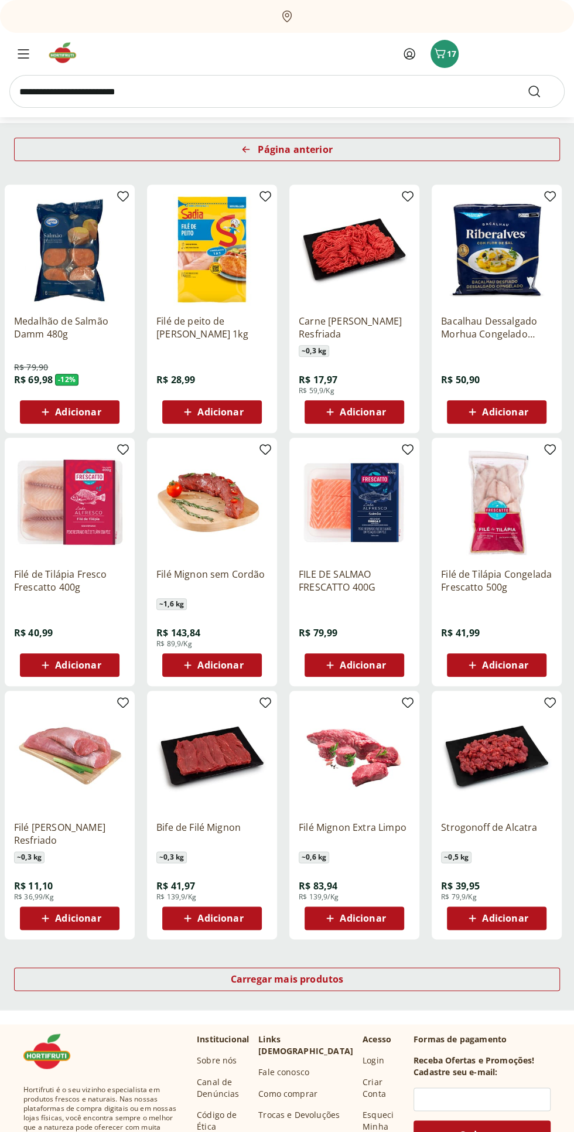
scroll to position [221, 0]
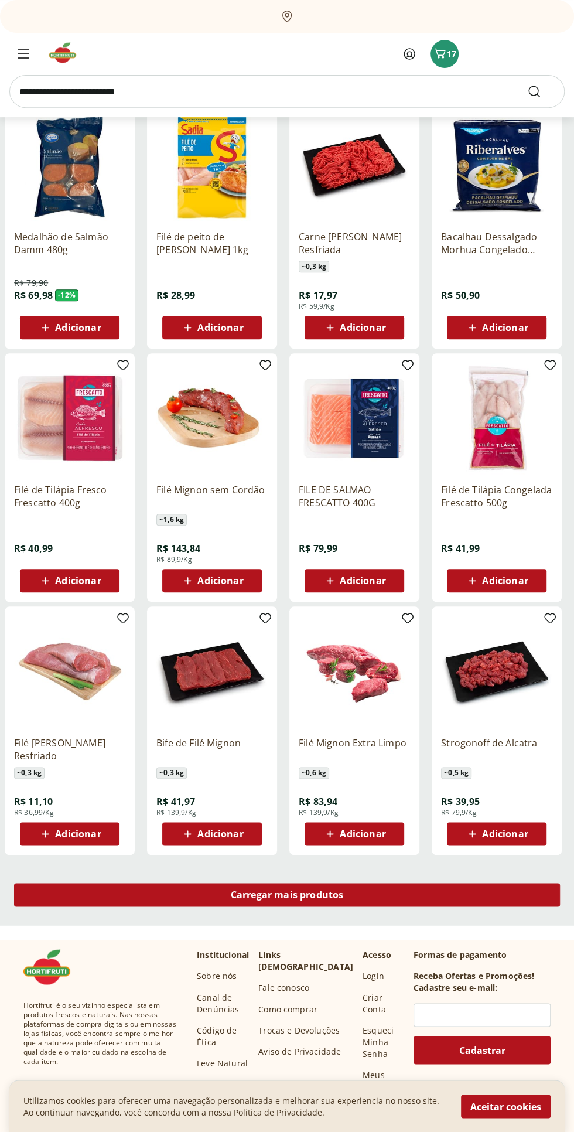
click at [412, 887] on div "Carregar mais produtos" at bounding box center [287, 894] width 546 height 23
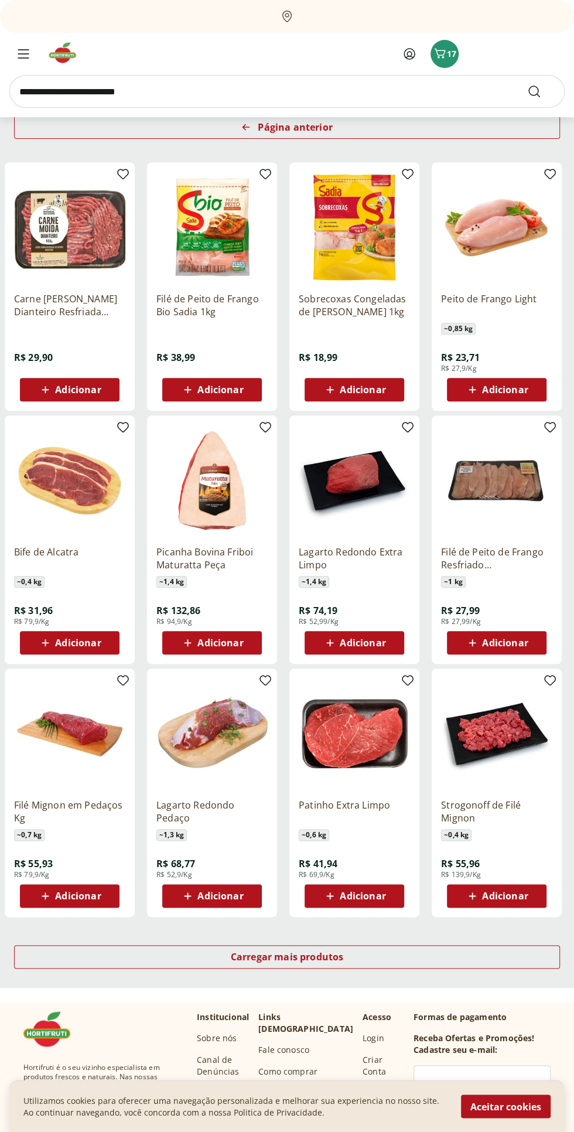
scroll to position [158, 0]
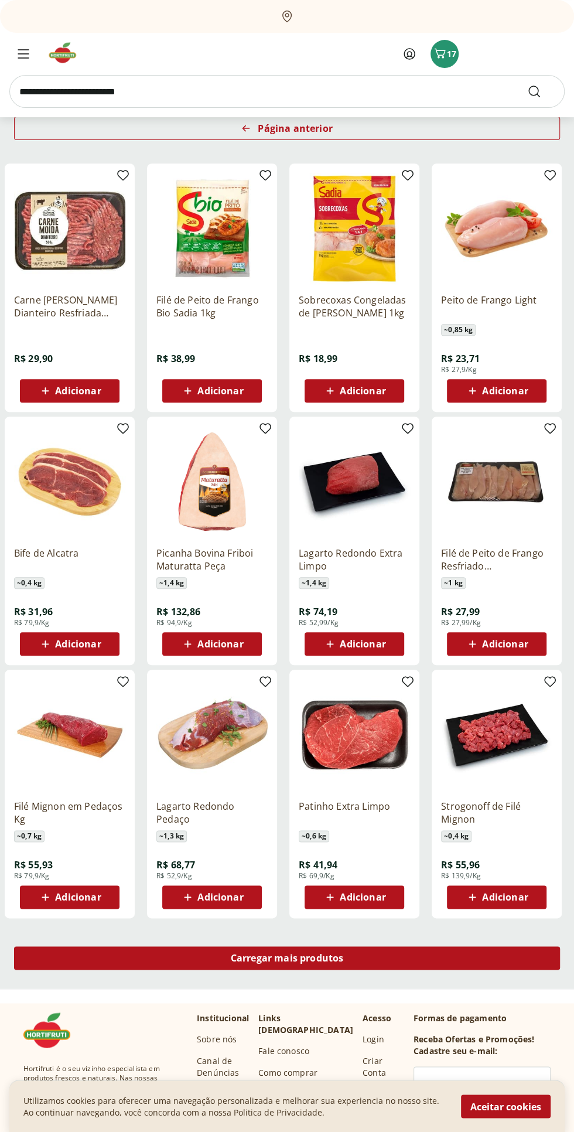
click at [396, 958] on div "Carregar mais produtos" at bounding box center [287, 957] width 546 height 23
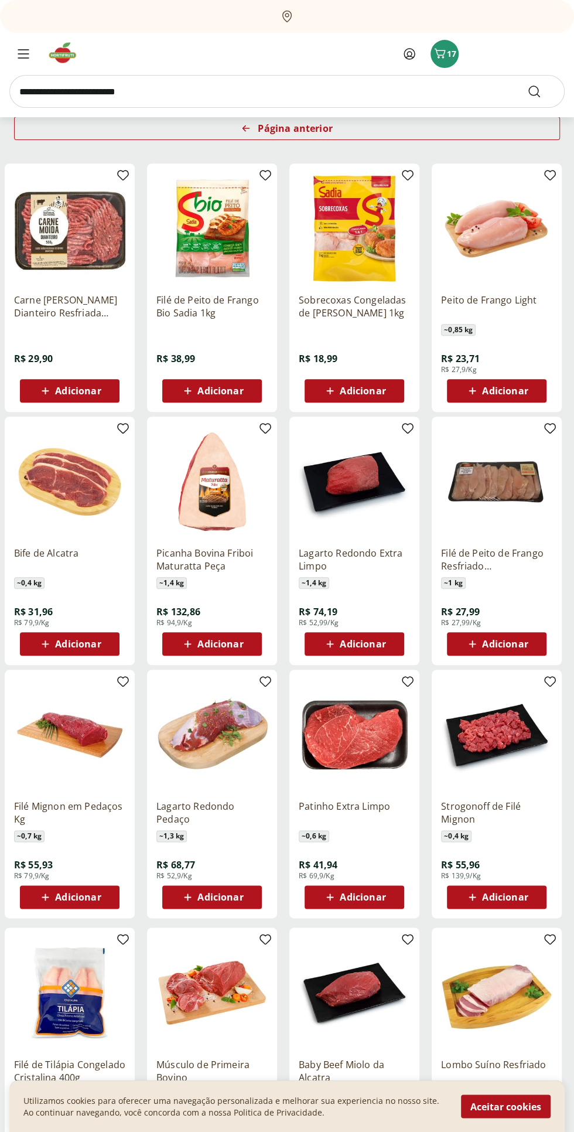
scroll to position [300, 0]
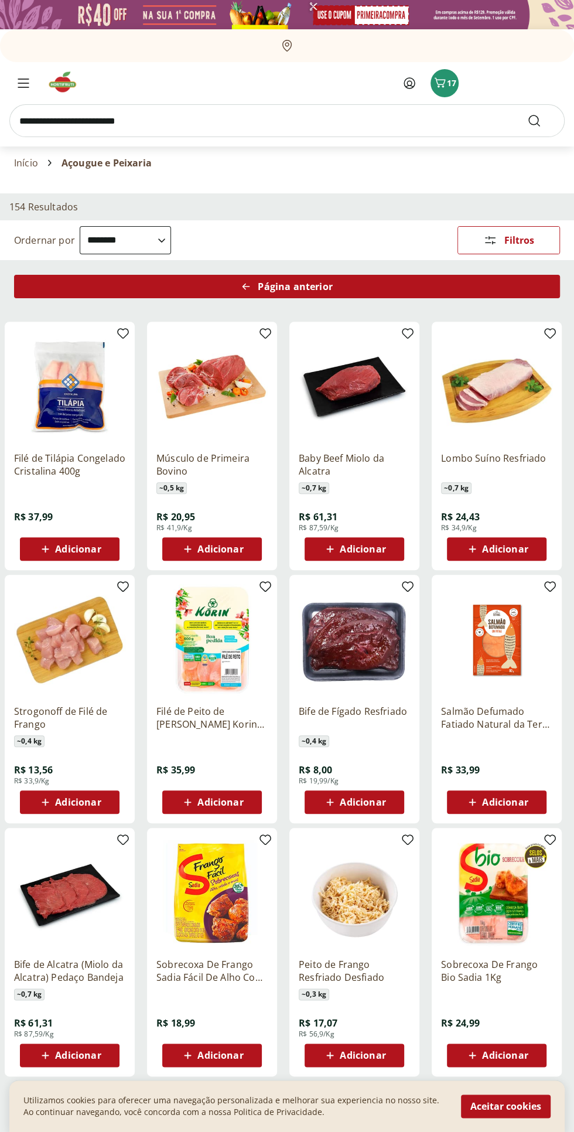
click at [98, 288] on div "Página anterior" at bounding box center [287, 286] width 546 height 23
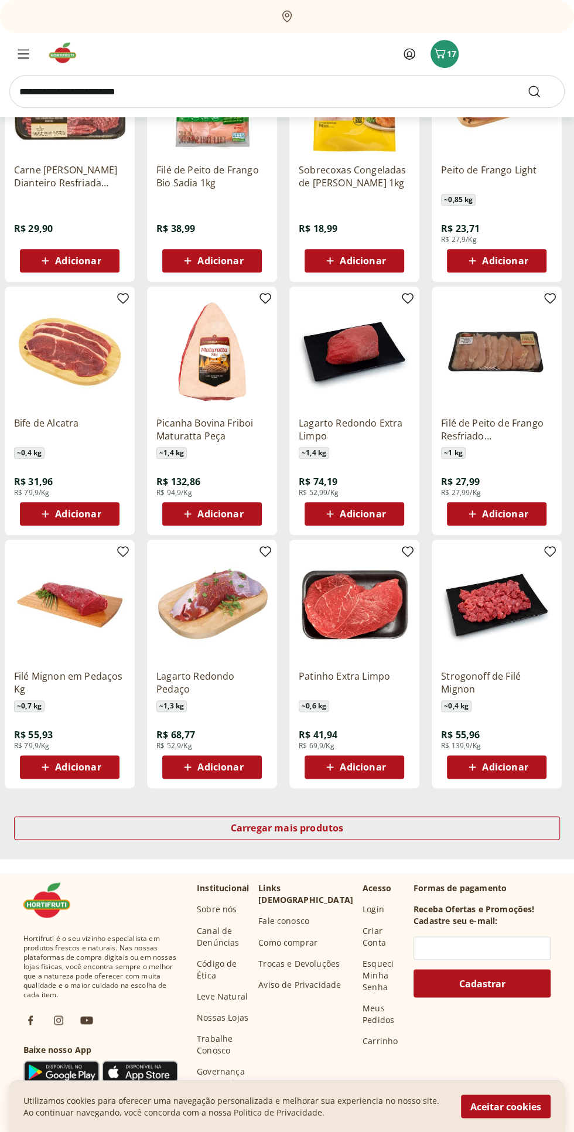
scroll to position [305, 0]
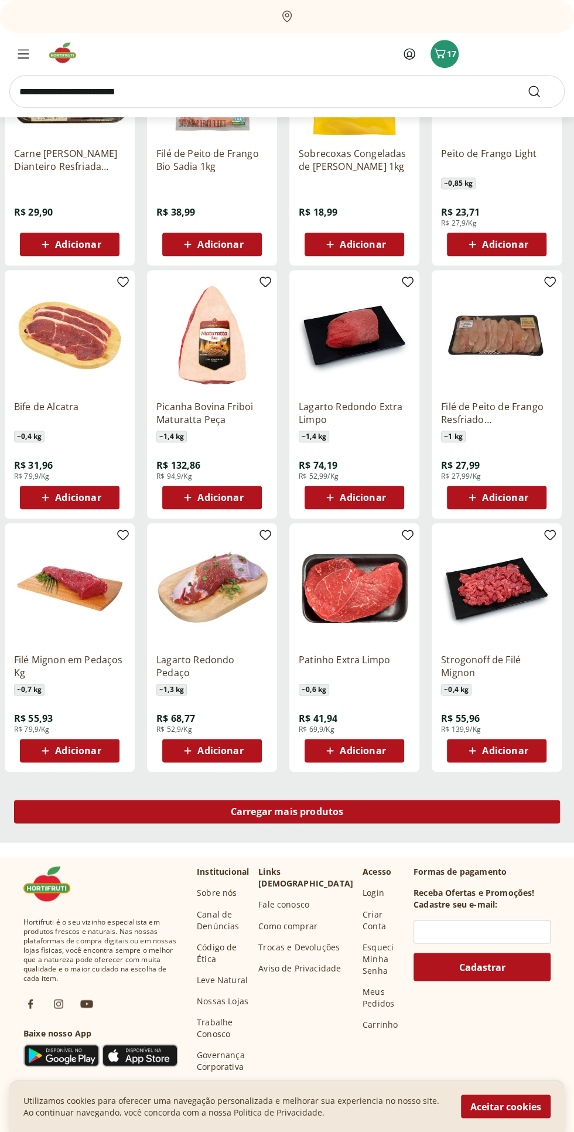
click at [435, 815] on div "Carregar mais produtos" at bounding box center [287, 810] width 546 height 23
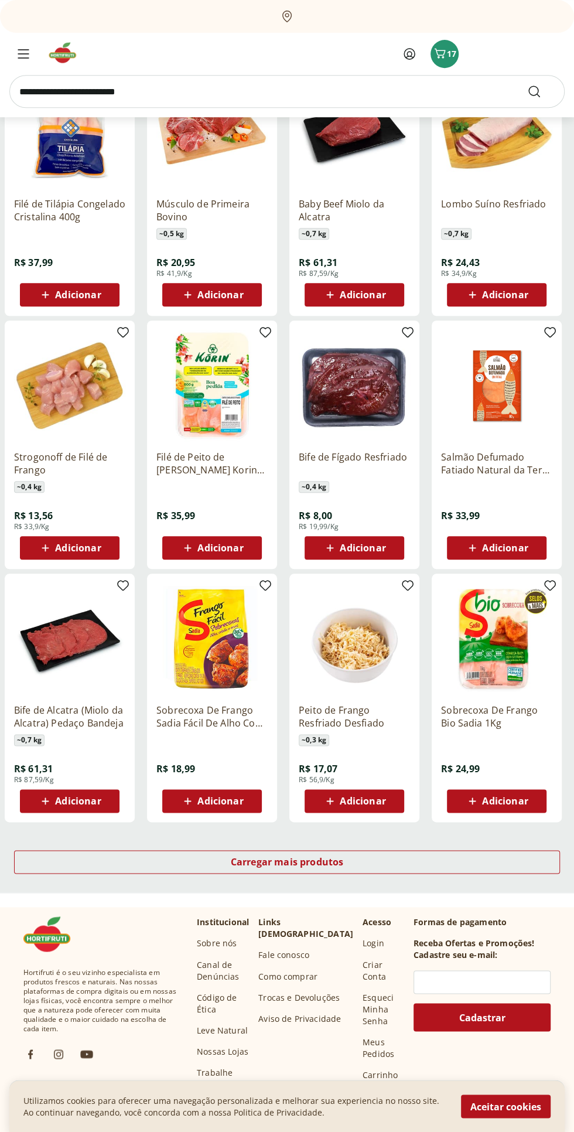
scroll to position [255, 0]
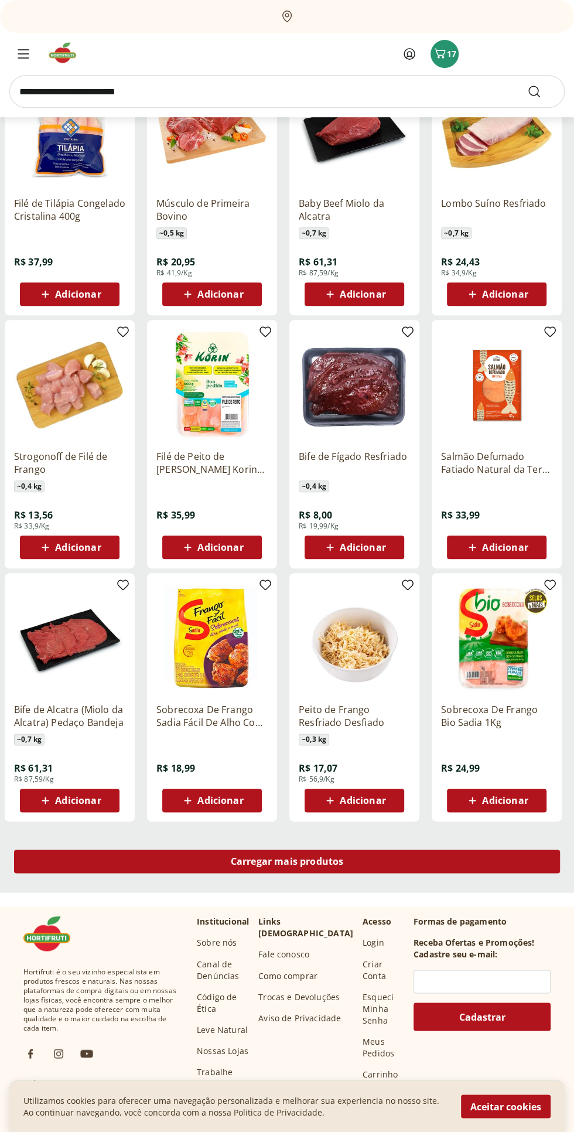
click at [422, 859] on div "Carregar mais produtos" at bounding box center [287, 860] width 546 height 23
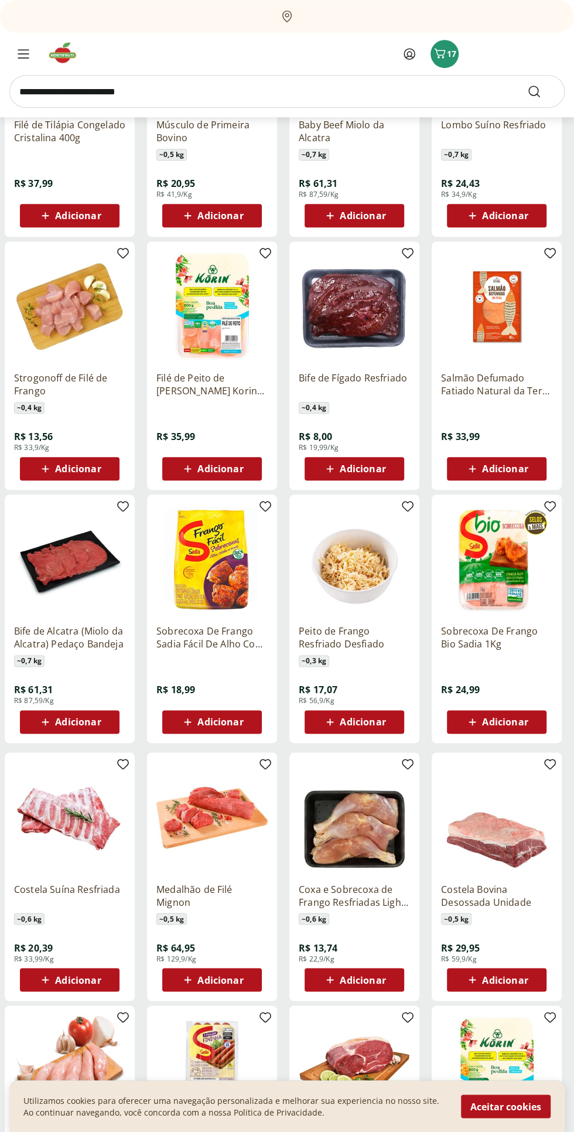
scroll to position [417, 0]
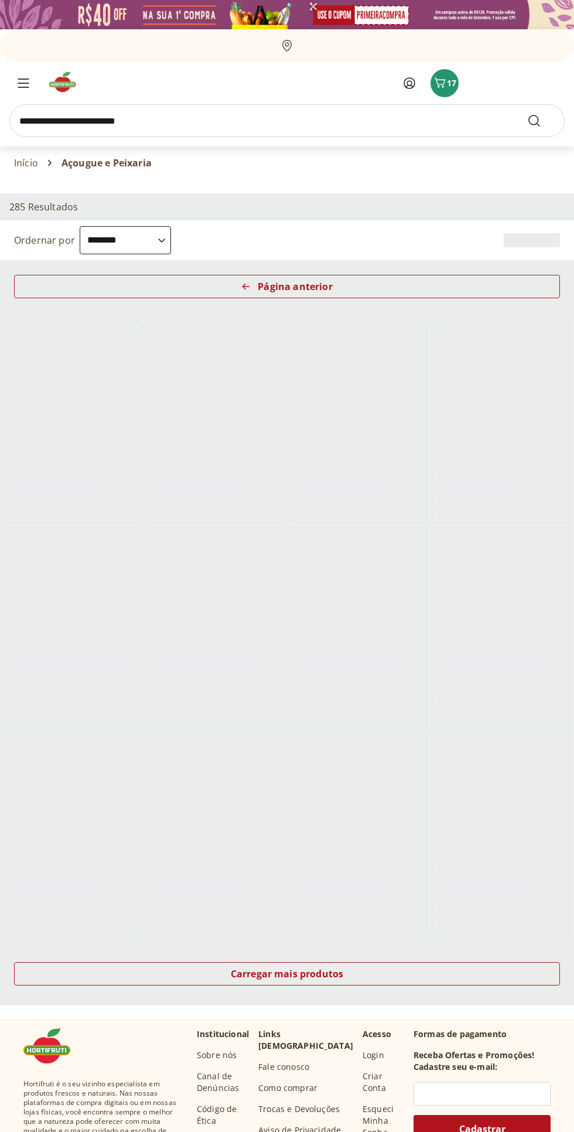
select select "**********"
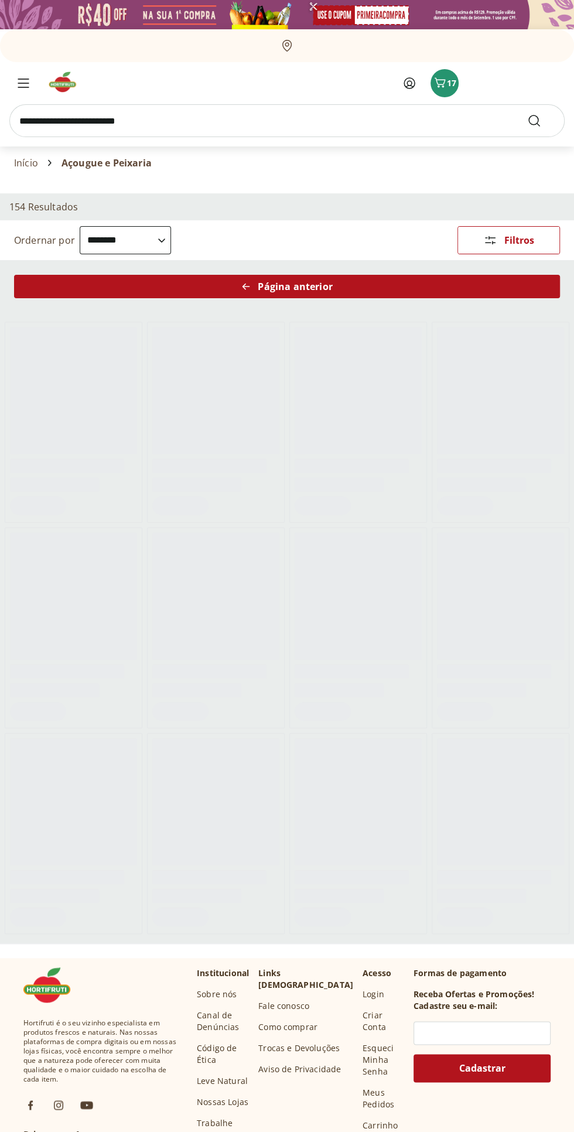
click at [70, 279] on div "Página anterior" at bounding box center [287, 286] width 546 height 23
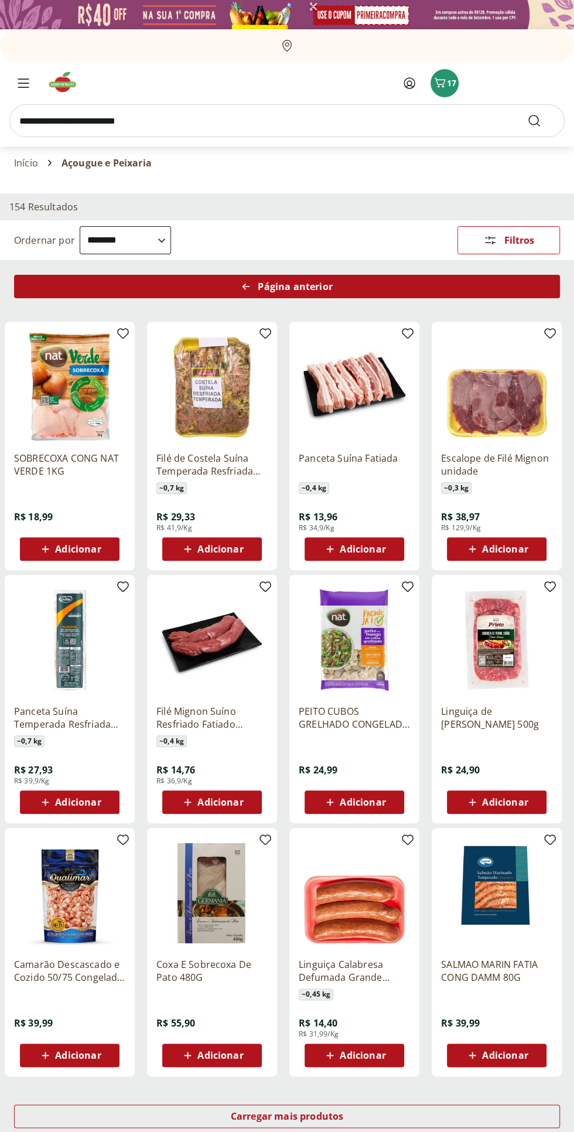
click at [46, 283] on div "Página anterior" at bounding box center [287, 286] width 546 height 23
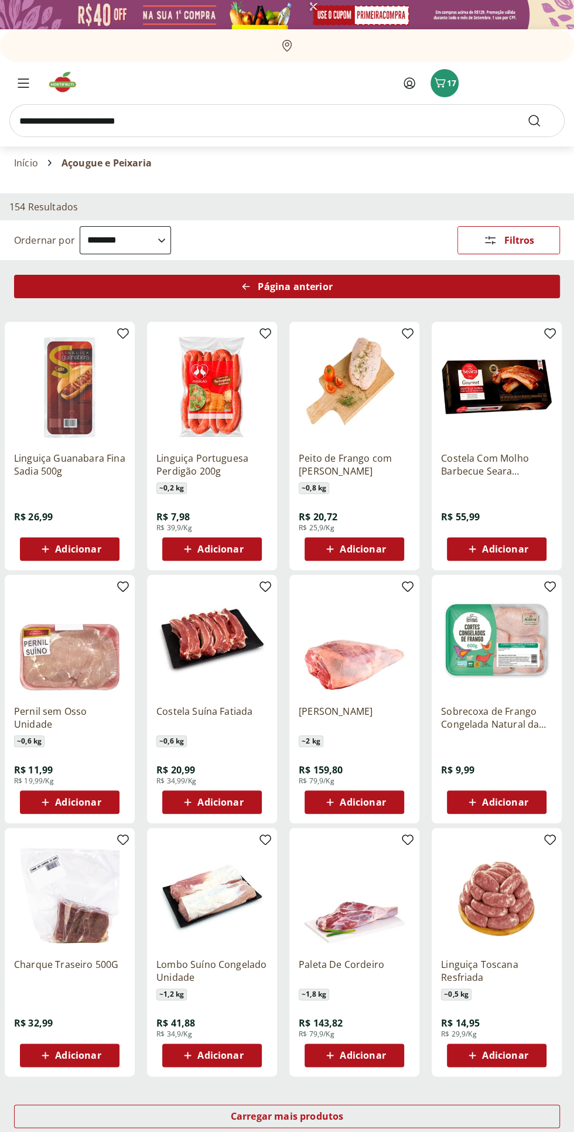
click at [77, 293] on div "Página anterior" at bounding box center [287, 286] width 546 height 23
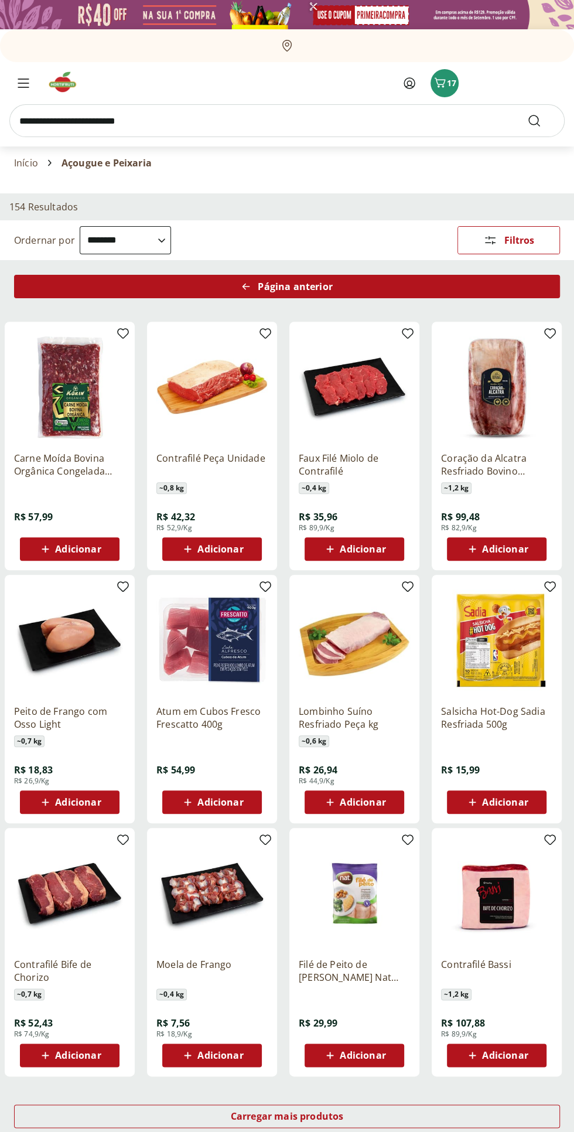
click at [64, 296] on div "Página anterior" at bounding box center [287, 286] width 546 height 23
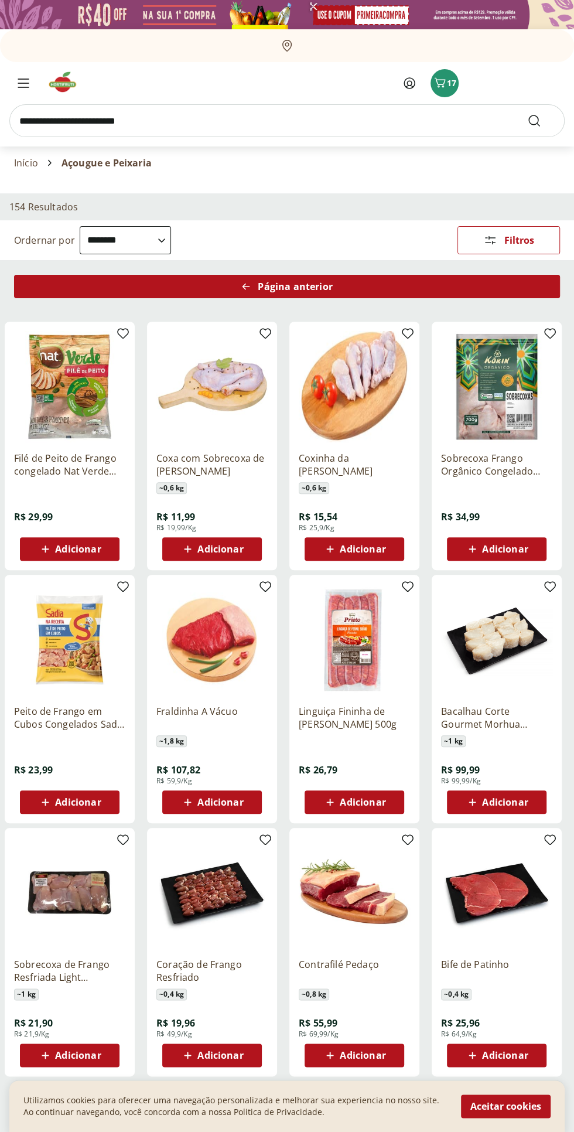
click at [69, 281] on div "Página anterior" at bounding box center [287, 286] width 546 height 23
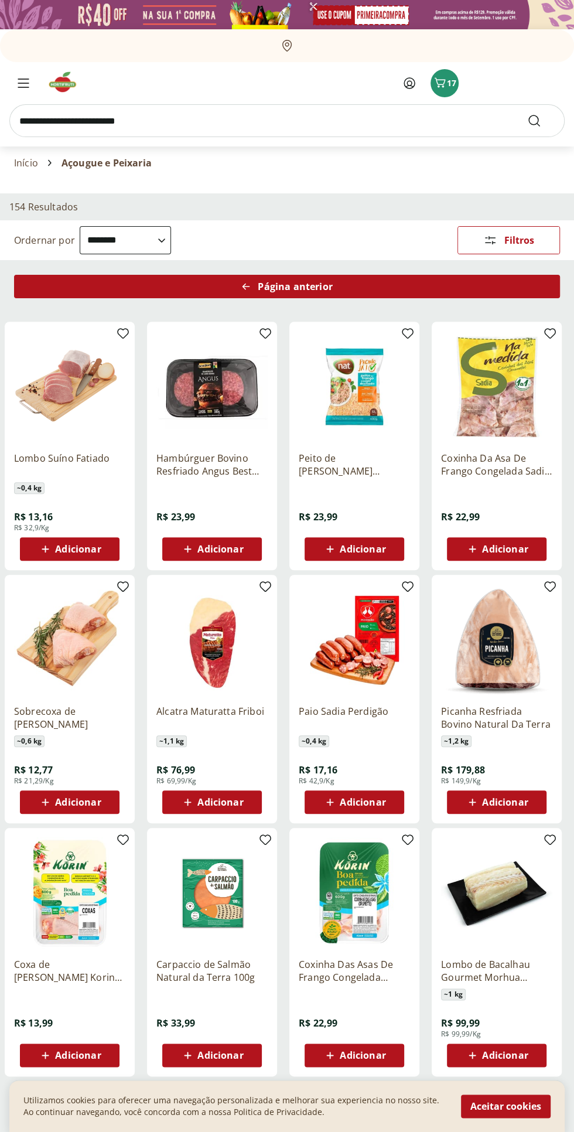
click at [40, 288] on div "Página anterior" at bounding box center [287, 286] width 546 height 23
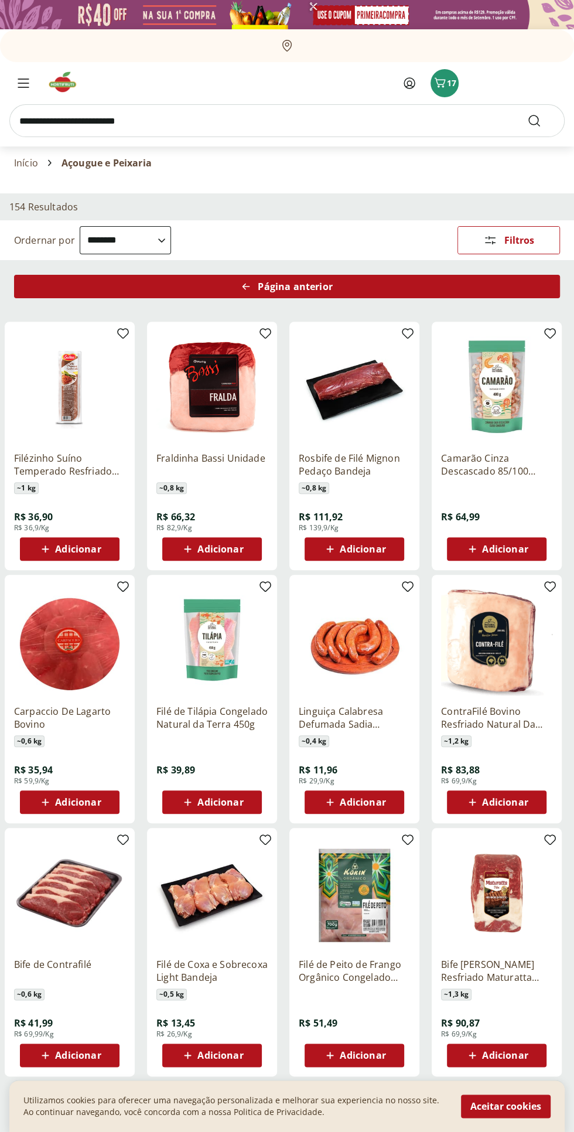
click at [57, 291] on div "Página anterior" at bounding box center [287, 286] width 546 height 23
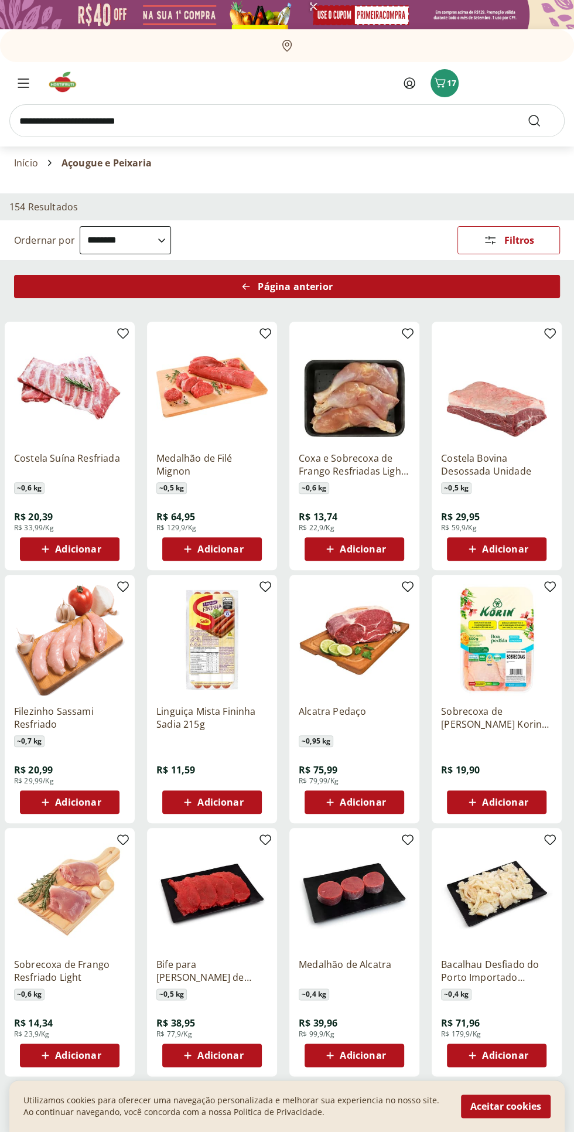
click at [61, 293] on div "Página anterior" at bounding box center [287, 286] width 546 height 23
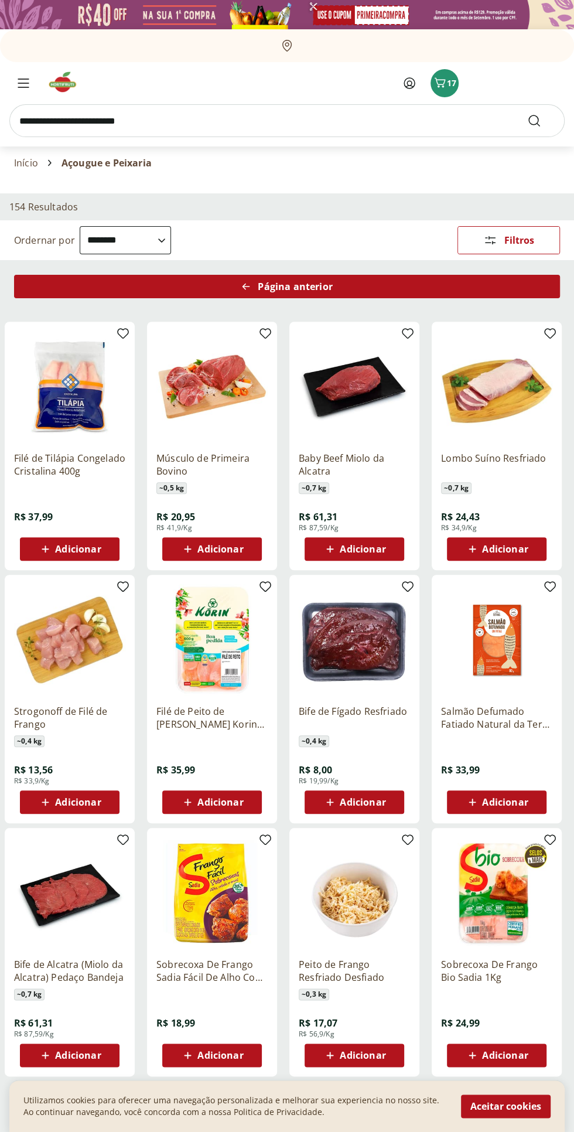
click at [69, 297] on div "Página anterior" at bounding box center [287, 286] width 546 height 23
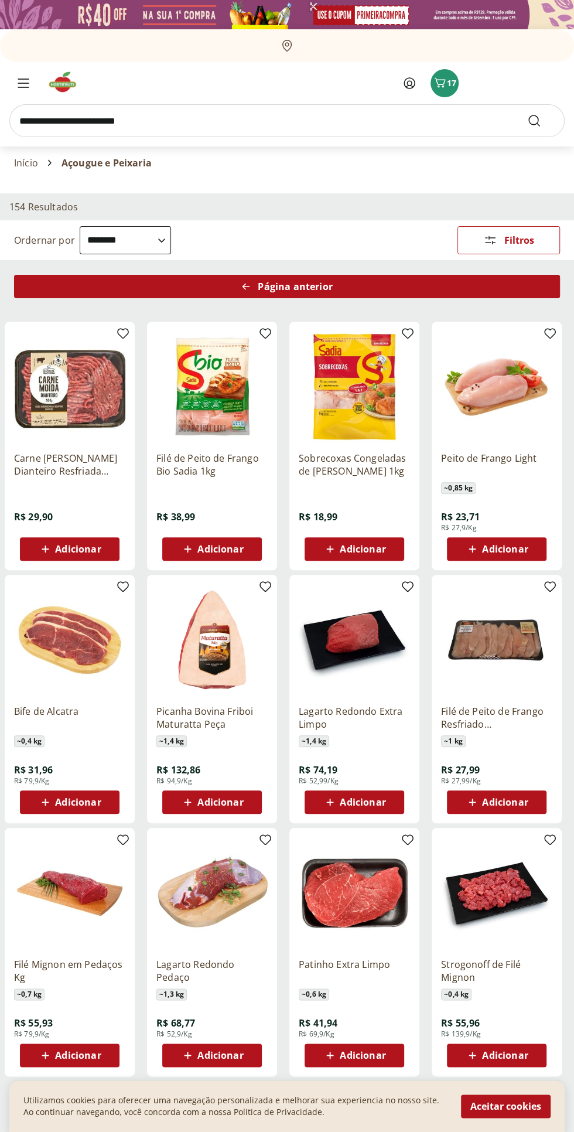
click at [56, 284] on div "Página anterior" at bounding box center [287, 286] width 546 height 23
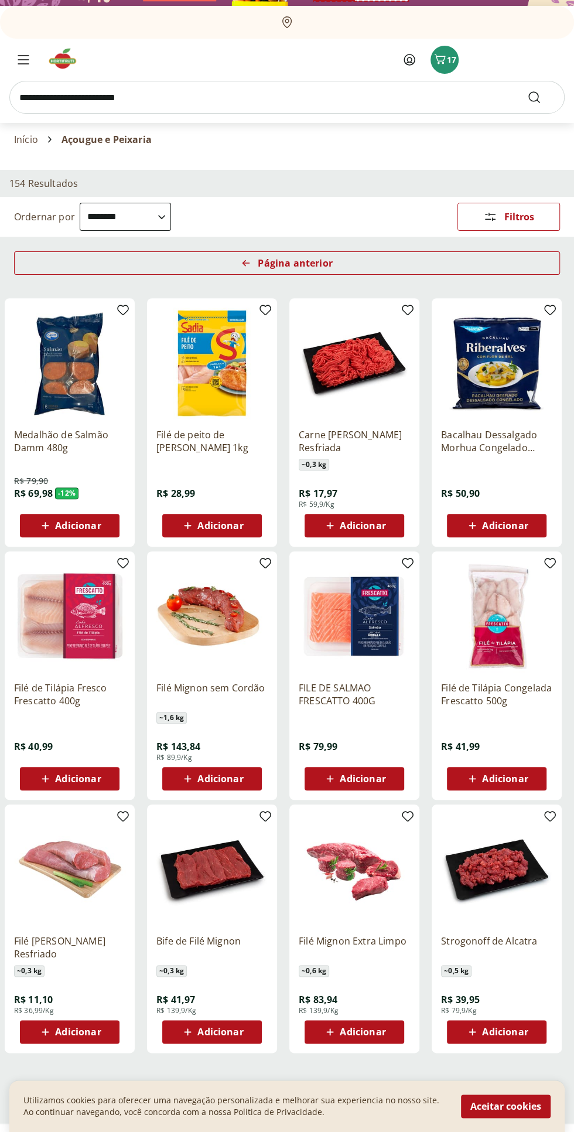
scroll to position [24, 0]
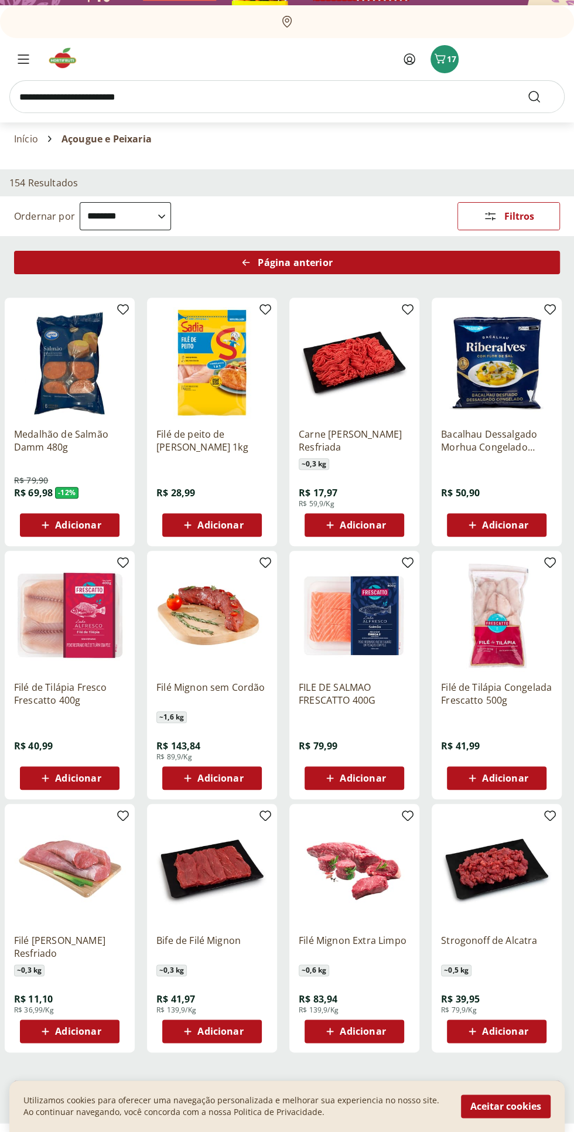
click at [40, 259] on div "Página anterior" at bounding box center [287, 262] width 546 height 23
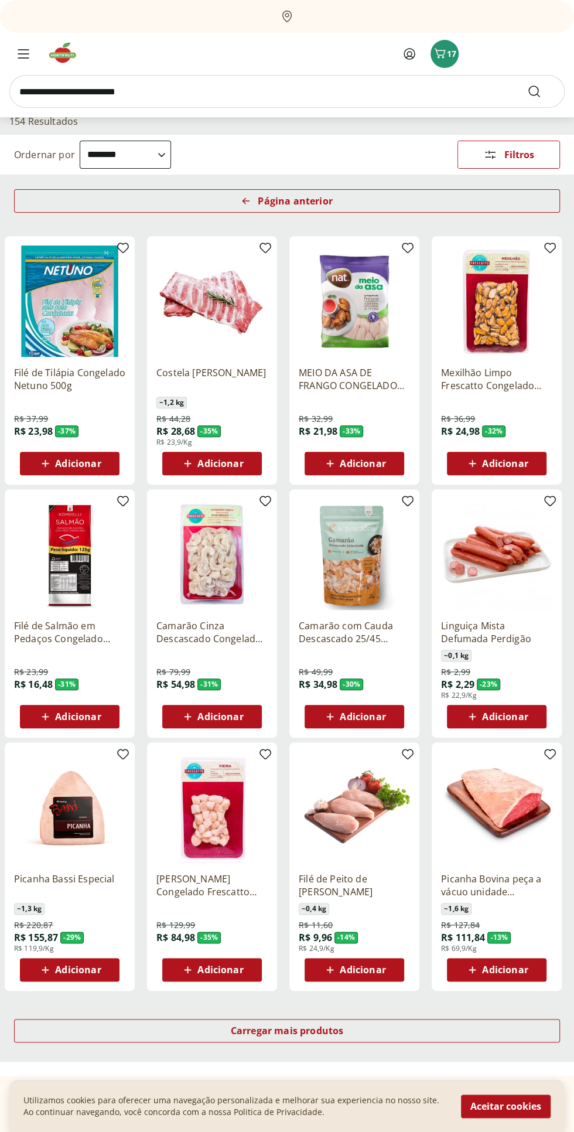
scroll to position [87, 0]
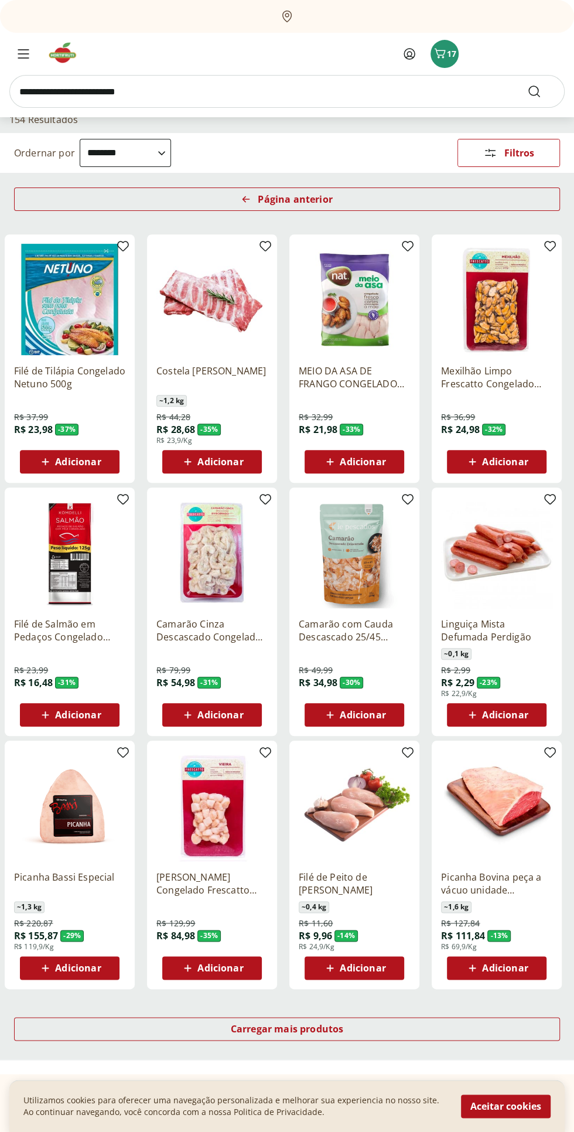
click at [370, 856] on img at bounding box center [354, 805] width 111 height 111
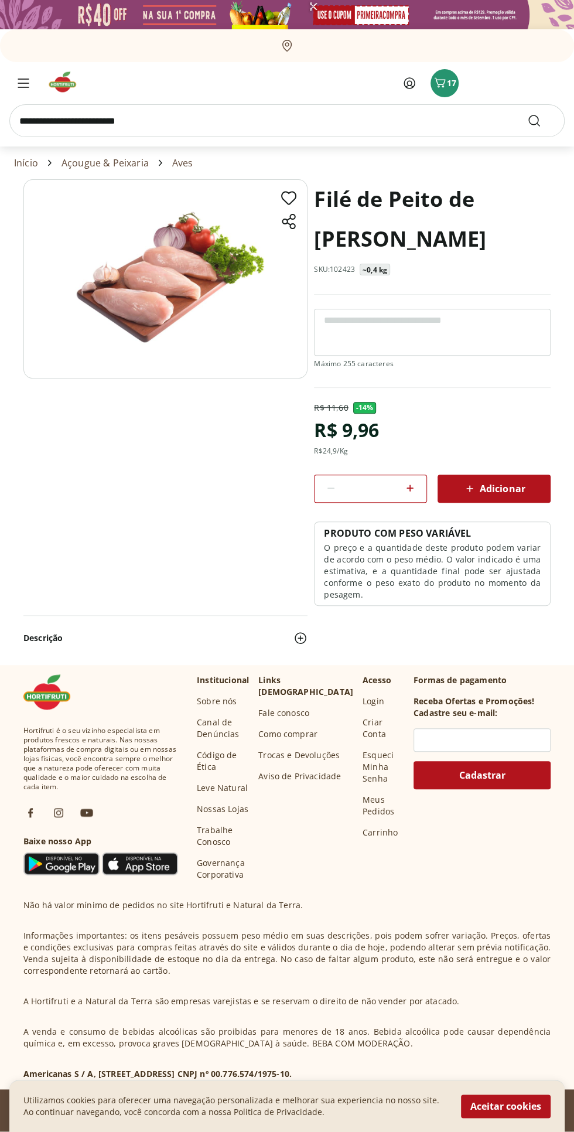
click at [479, 486] on span "Adicionar" at bounding box center [494, 488] width 62 height 14
click at [436, 108] on input "search" at bounding box center [286, 120] width 555 height 33
click at [439, 83] on icon "Carrinho" at bounding box center [440, 83] width 14 height 14
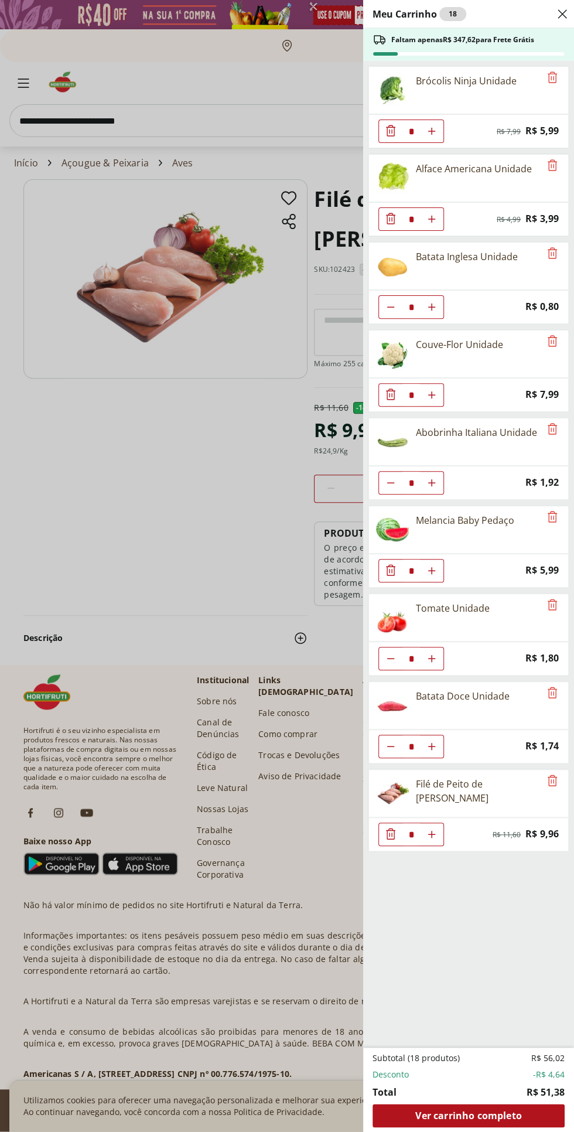
click at [483, 1112] on span "Ver carrinho completo" at bounding box center [468, 1114] width 106 height 9
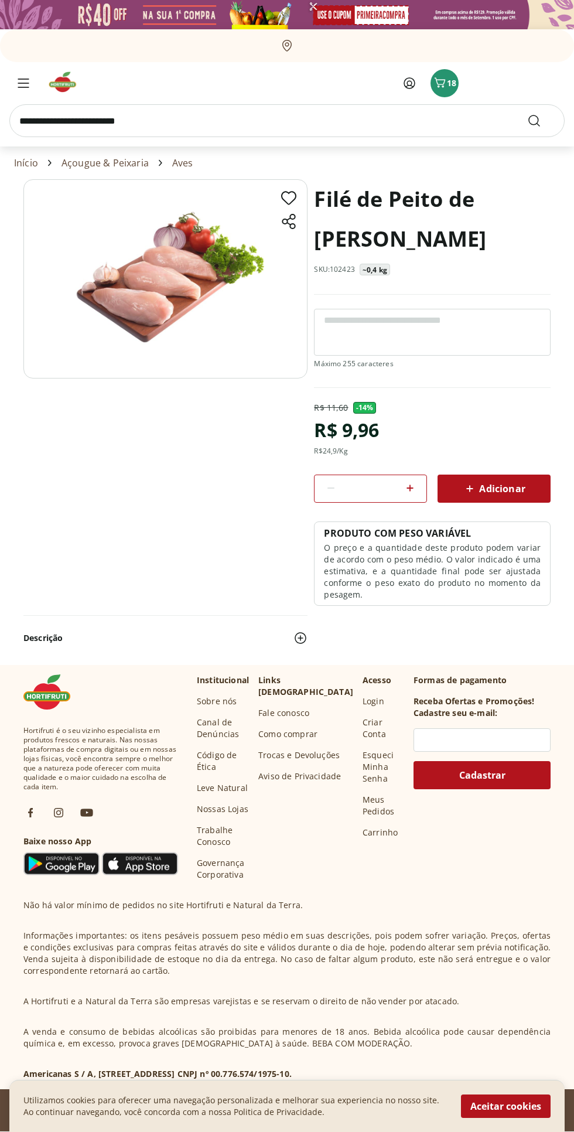
scroll to position [13, 0]
